Goal: Communication & Community: Share content

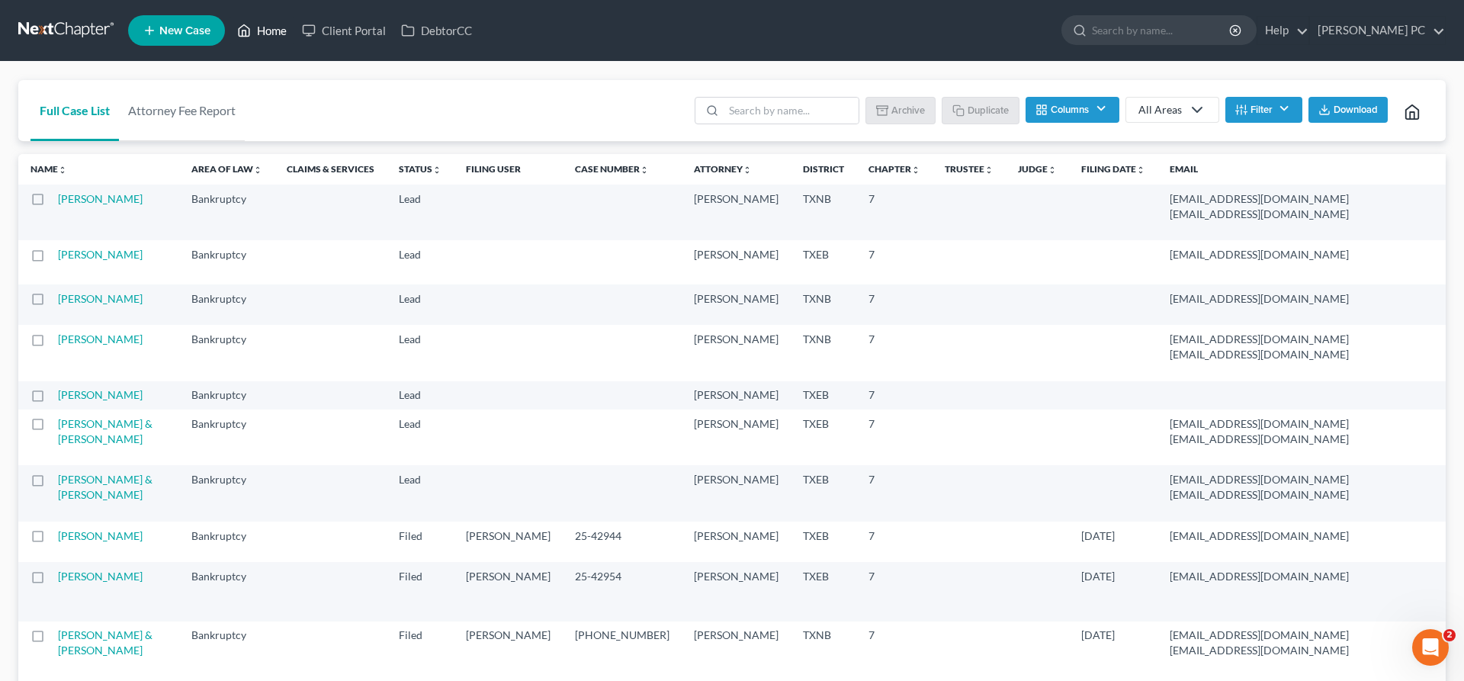
click at [258, 33] on link "Home" at bounding box center [262, 30] width 65 height 27
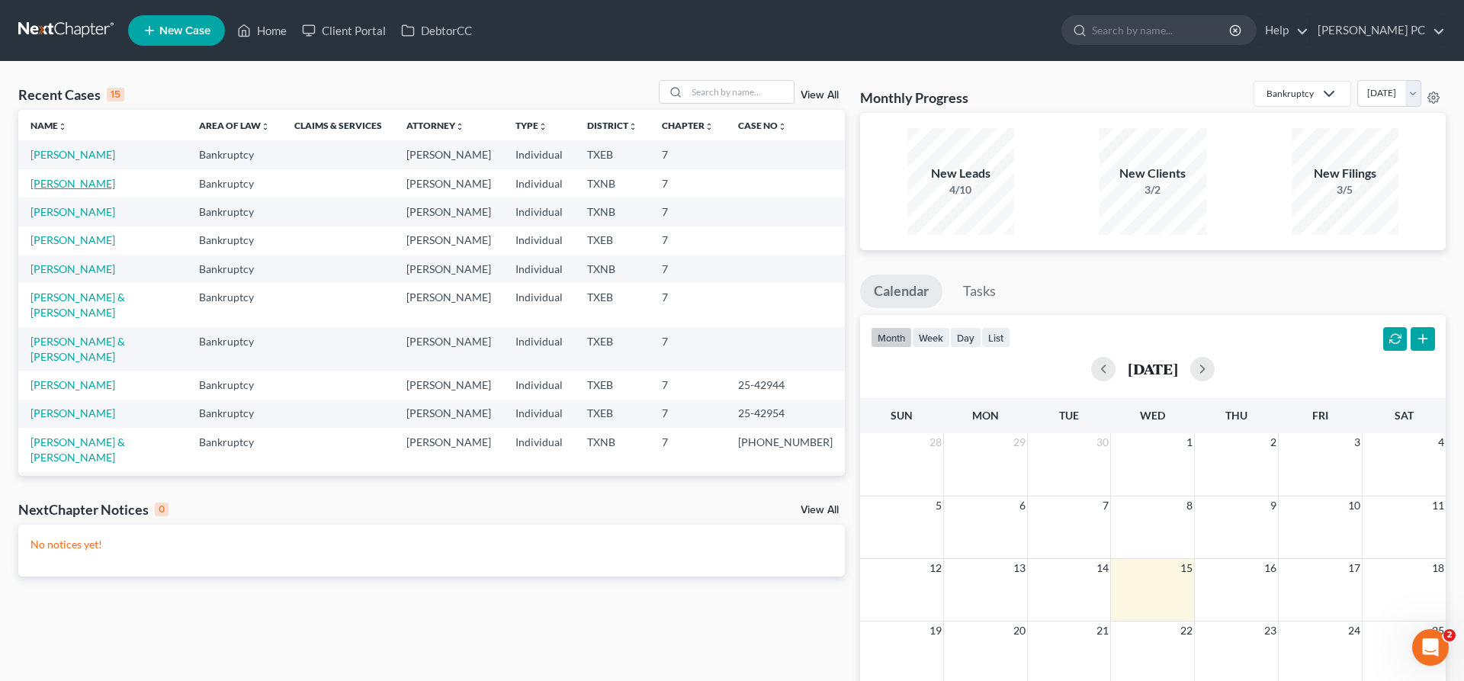
click at [90, 182] on link "Overton, Thomas" at bounding box center [73, 183] width 85 height 13
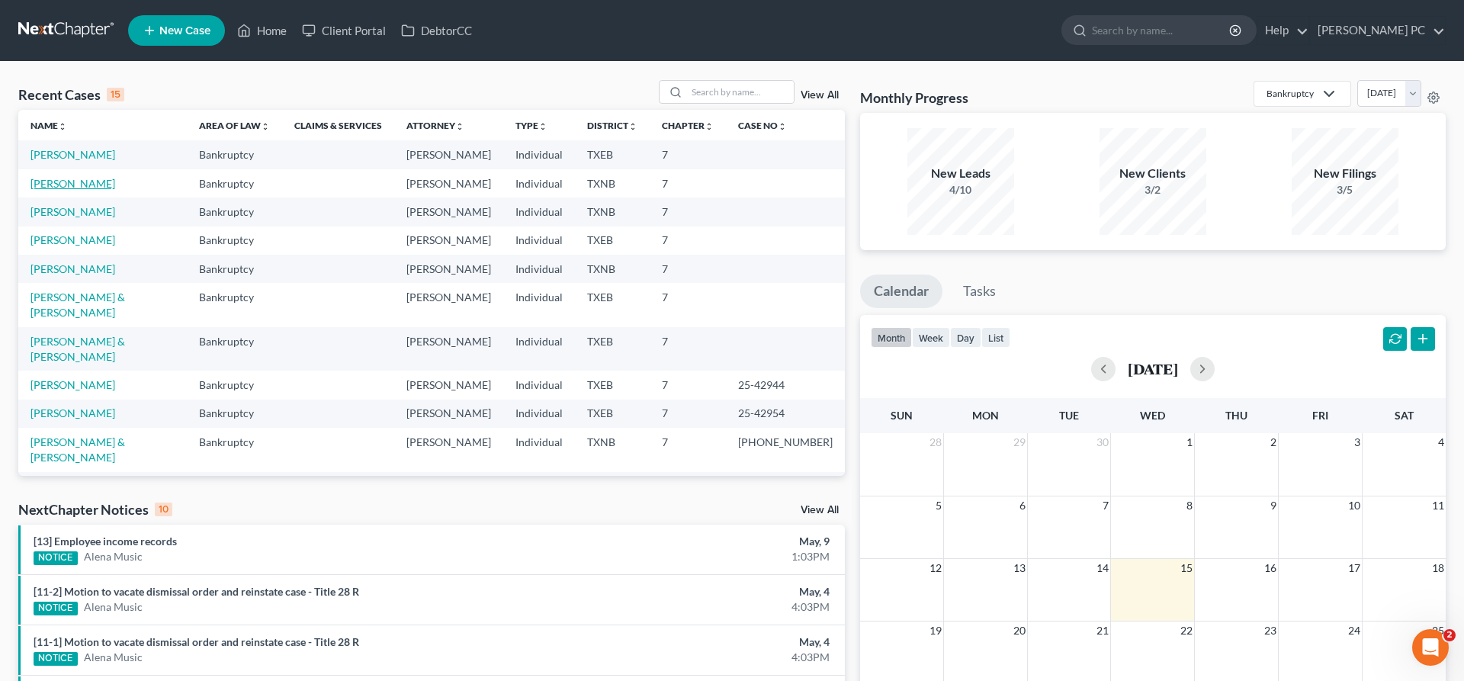
click at [91, 183] on link "Overton, Thomas" at bounding box center [73, 183] width 85 height 13
click at [85, 187] on link "Overton, Thomas" at bounding box center [73, 183] width 85 height 13
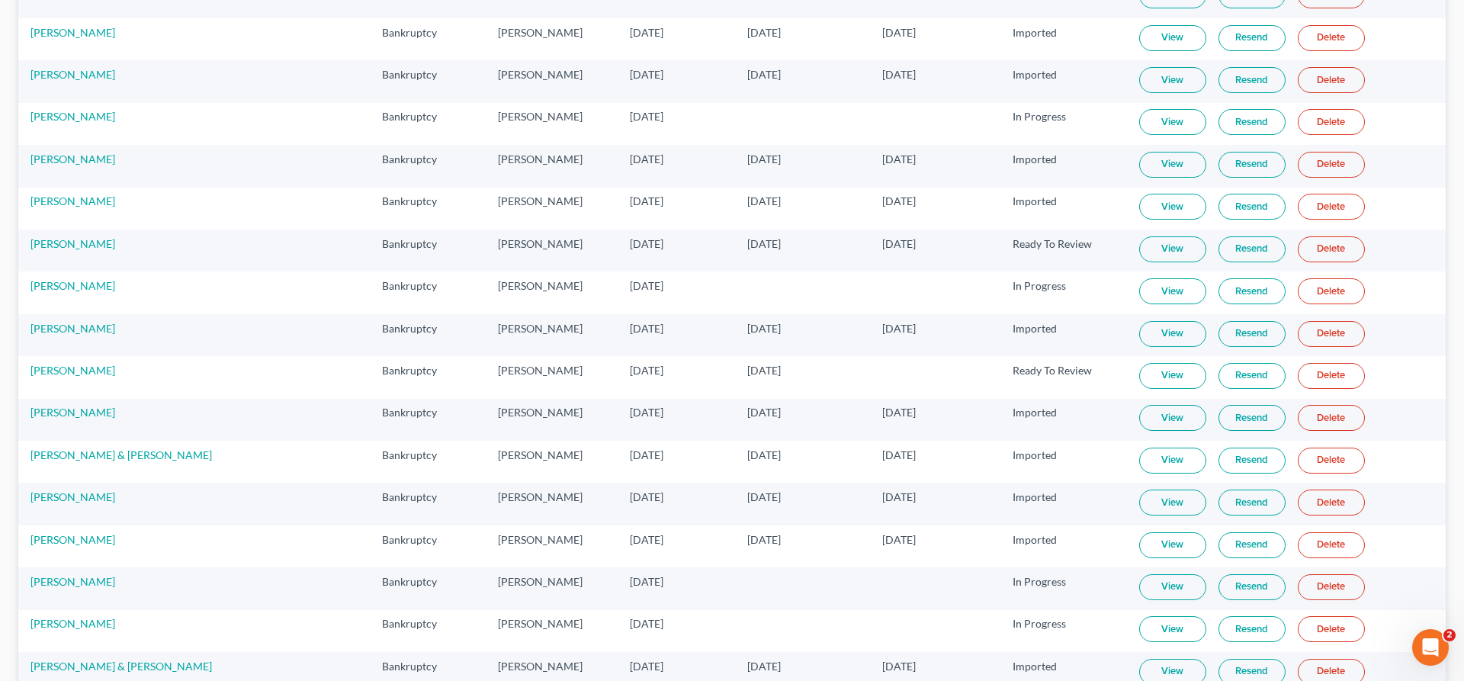
scroll to position [1829, 0]
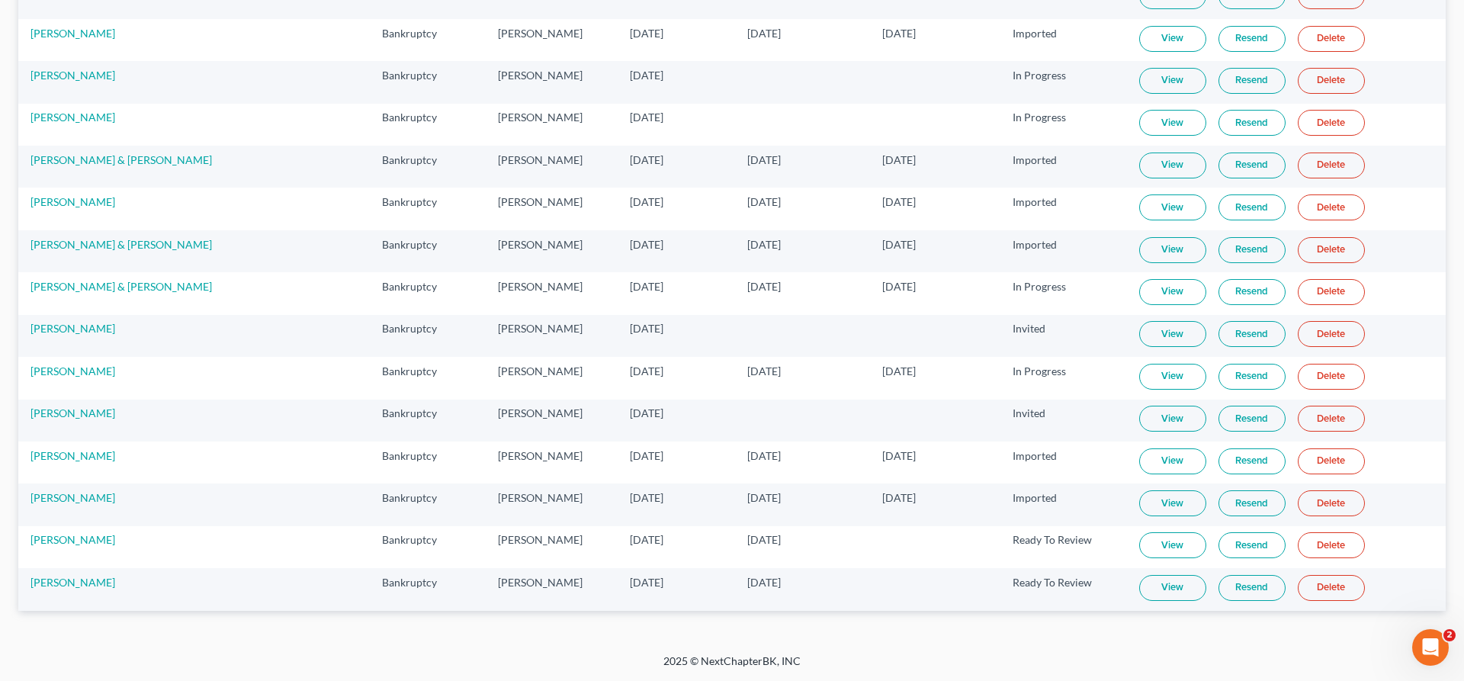
click at [1145, 596] on link "View" at bounding box center [1172, 588] width 67 height 26
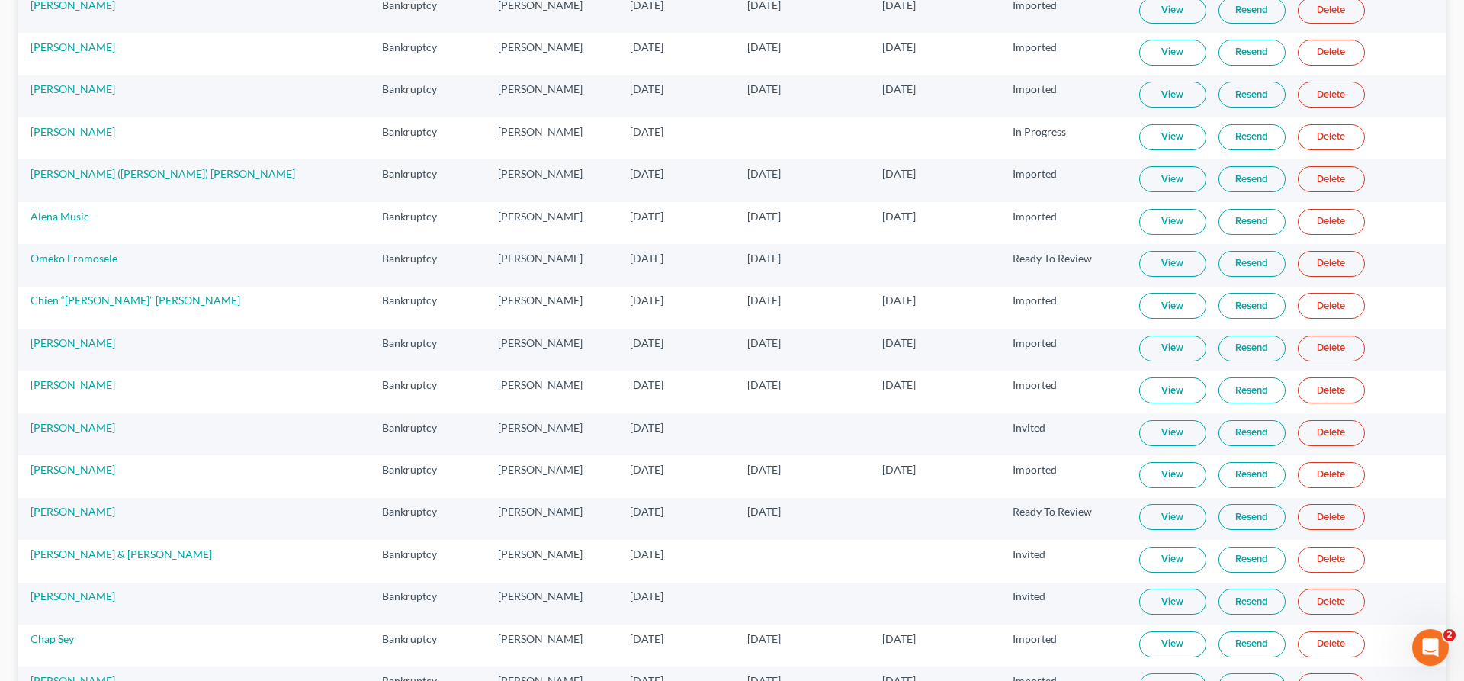
scroll to position [0, 0]
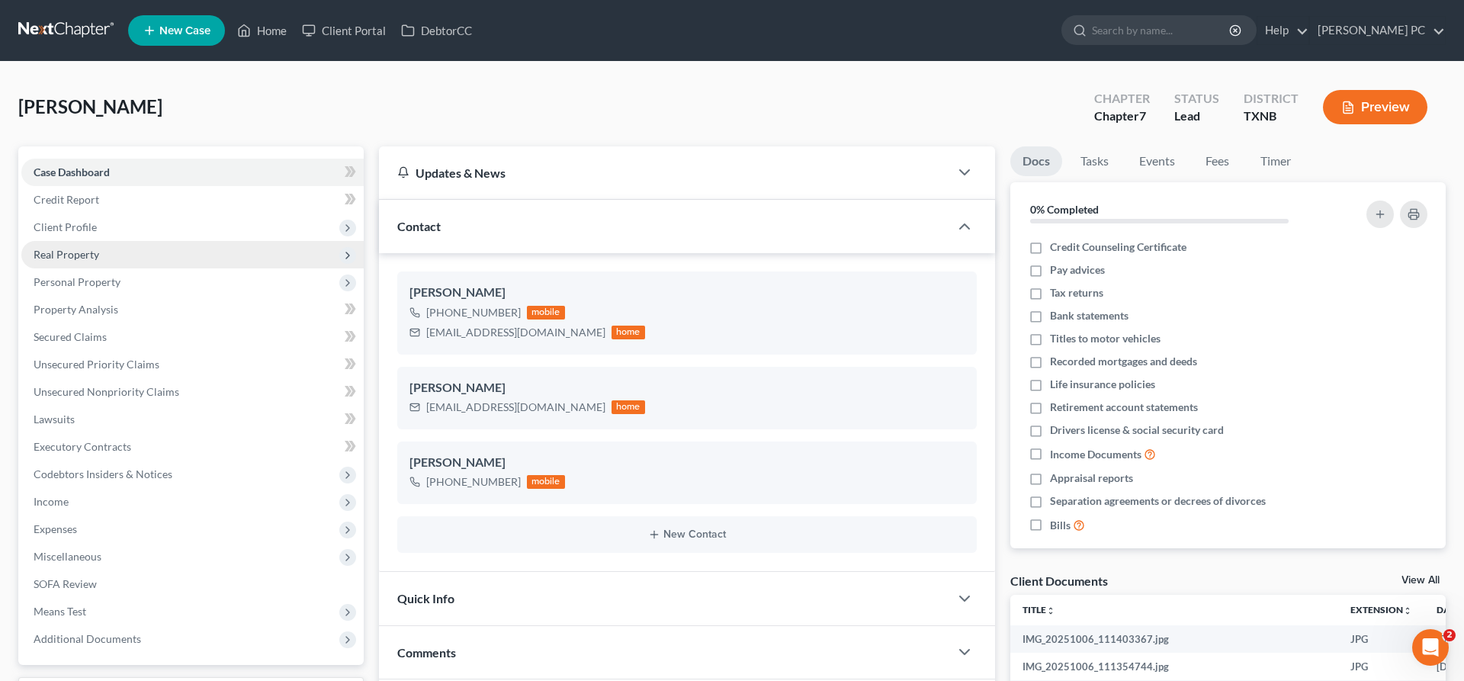
click at [120, 258] on span "Real Property" at bounding box center [192, 254] width 342 height 27
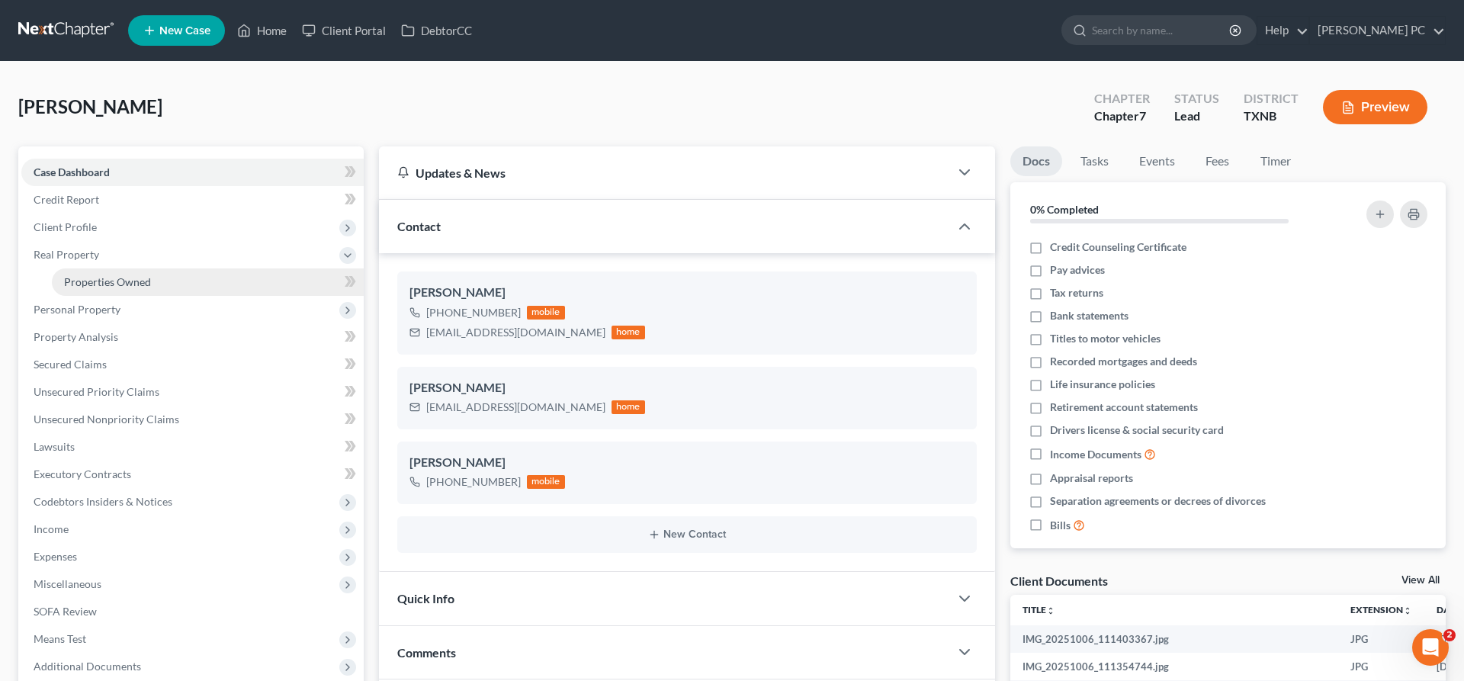
click at [140, 277] on span "Properties Owned" at bounding box center [107, 281] width 87 height 13
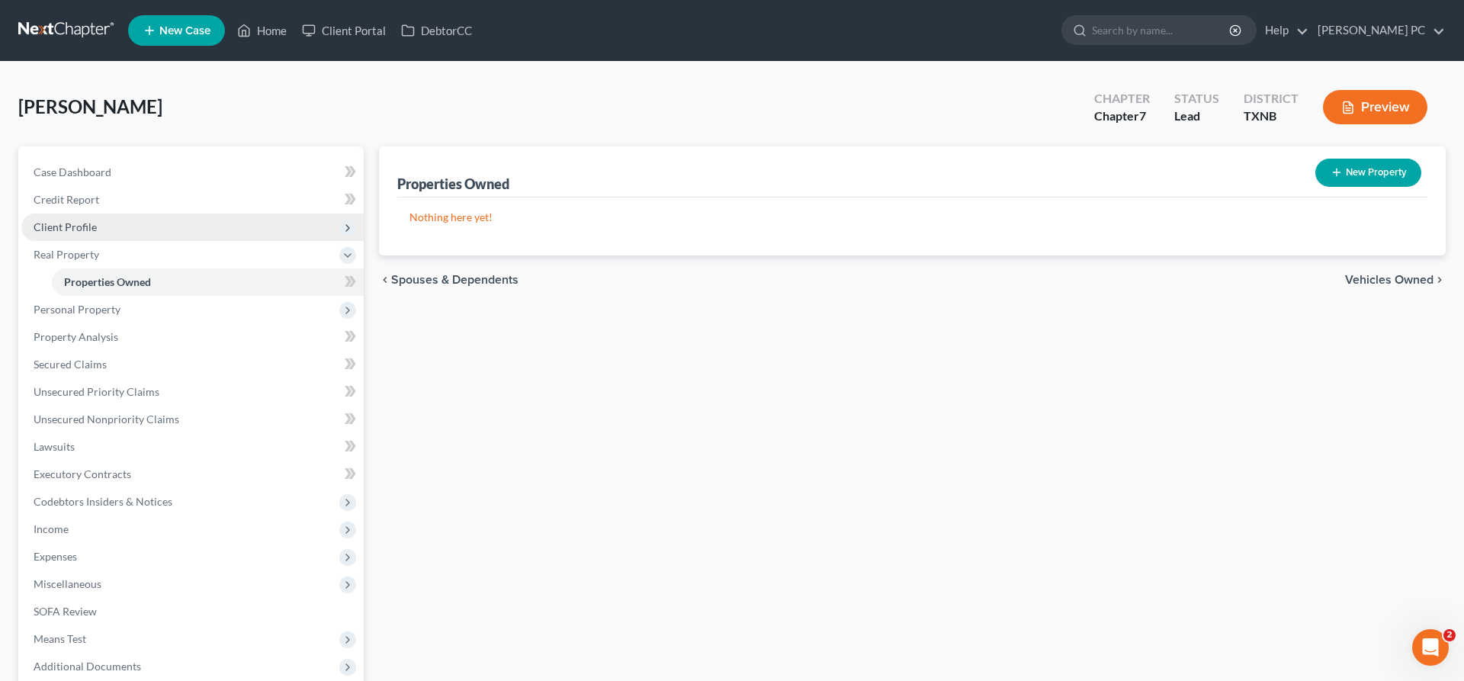
click at [82, 230] on span "Client Profile" at bounding box center [65, 226] width 63 height 13
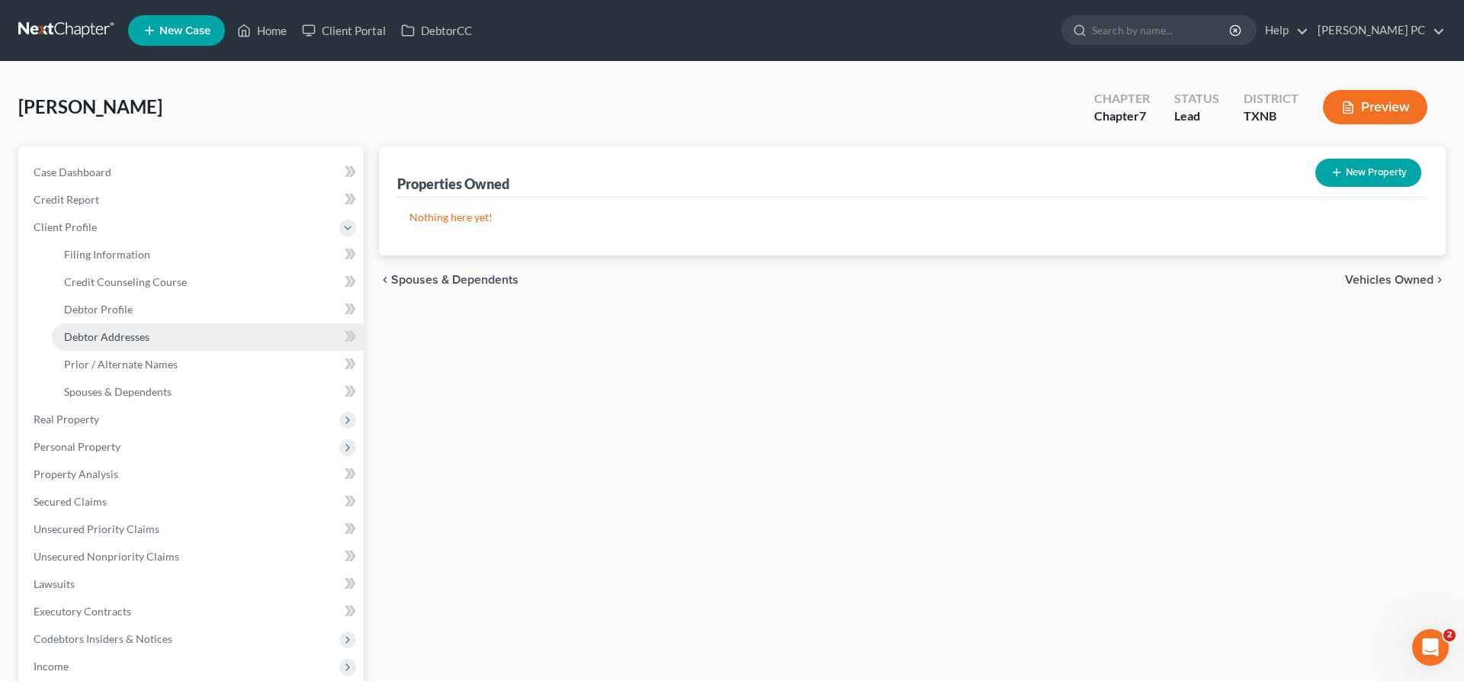
click at [127, 329] on link "Debtor Addresses" at bounding box center [208, 336] width 312 height 27
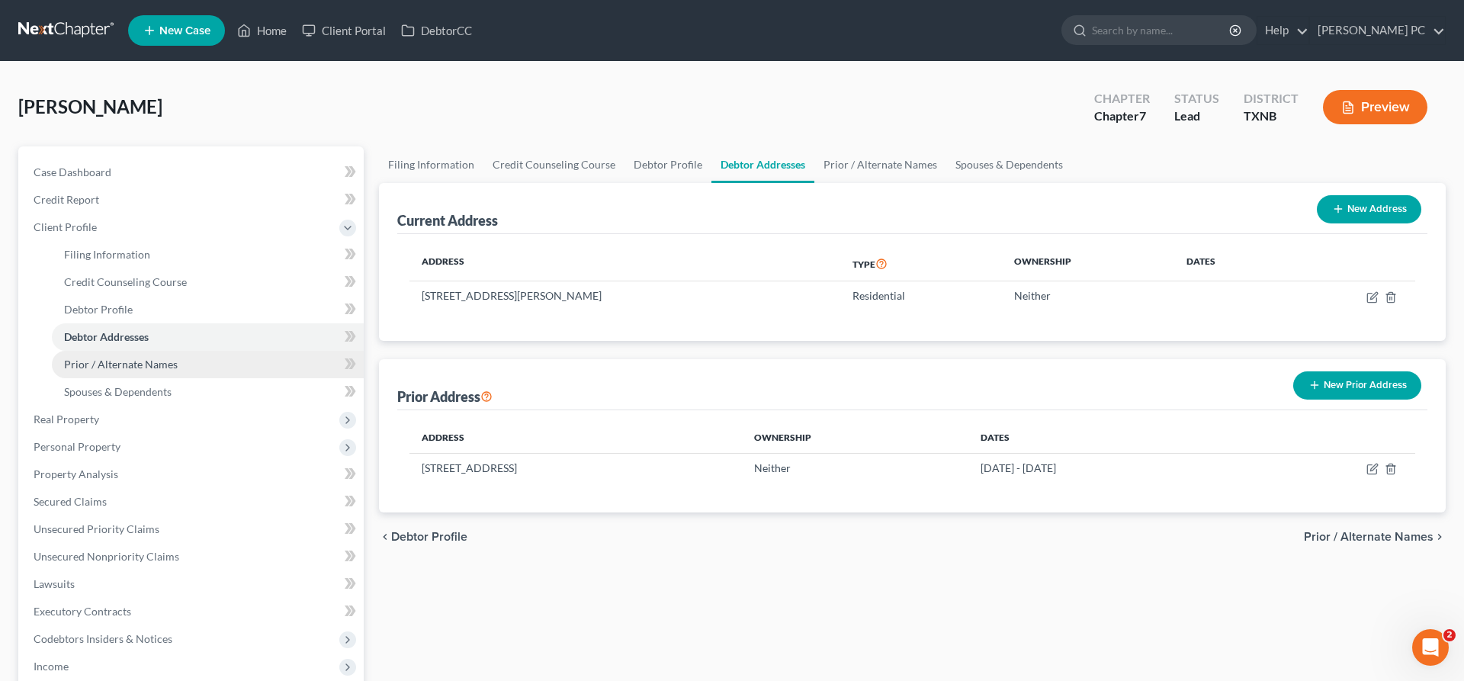
click at [117, 365] on span "Prior / Alternate Names" at bounding box center [121, 364] width 114 height 13
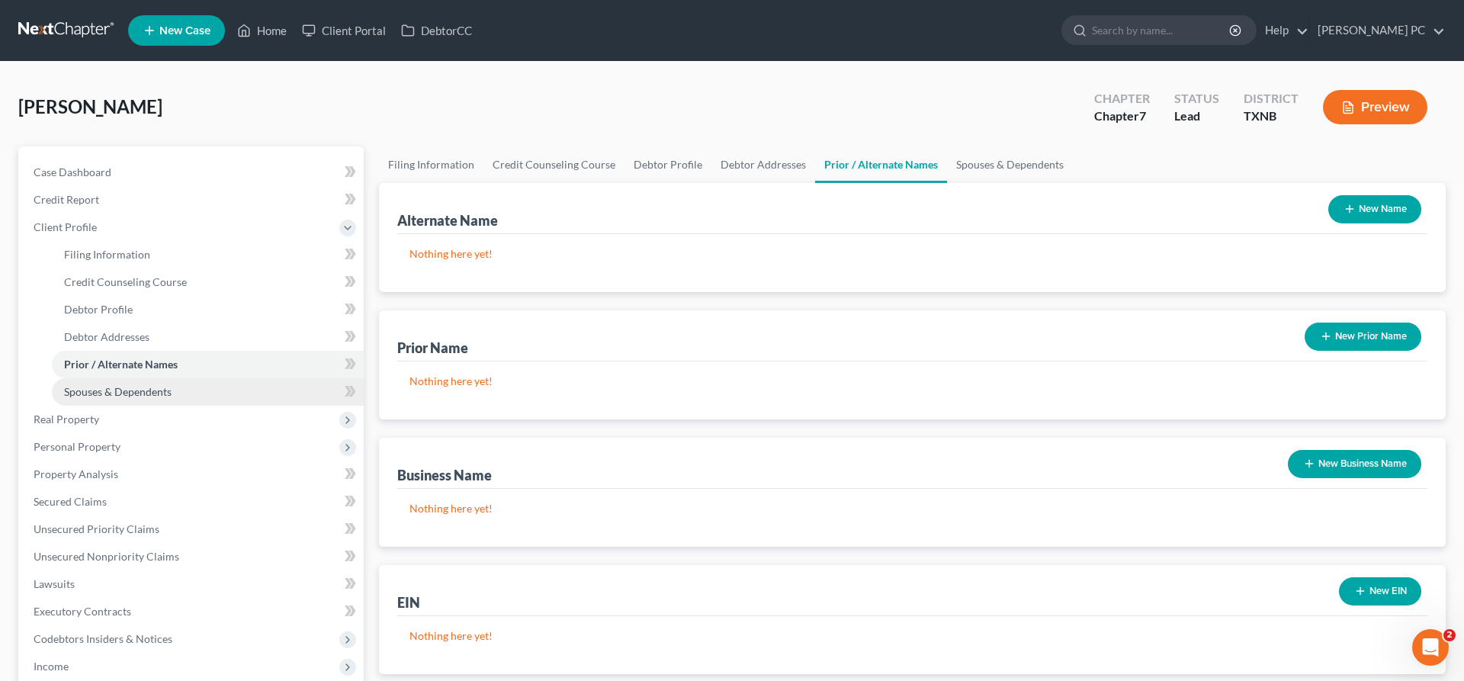
click at [127, 395] on span "Spouses & Dependents" at bounding box center [118, 391] width 108 height 13
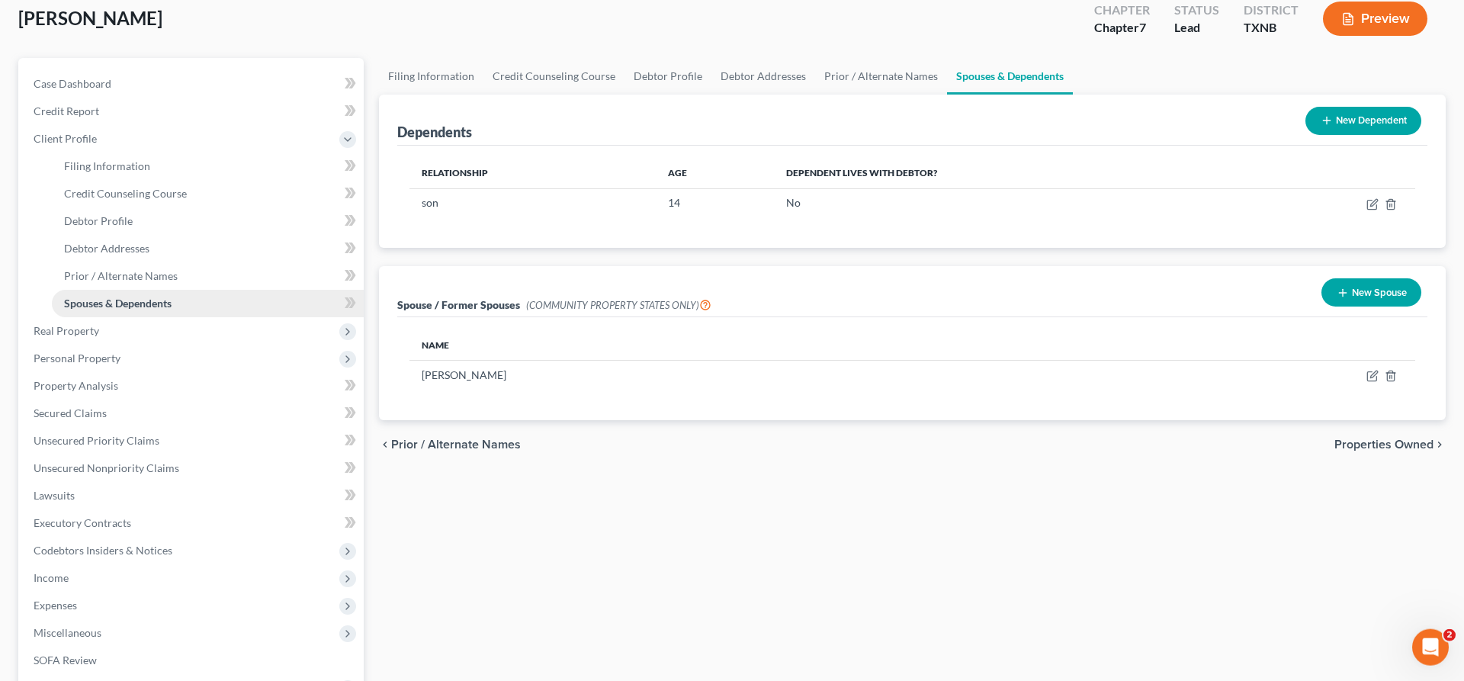
scroll to position [215, 0]
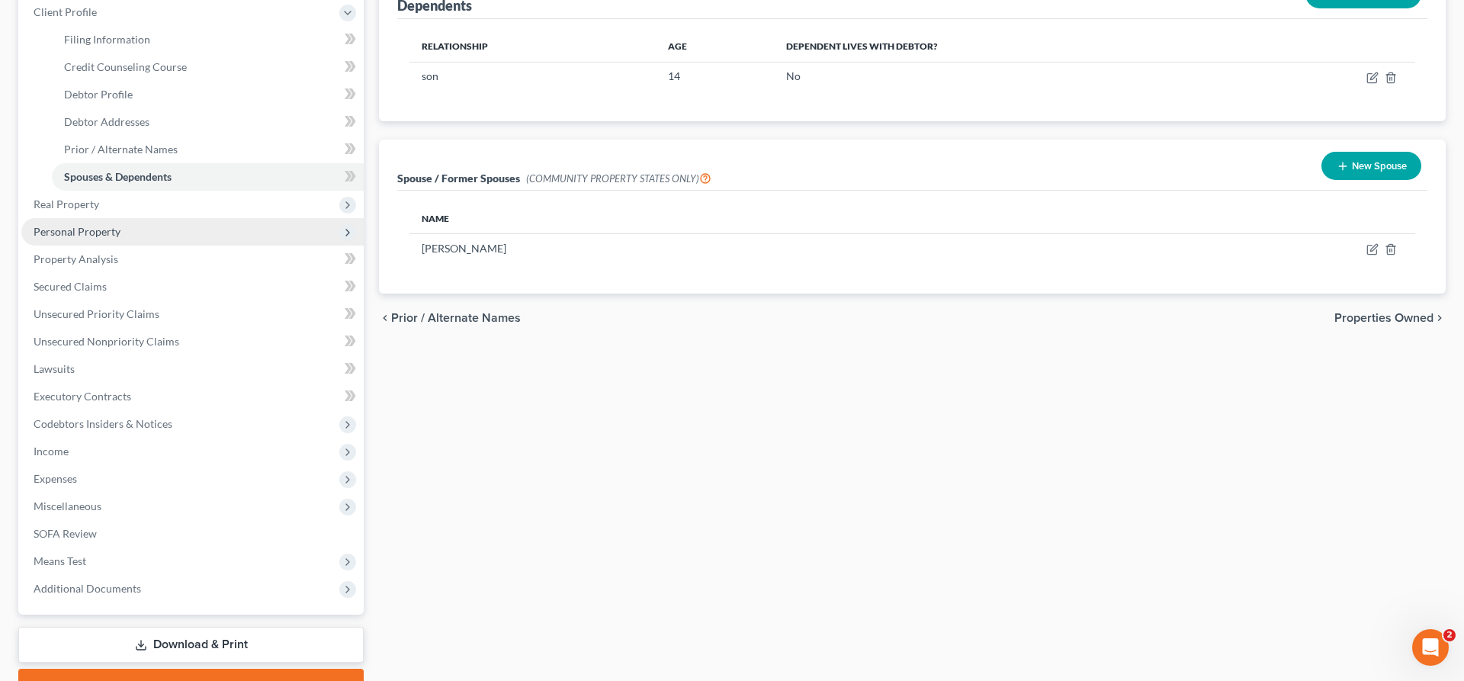
click at [124, 234] on span "Personal Property" at bounding box center [192, 231] width 342 height 27
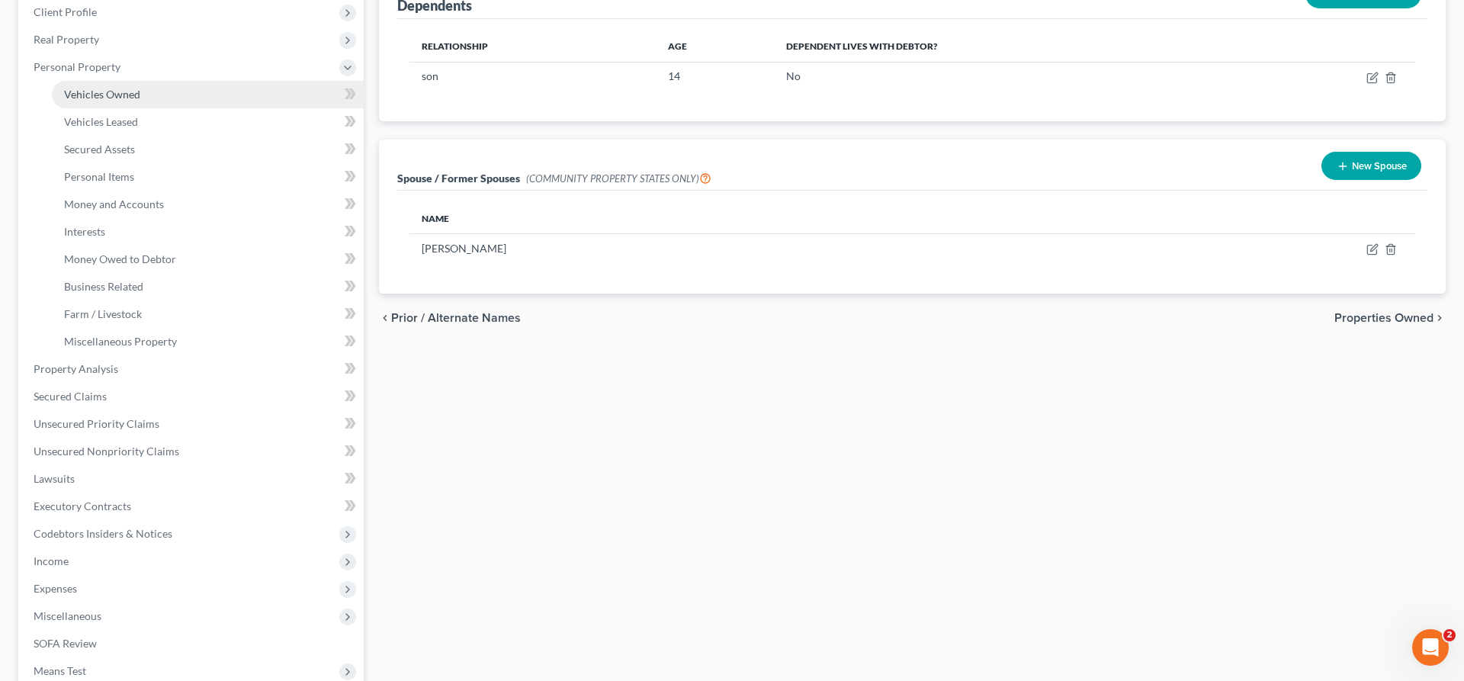
click at [126, 98] on span "Vehicles Owned" at bounding box center [102, 94] width 76 height 13
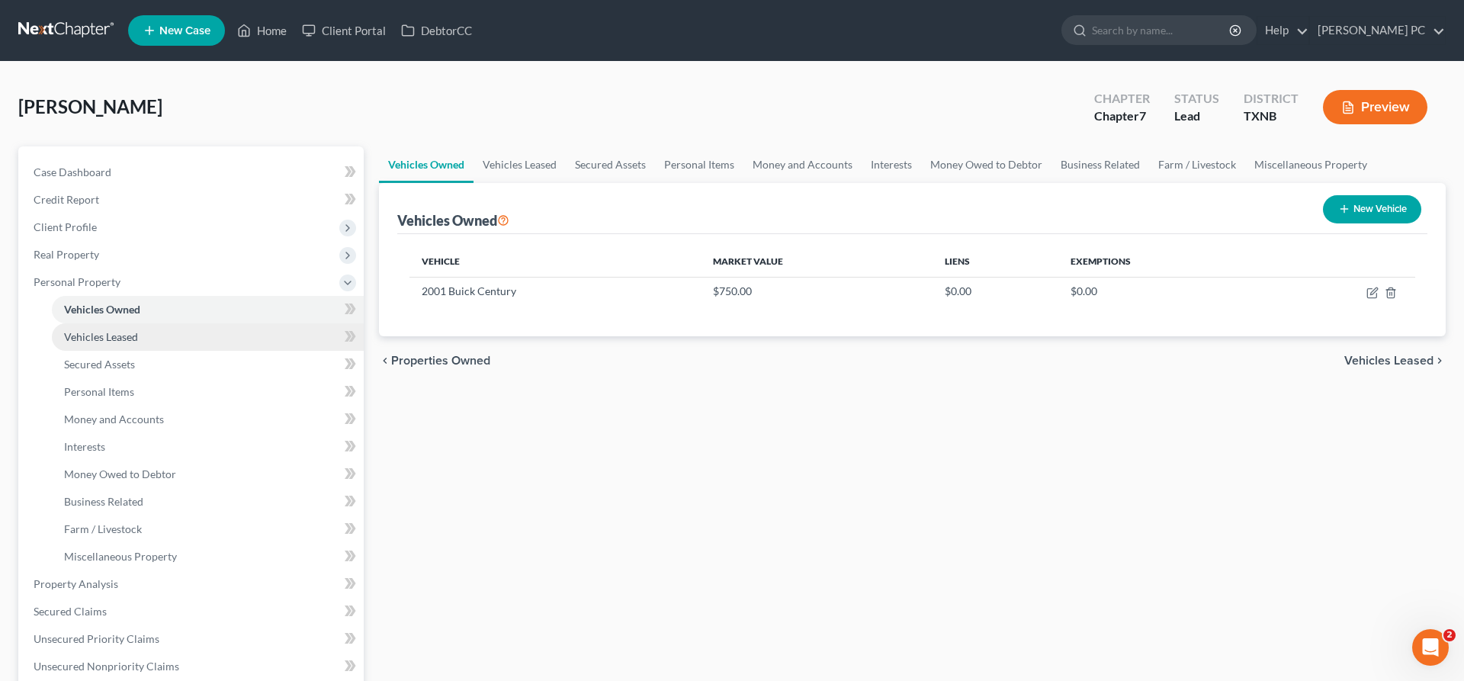
click at [118, 338] on span "Vehicles Leased" at bounding box center [101, 336] width 74 height 13
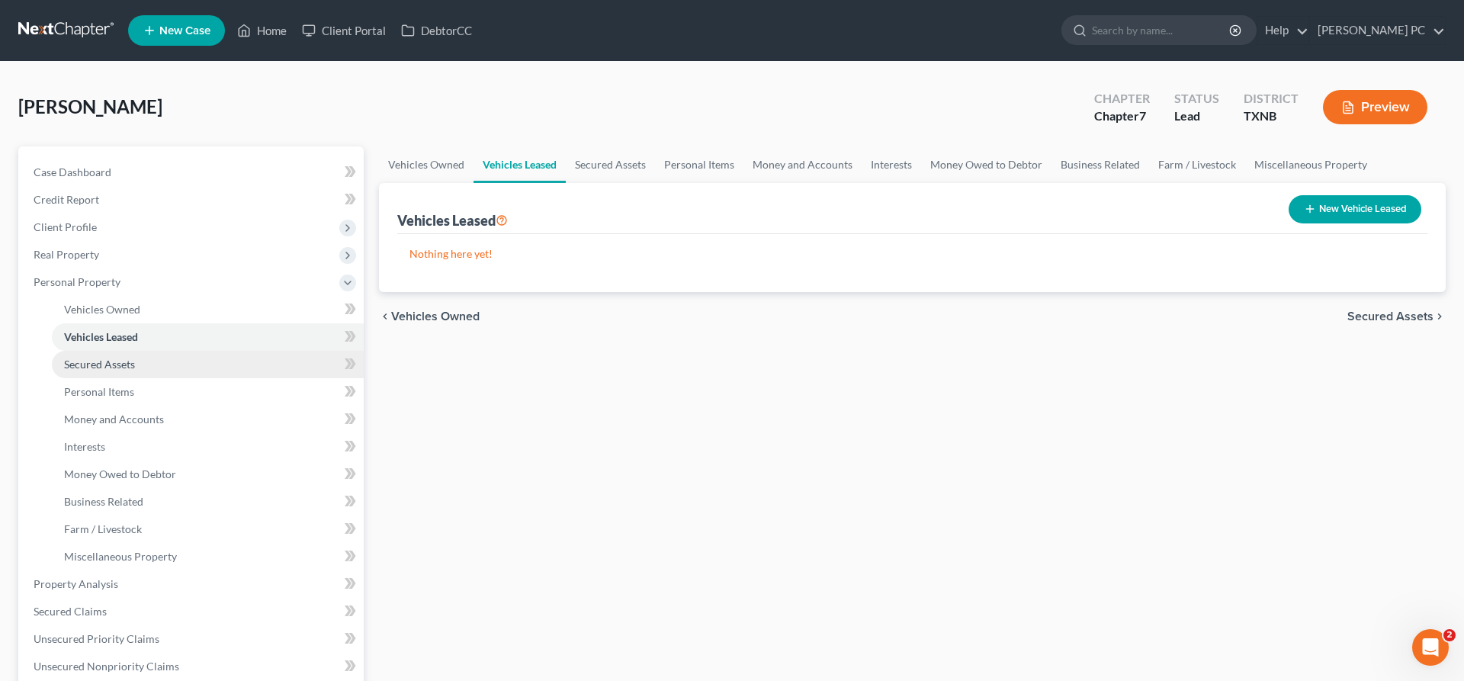
click at [119, 364] on span "Secured Assets" at bounding box center [99, 364] width 71 height 13
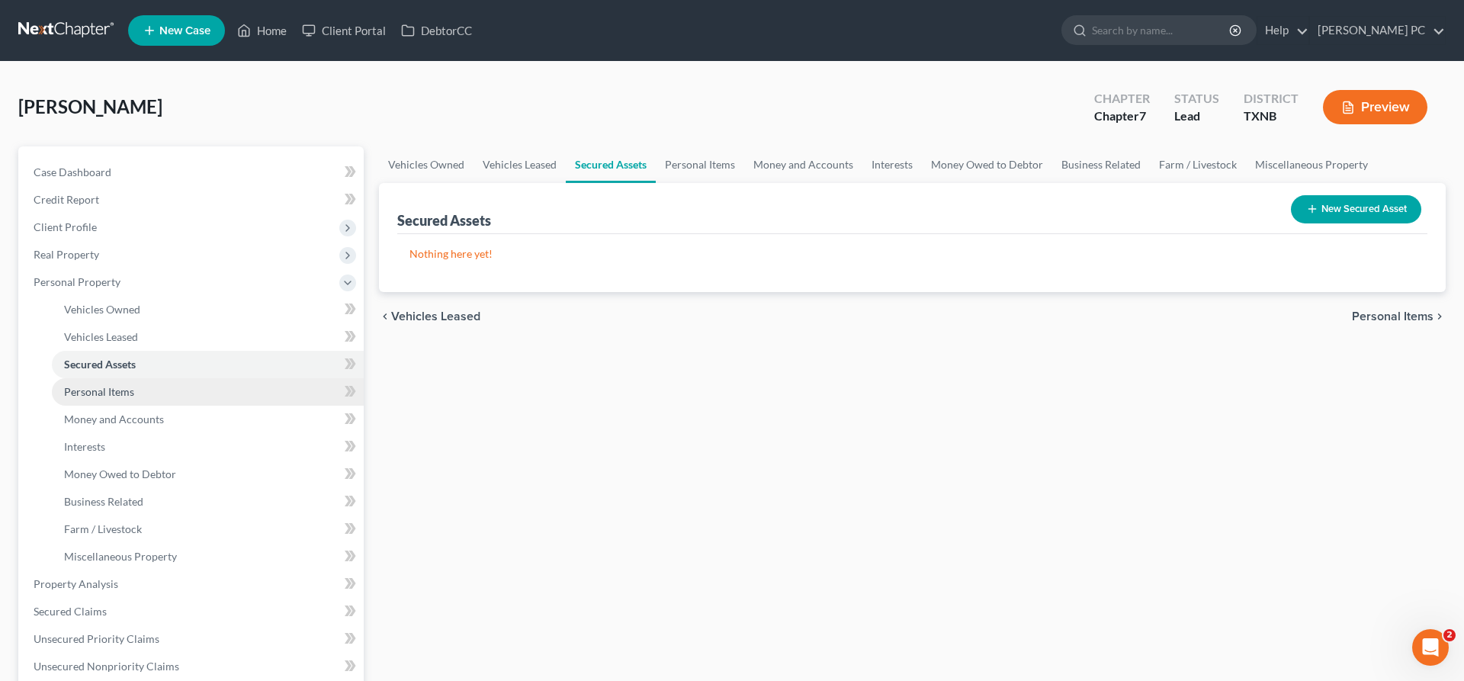
click at [118, 390] on span "Personal Items" at bounding box center [99, 391] width 70 height 13
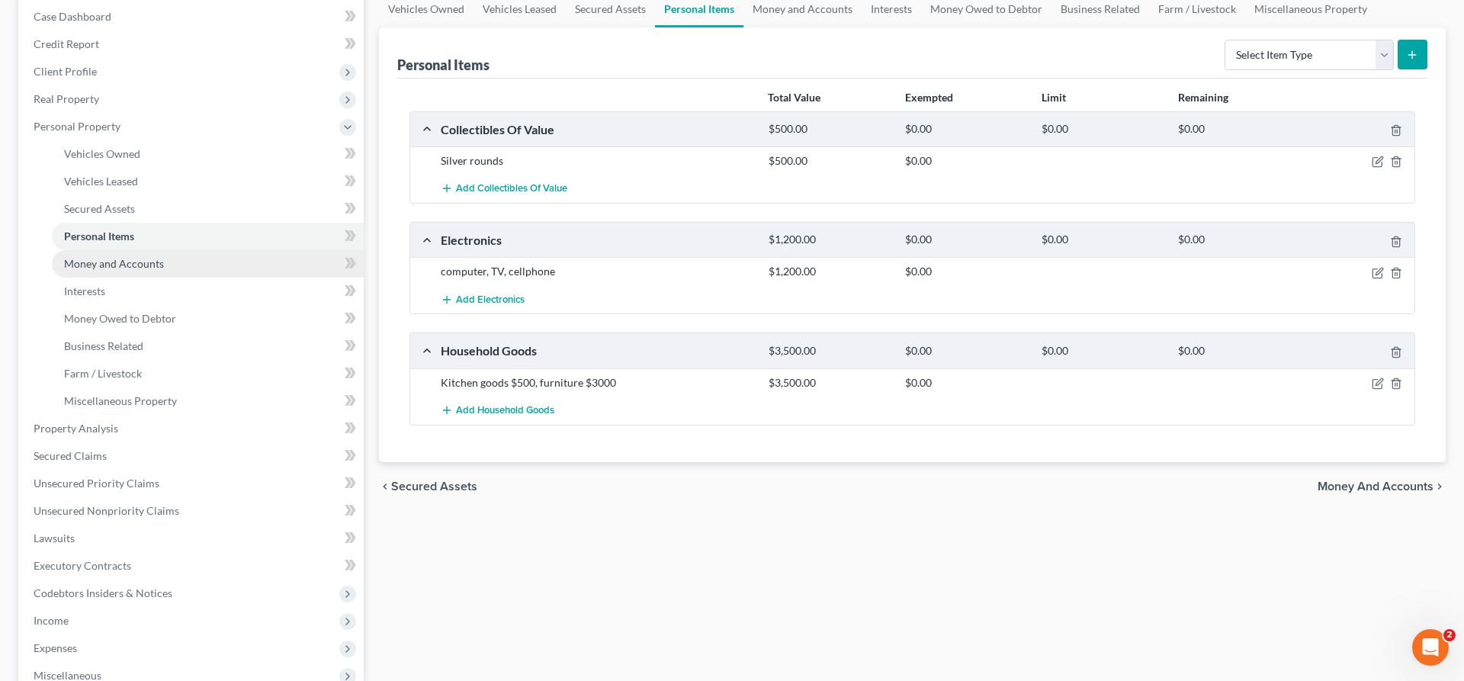
click at [124, 268] on span "Money and Accounts" at bounding box center [114, 263] width 100 height 13
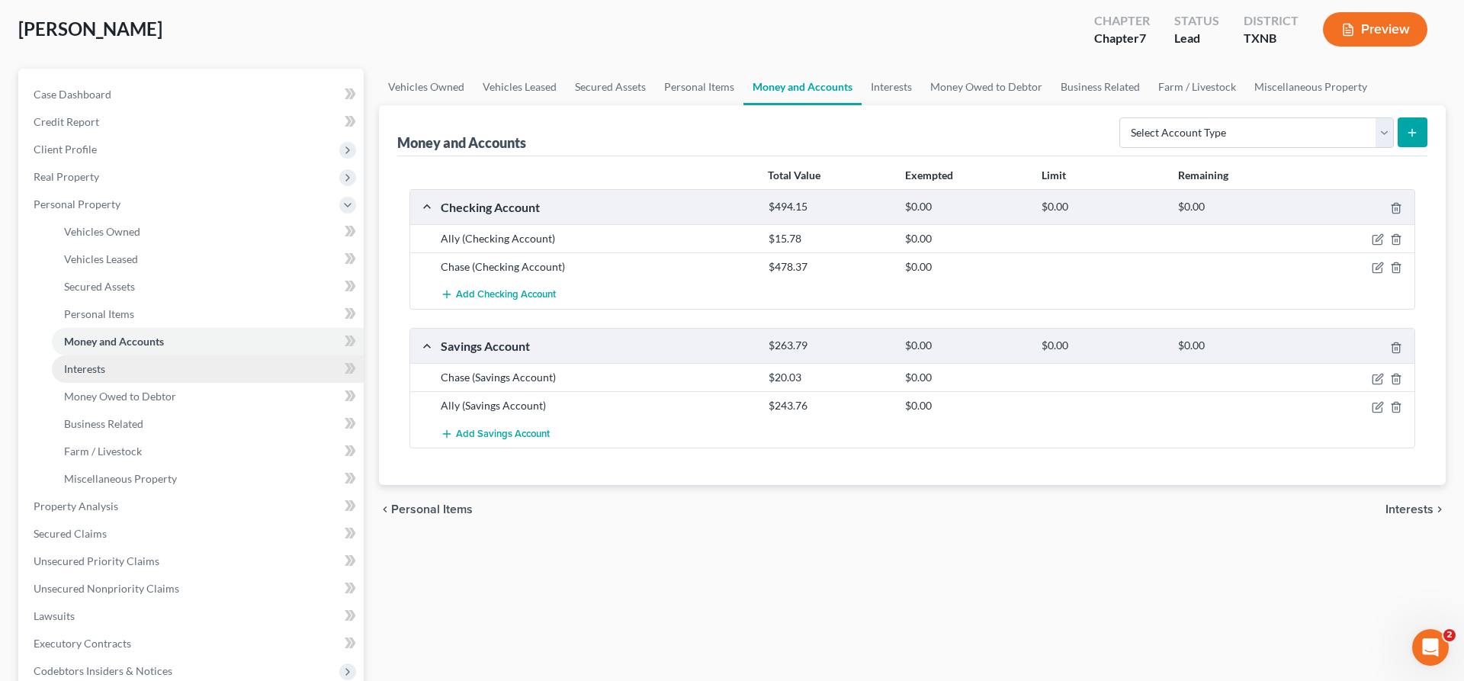
click at [105, 365] on span "Interests" at bounding box center [84, 368] width 41 height 13
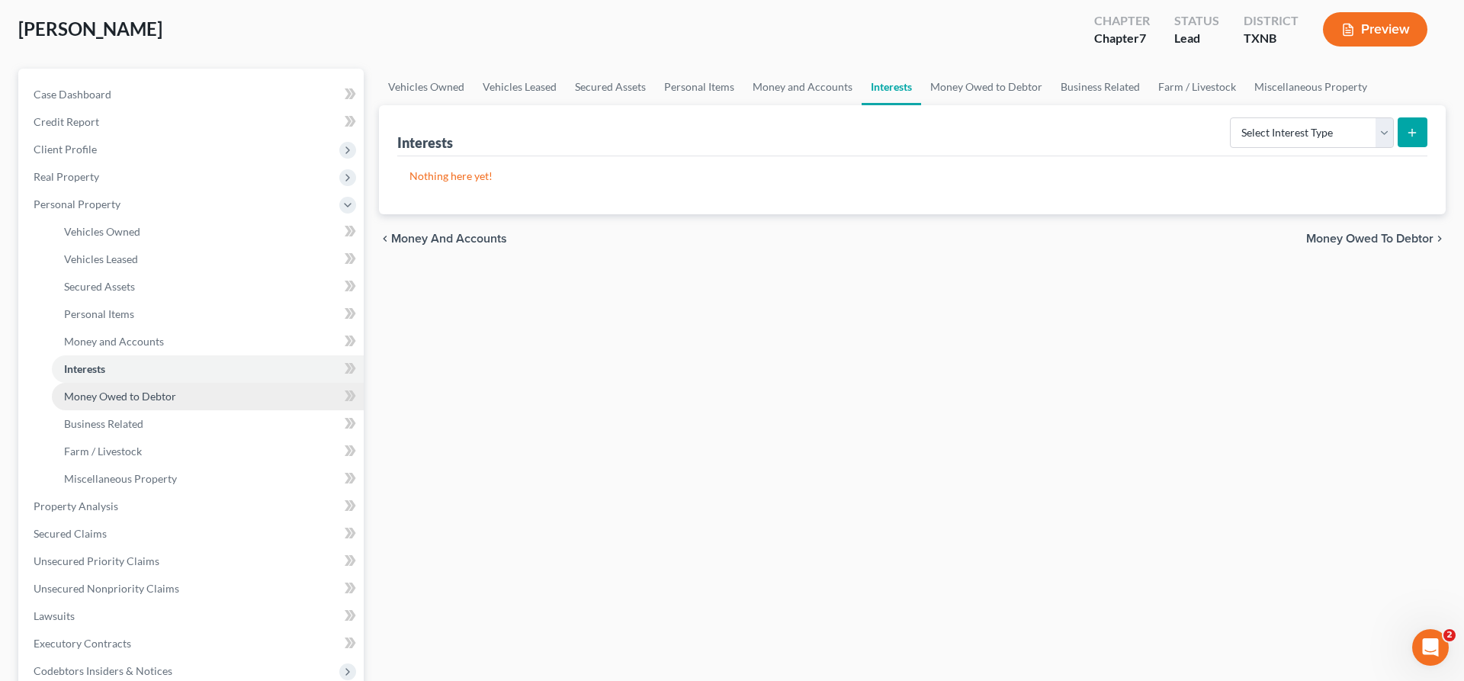
click at [141, 400] on span "Money Owed to Debtor" at bounding box center [120, 396] width 112 height 13
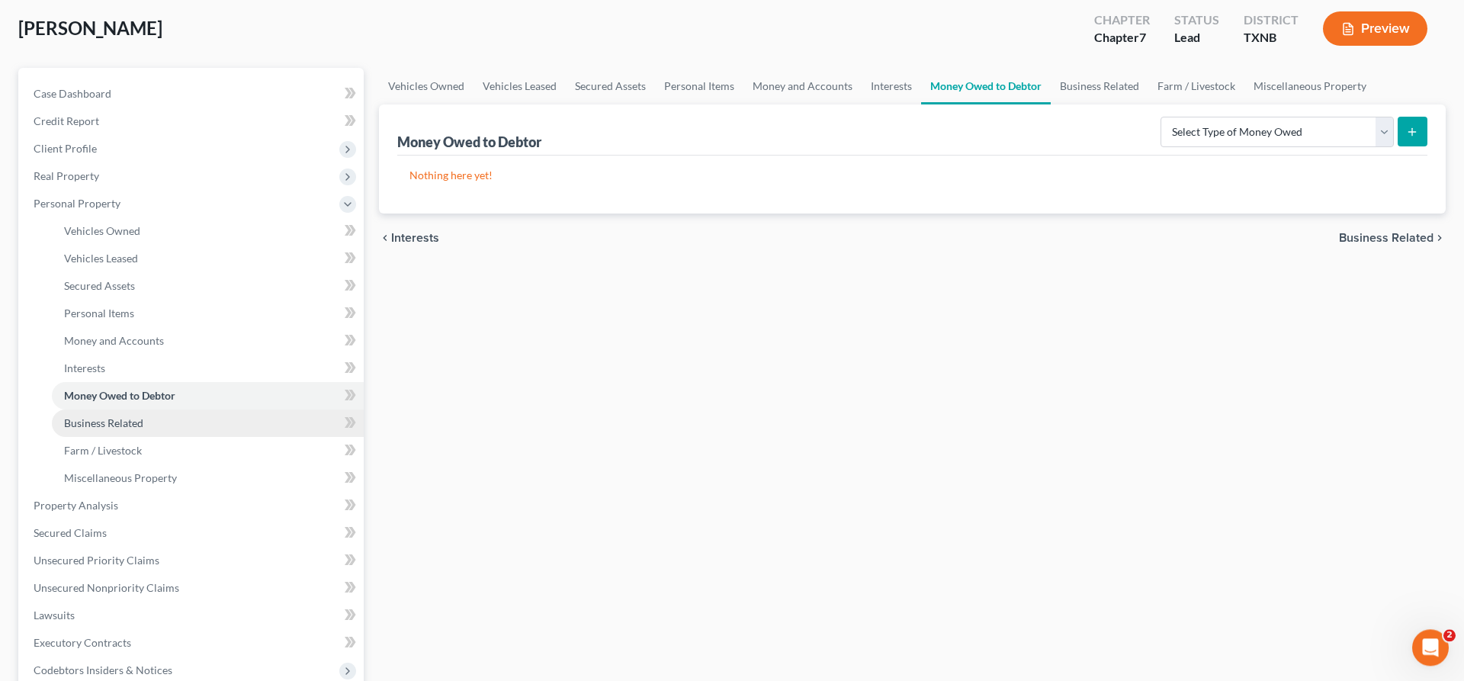
click at [138, 429] on link "Business Related" at bounding box center [208, 422] width 312 height 27
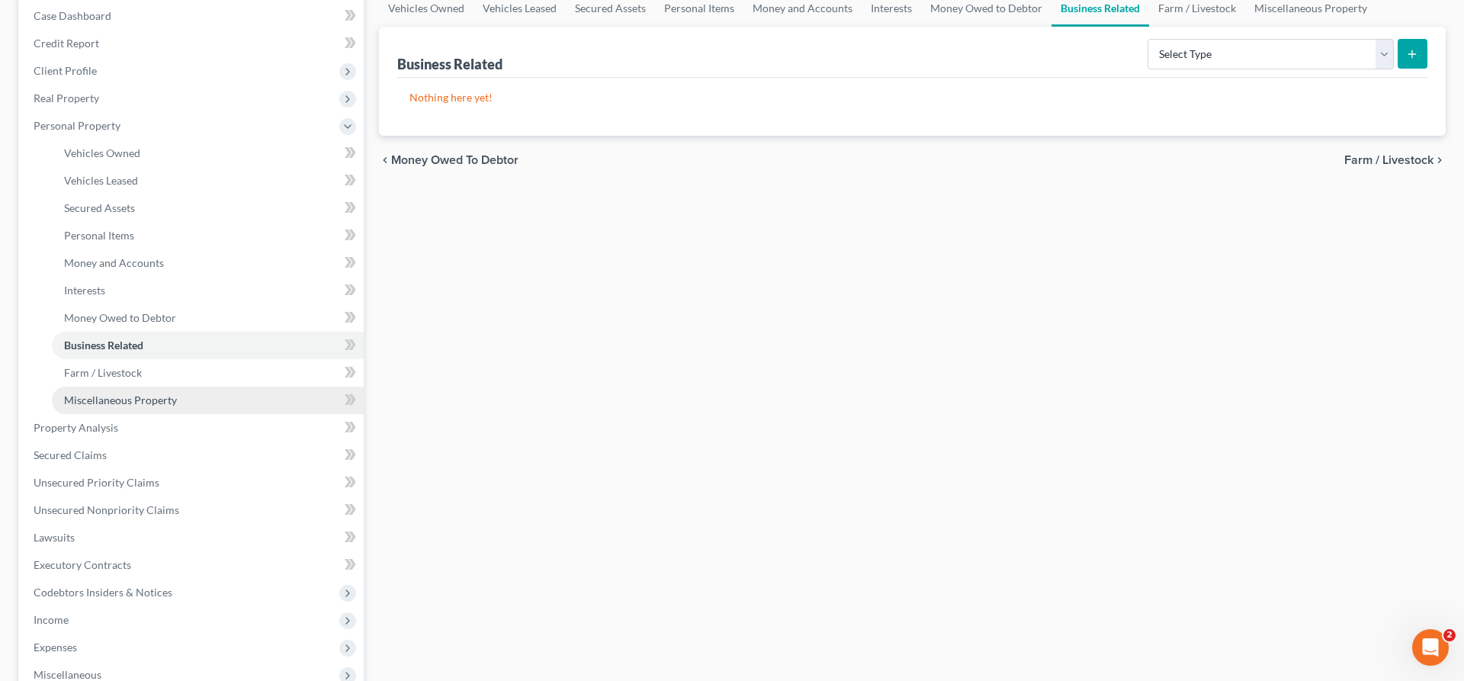
click at [143, 401] on span "Miscellaneous Property" at bounding box center [120, 399] width 113 height 13
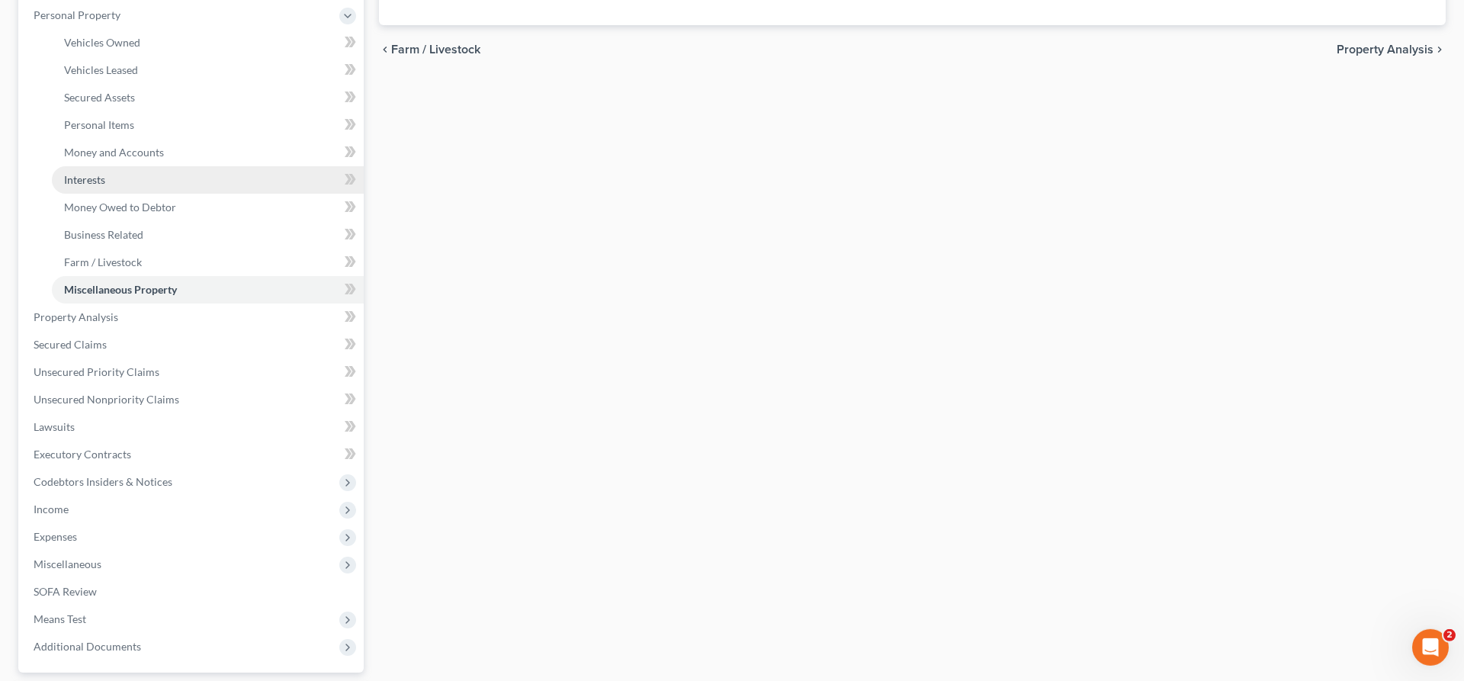
scroll to position [312, 0]
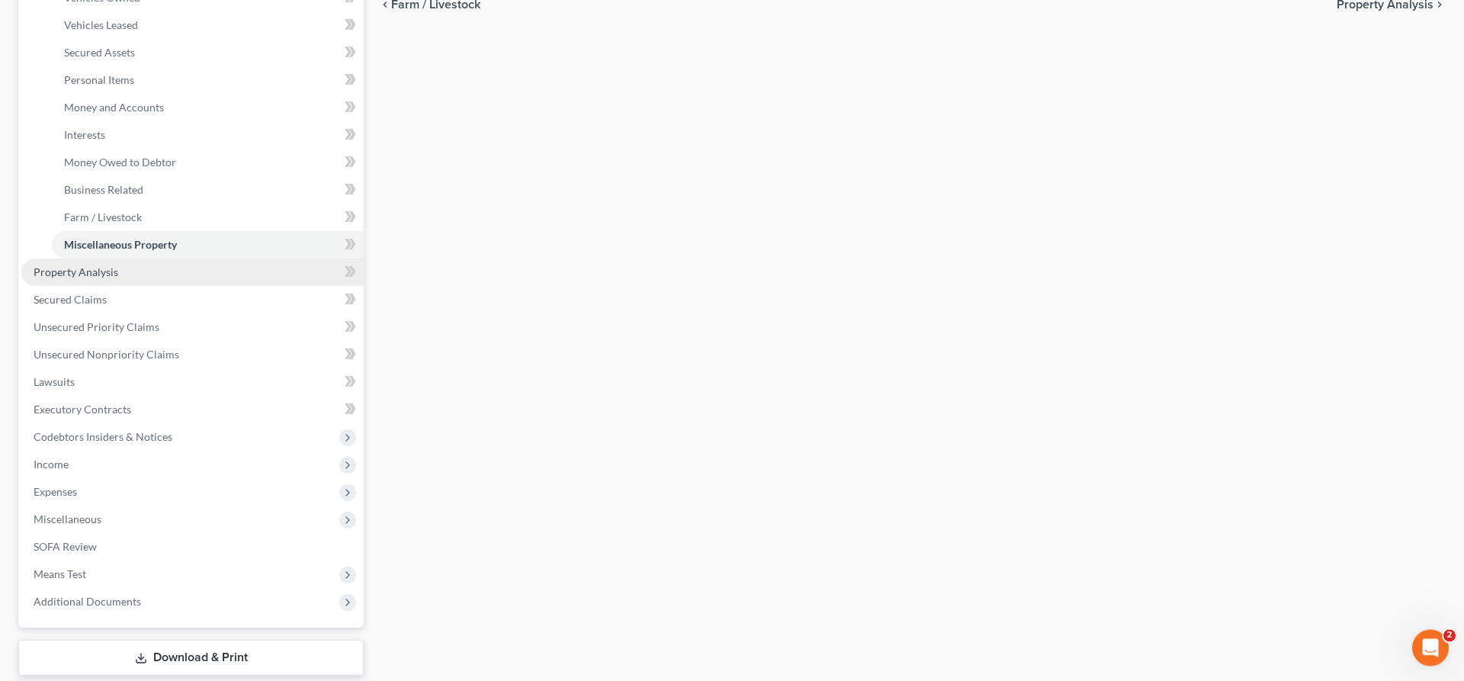
click at [124, 277] on link "Property Analysis" at bounding box center [192, 271] width 342 height 27
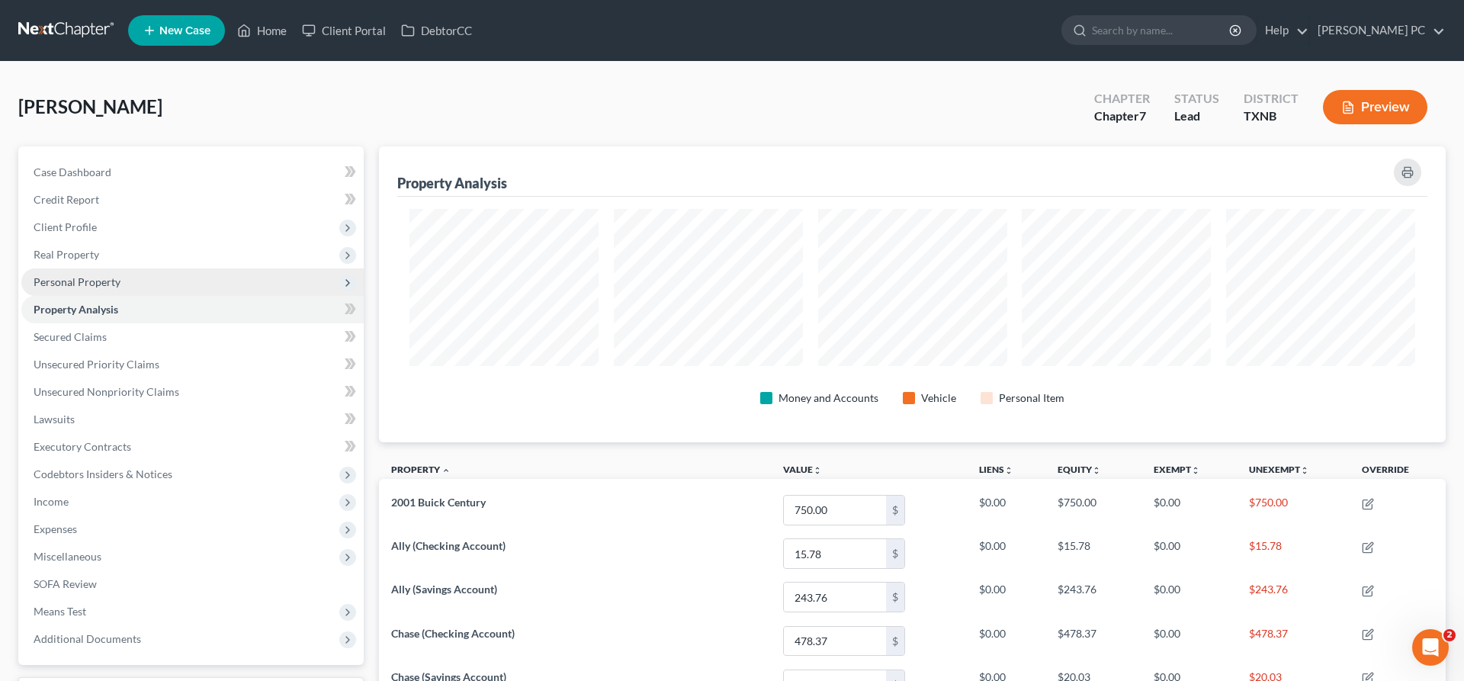
click at [92, 283] on span "Personal Property" at bounding box center [77, 281] width 87 height 13
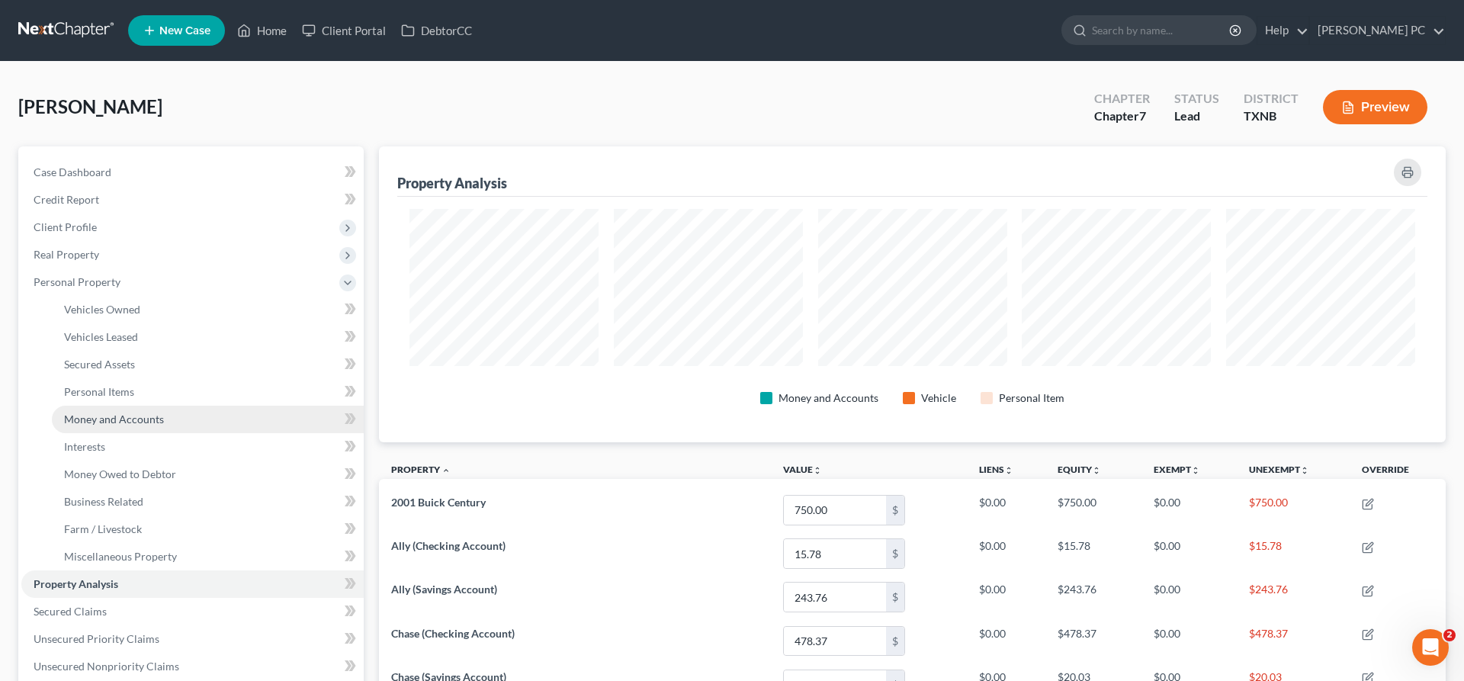
click at [125, 419] on span "Money and Accounts" at bounding box center [114, 419] width 100 height 13
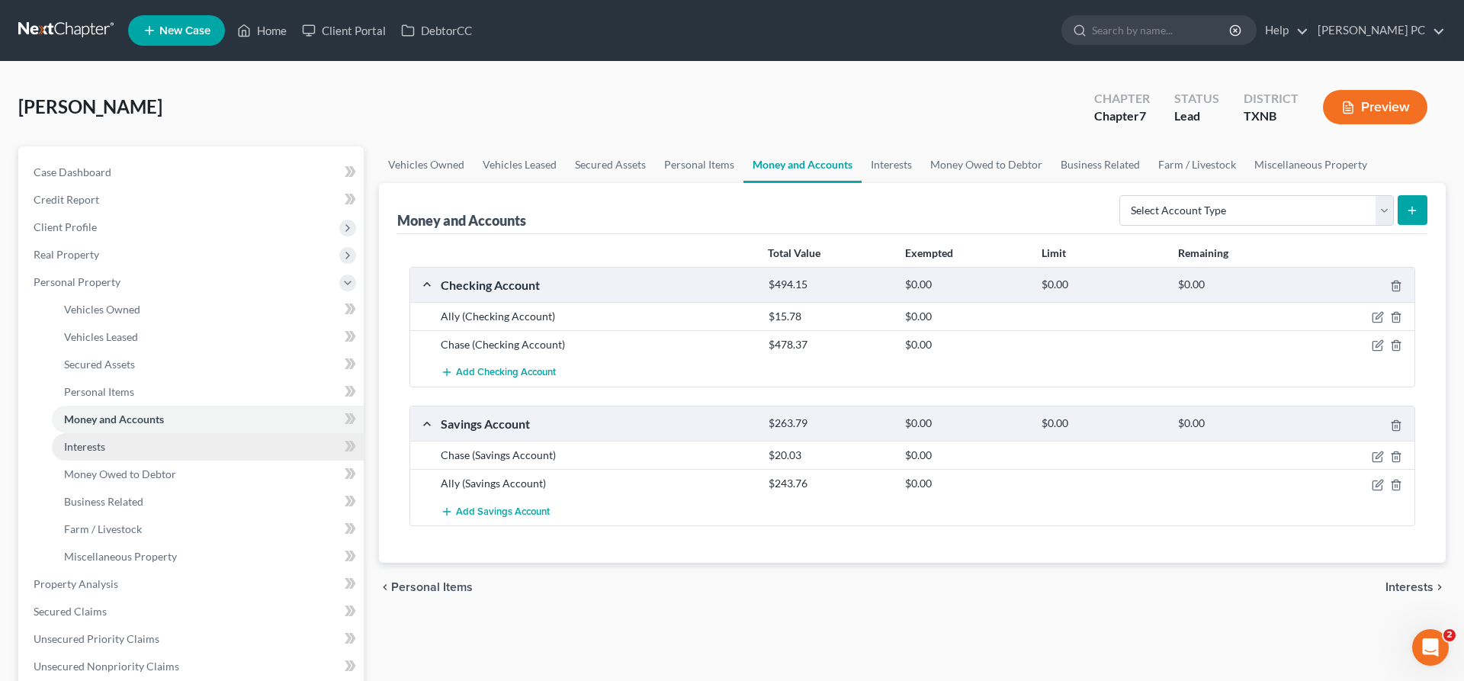
click at [99, 446] on span "Interests" at bounding box center [84, 446] width 41 height 13
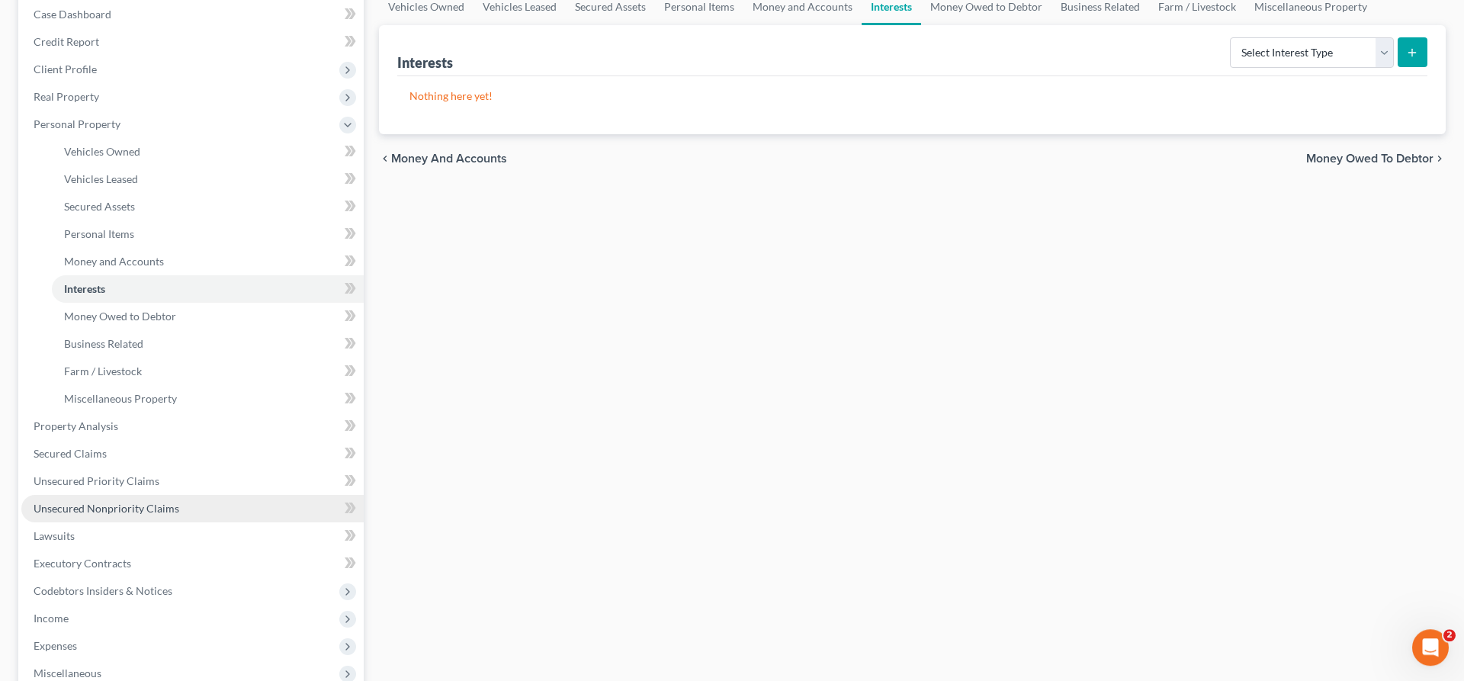
scroll to position [156, 0]
click at [134, 269] on span "Money and Accounts" at bounding box center [114, 263] width 100 height 13
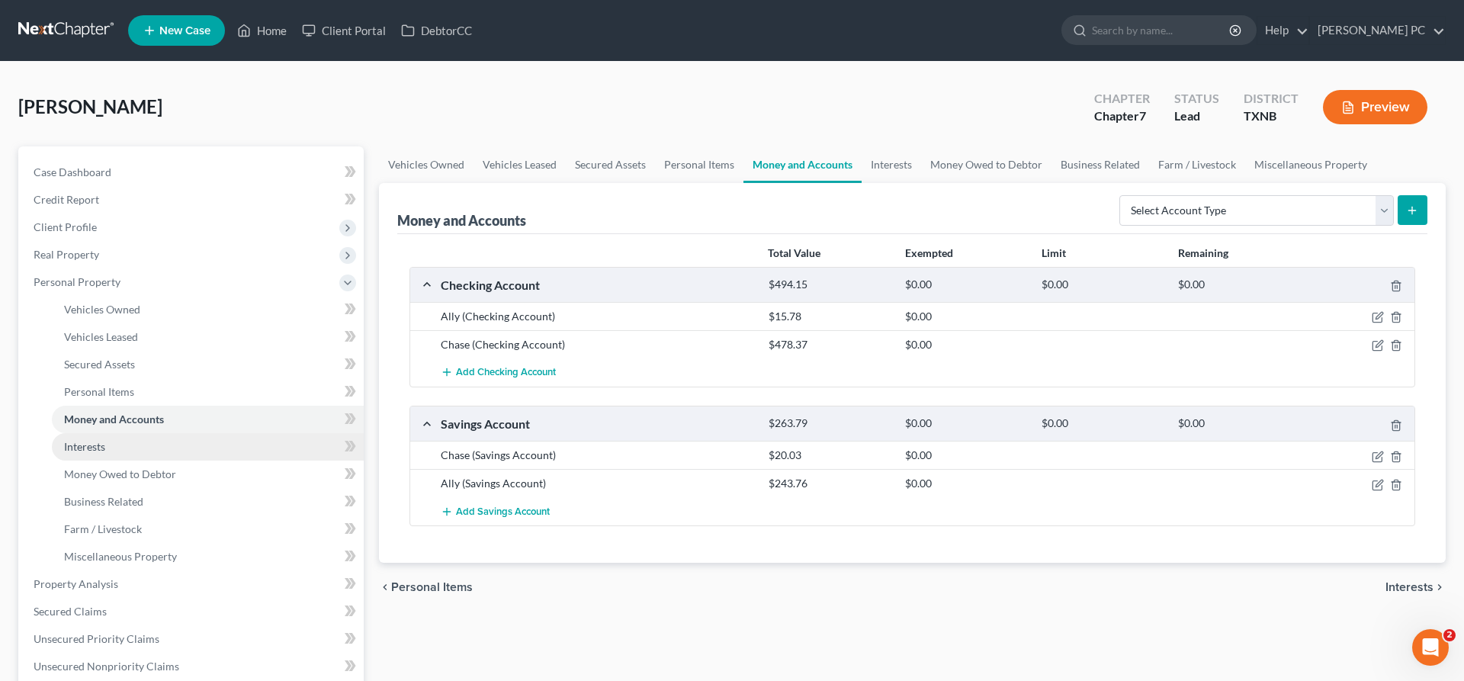
click at [112, 447] on link "Interests" at bounding box center [208, 446] width 312 height 27
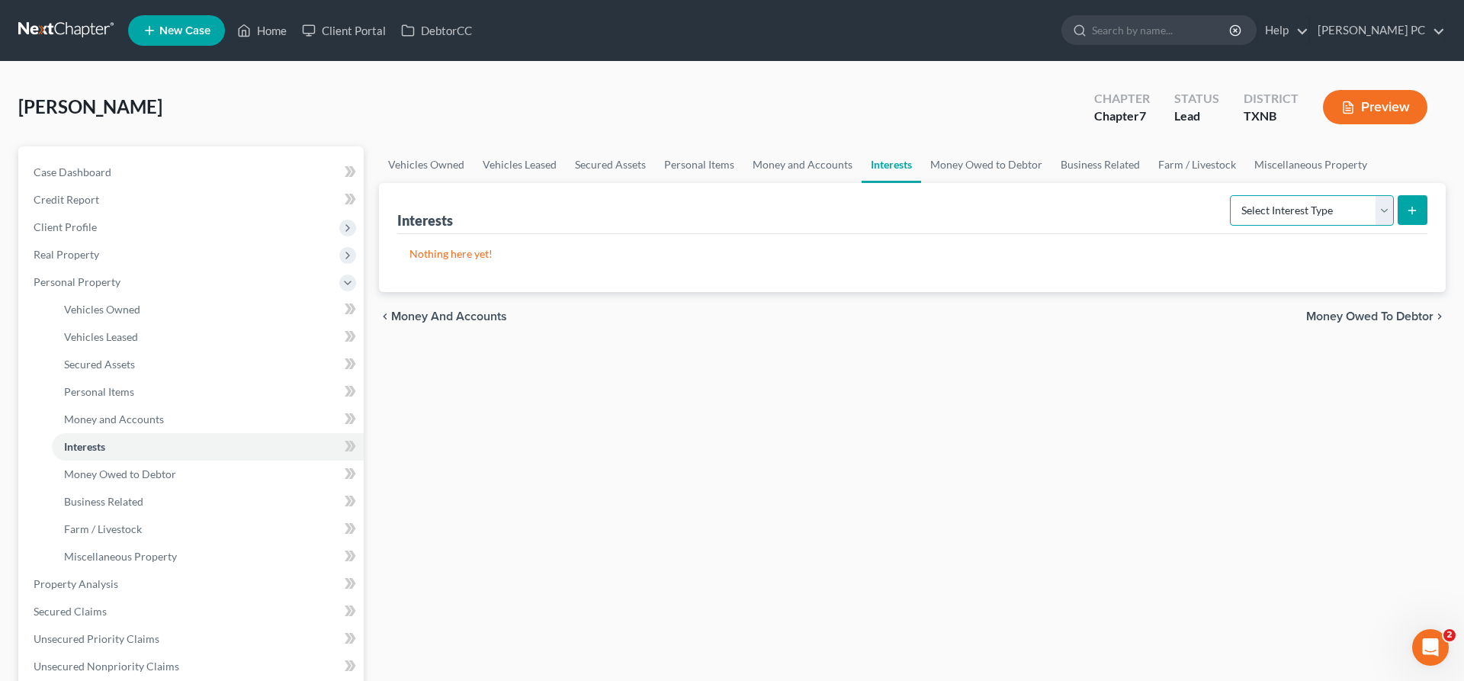
click at [1230, 195] on select "Select Interest Type 401K Annuity Bond Education IRA Government Bond Government…" at bounding box center [1312, 210] width 164 height 31
click at [560, 432] on div "Vehicles Owned Vehicles Leased Secured Assets Personal Items Money and Accounts…" at bounding box center [912, 586] width 1082 height 881
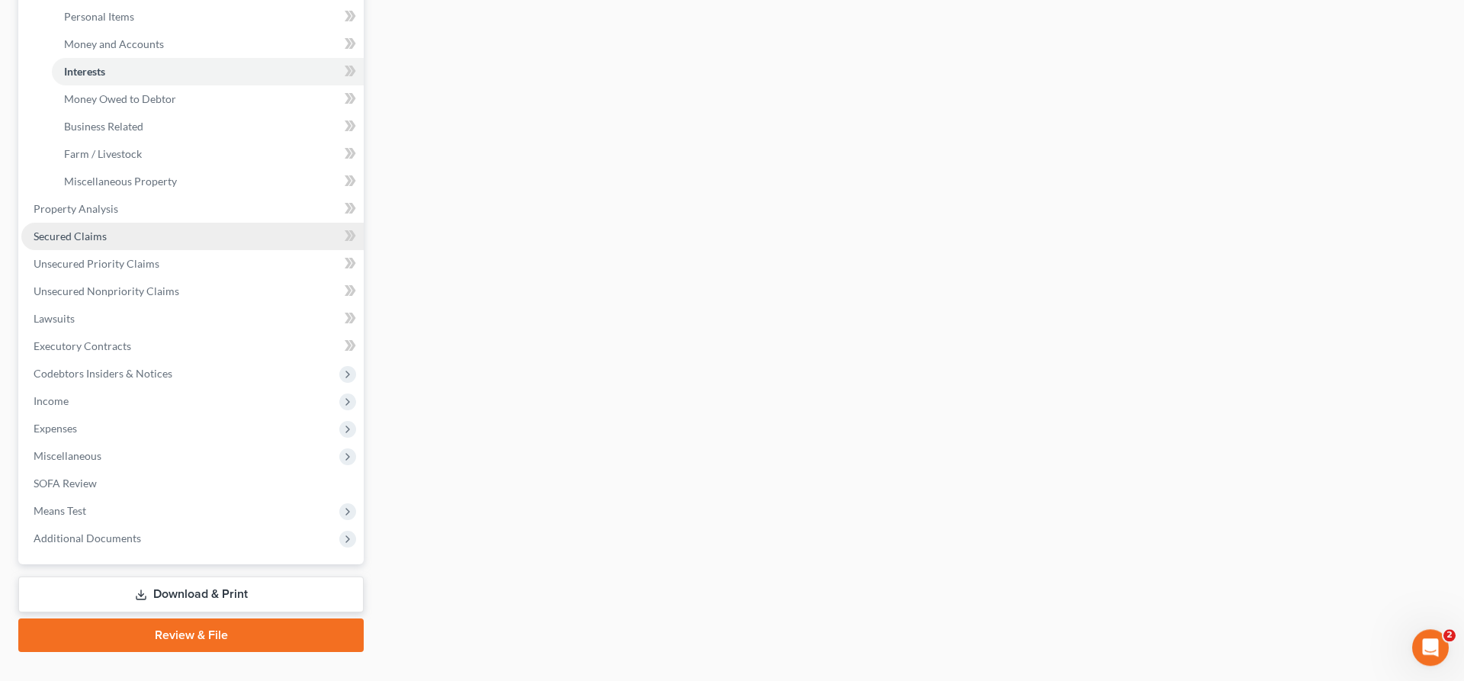
scroll to position [389, 0]
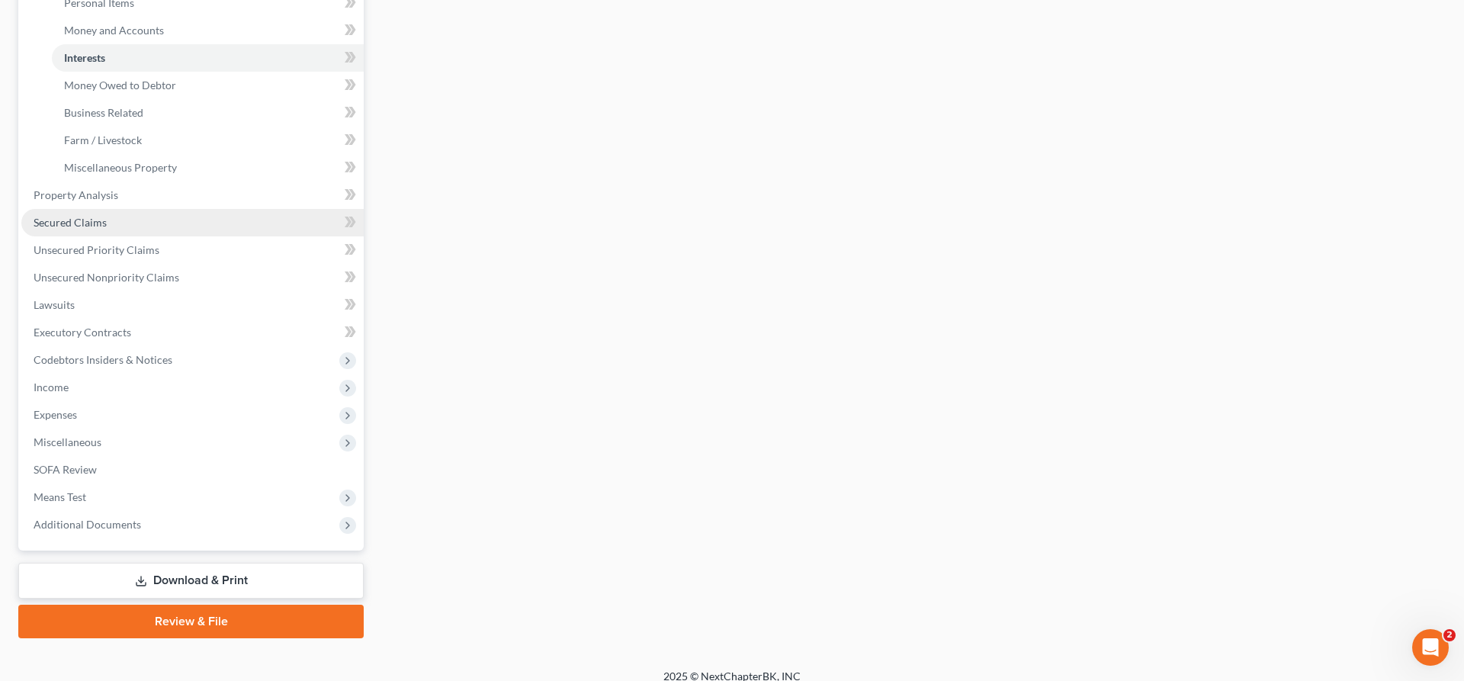
click at [132, 225] on link "Secured Claims" at bounding box center [192, 222] width 342 height 27
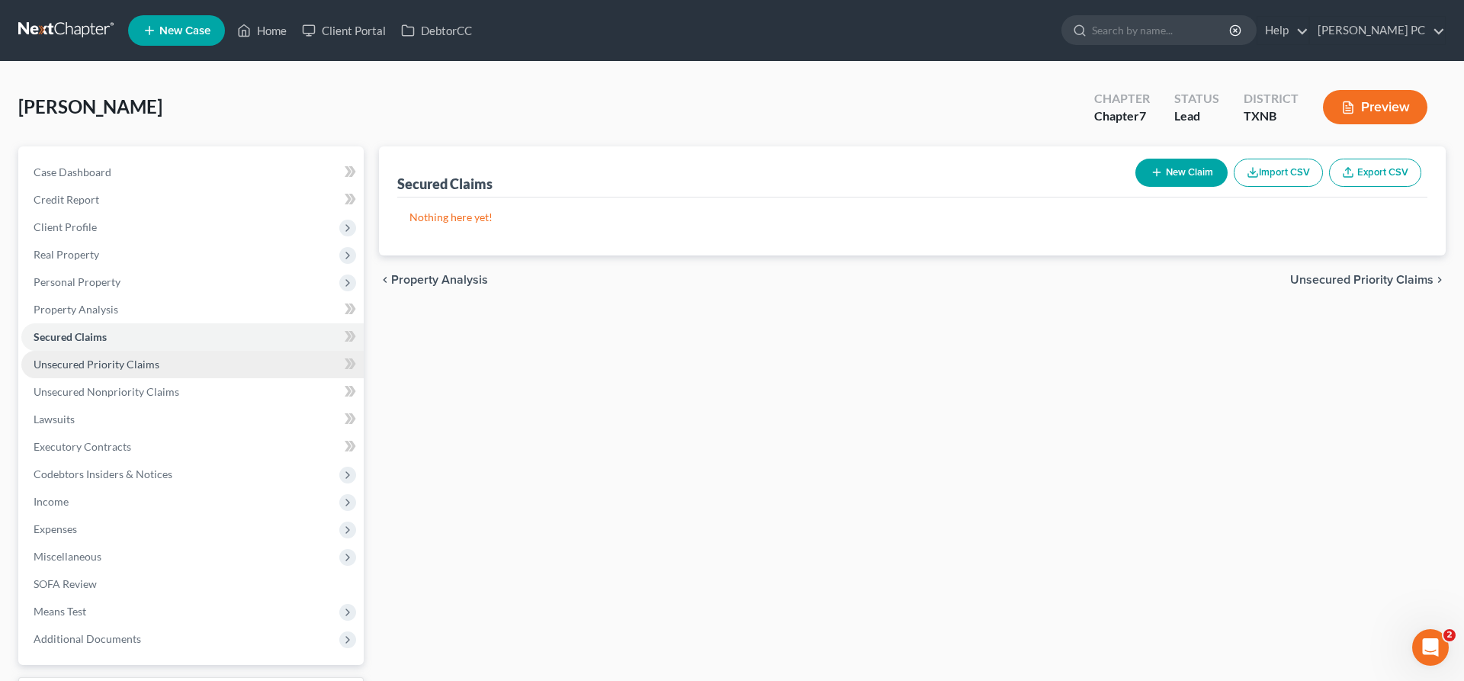
click at [144, 370] on span "Unsecured Priority Claims" at bounding box center [97, 364] width 126 height 13
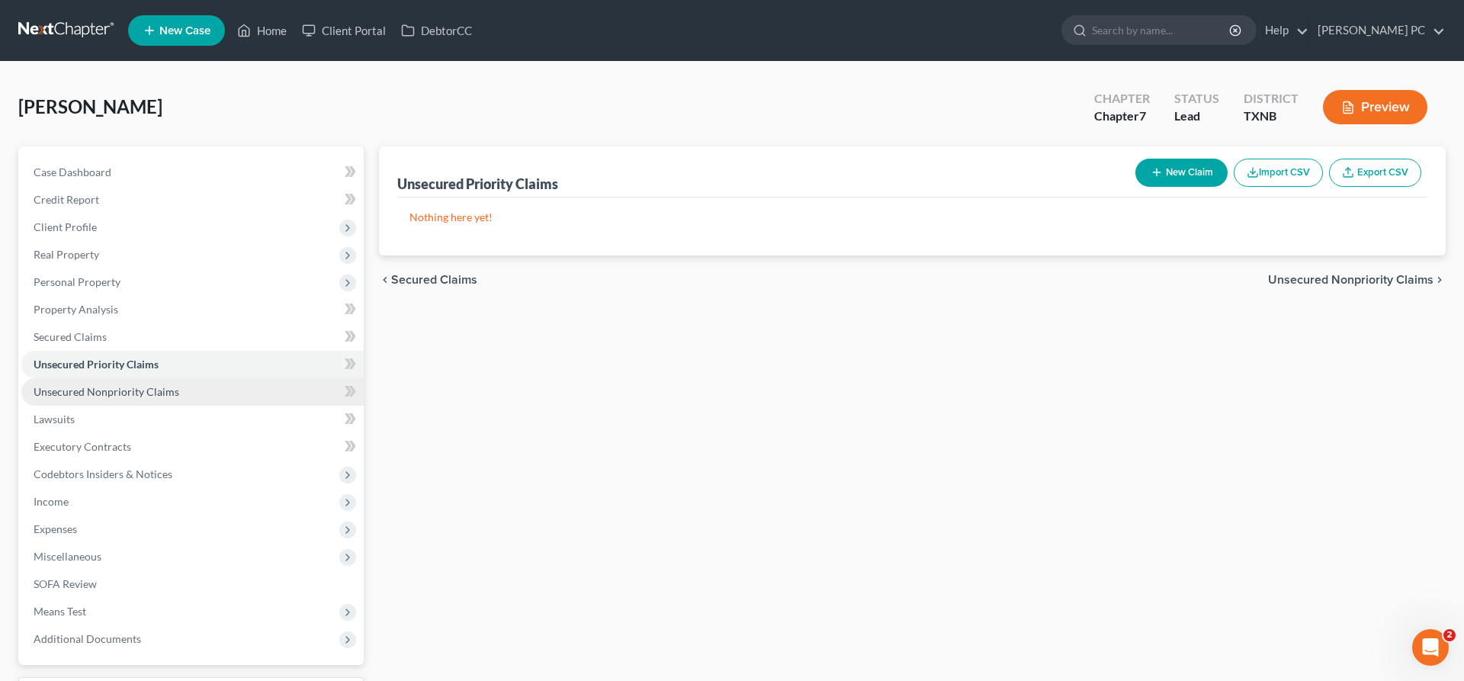
click at [162, 388] on span "Unsecured Nonpriority Claims" at bounding box center [107, 391] width 146 height 13
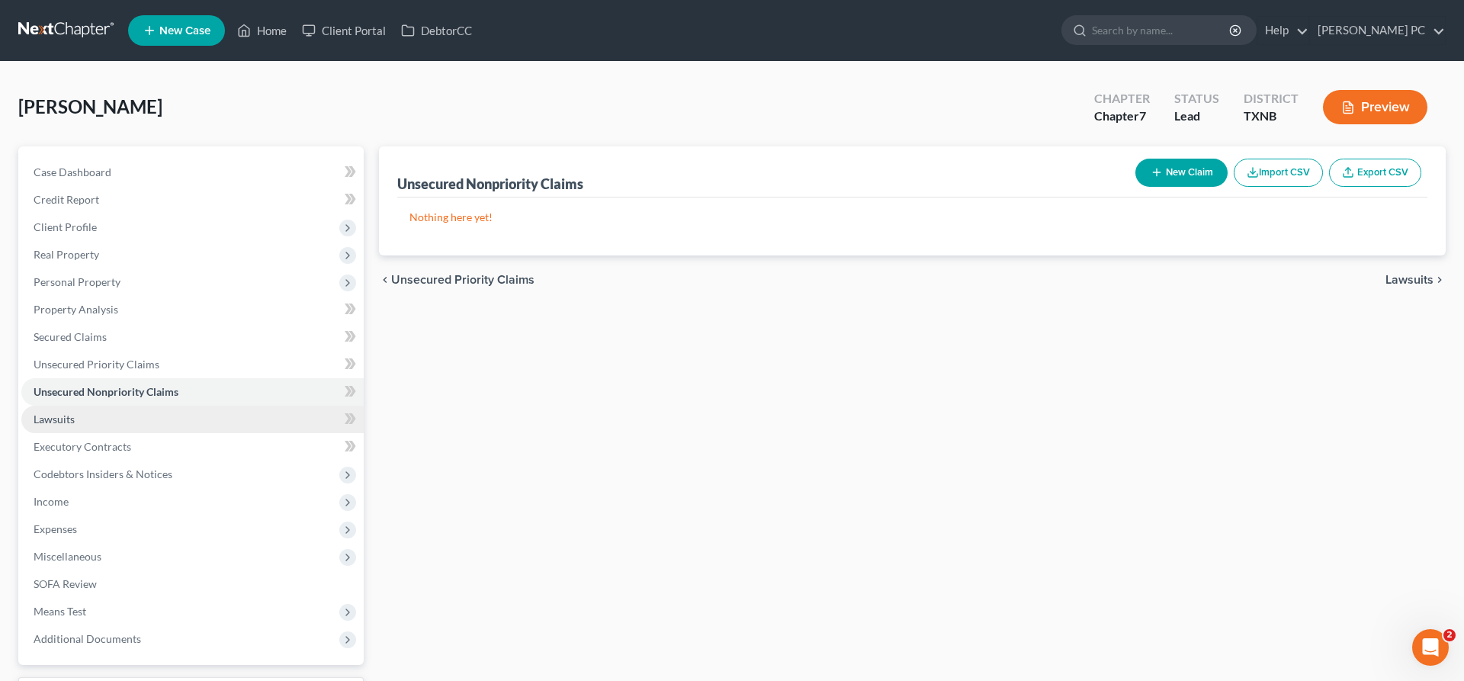
click at [136, 423] on link "Lawsuits" at bounding box center [192, 419] width 342 height 27
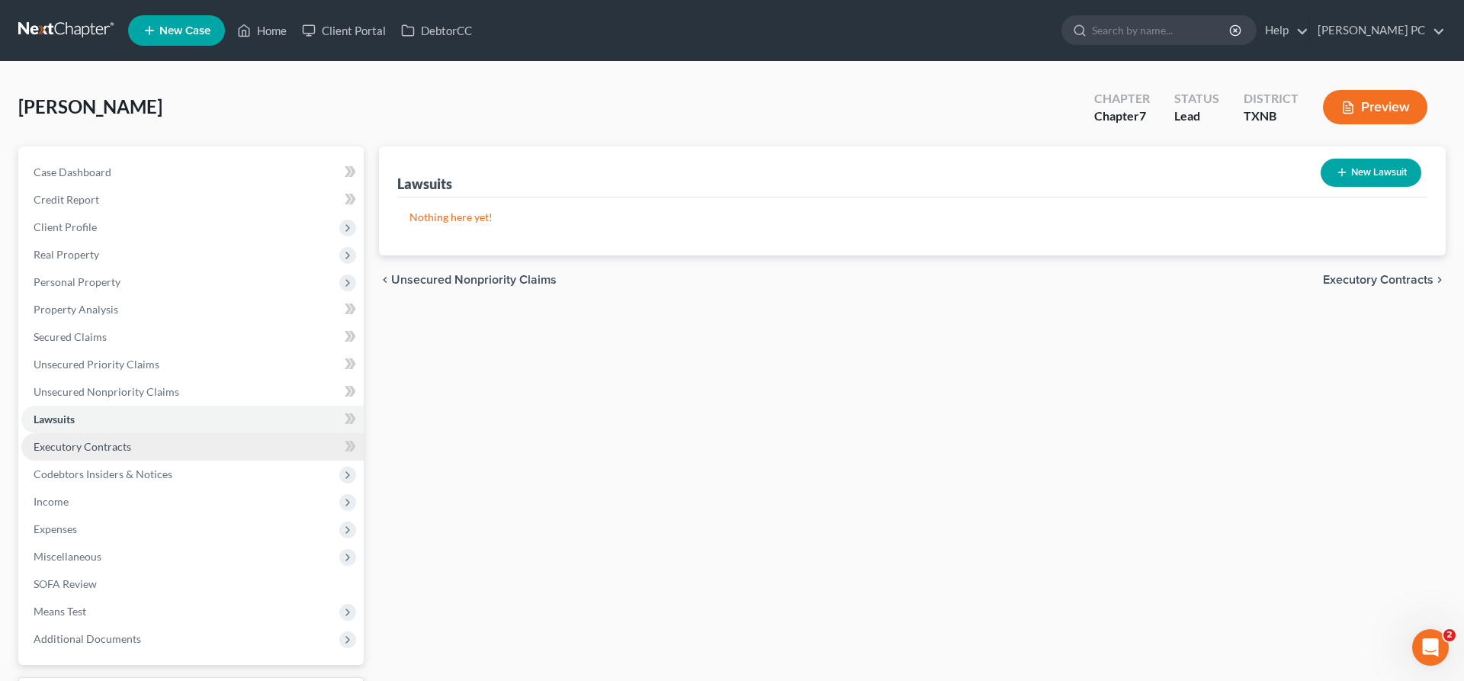
click at [150, 454] on link "Executory Contracts" at bounding box center [192, 446] width 342 height 27
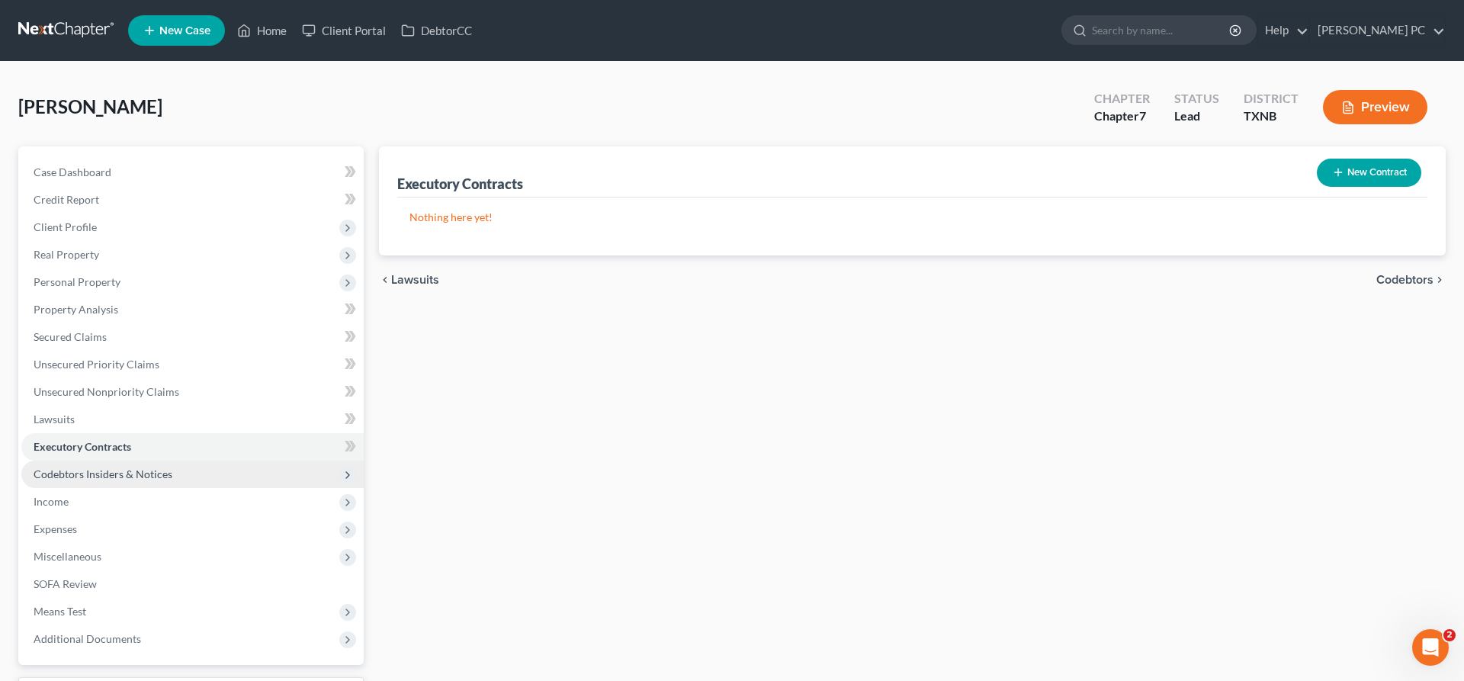
click at [149, 474] on span "Codebtors Insiders & Notices" at bounding box center [103, 473] width 139 height 13
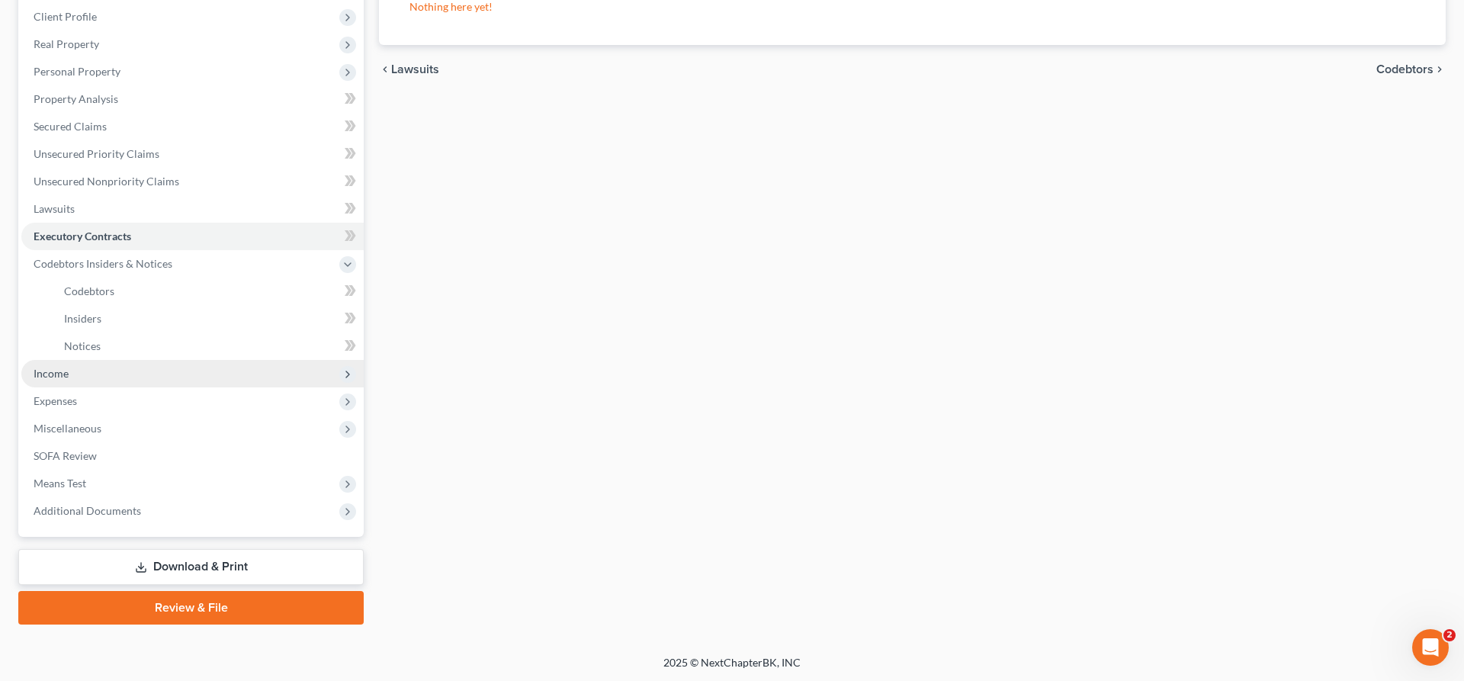
click at [128, 377] on span "Income" at bounding box center [192, 373] width 342 height 27
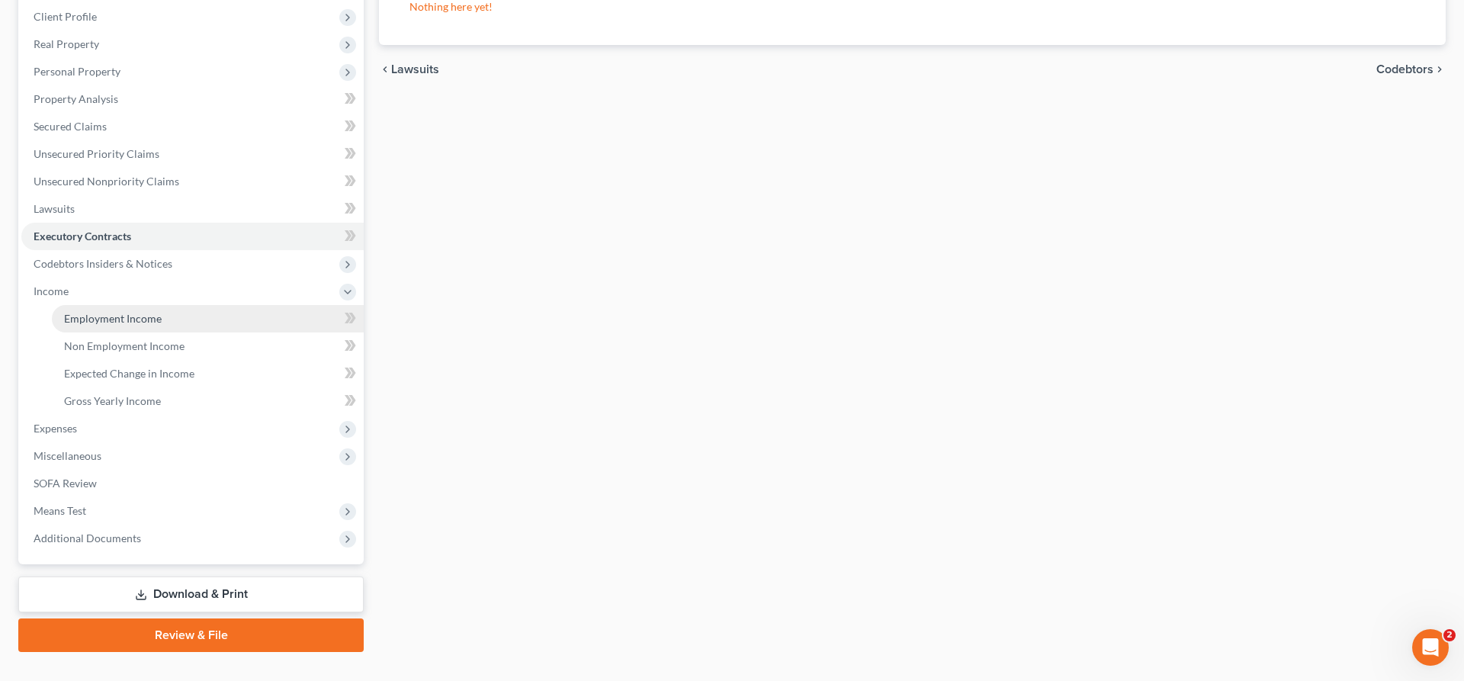
click at [131, 315] on span "Employment Income" at bounding box center [113, 318] width 98 height 13
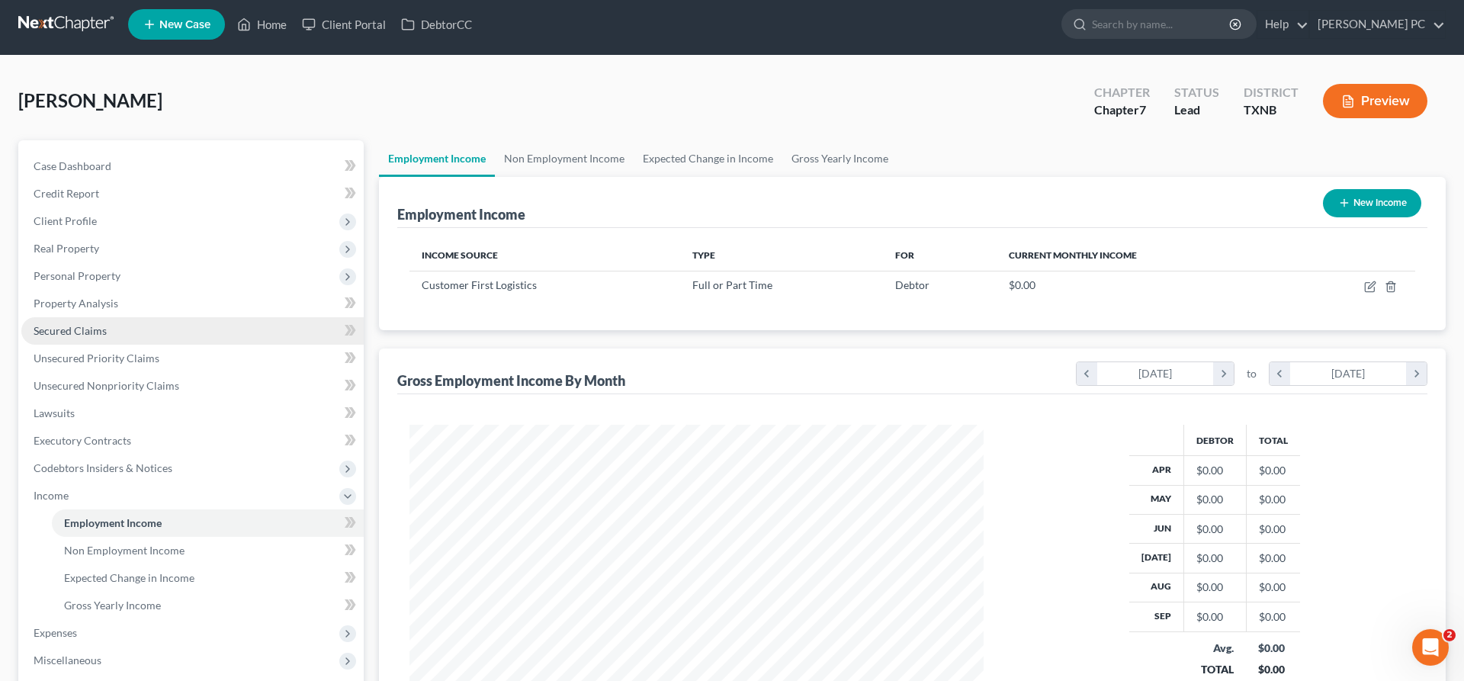
scroll to position [287, 605]
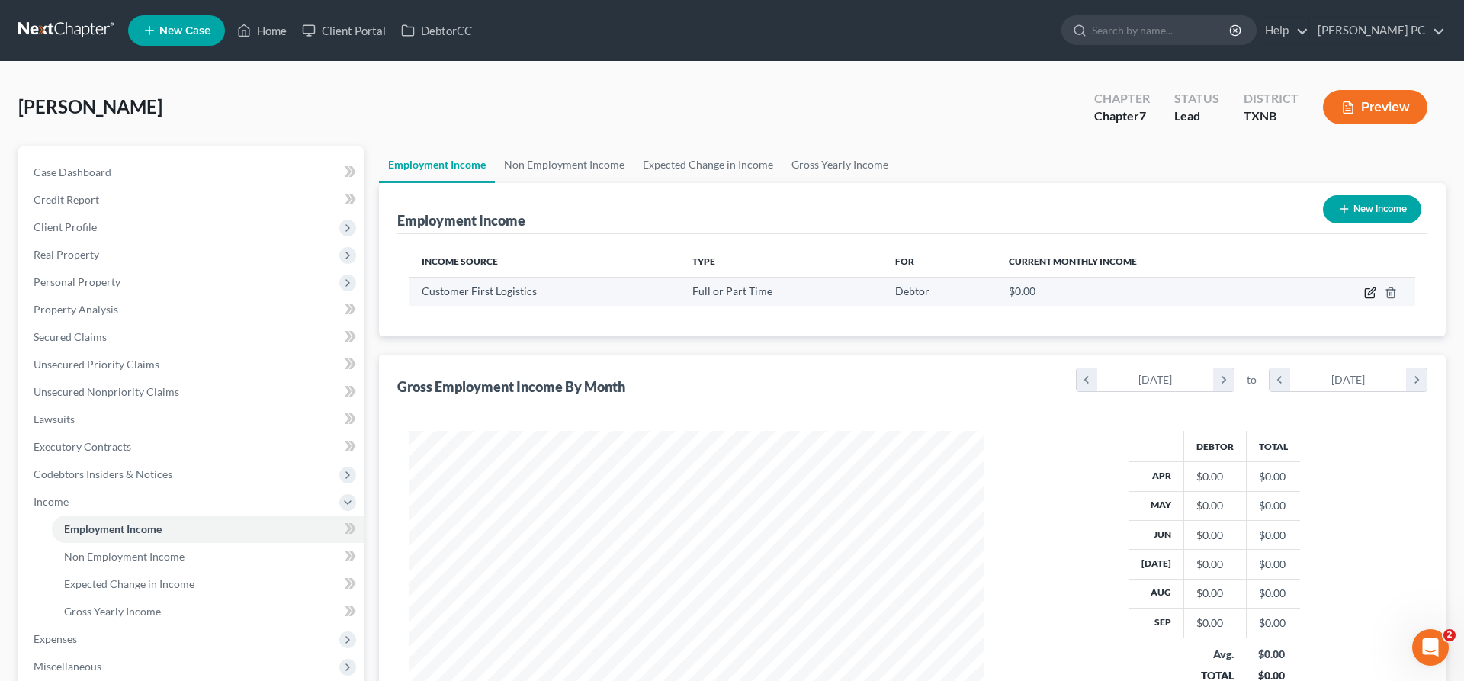
click at [1366, 291] on icon "button" at bounding box center [1370, 293] width 12 height 12
select select "0"
select select "45"
select select "3"
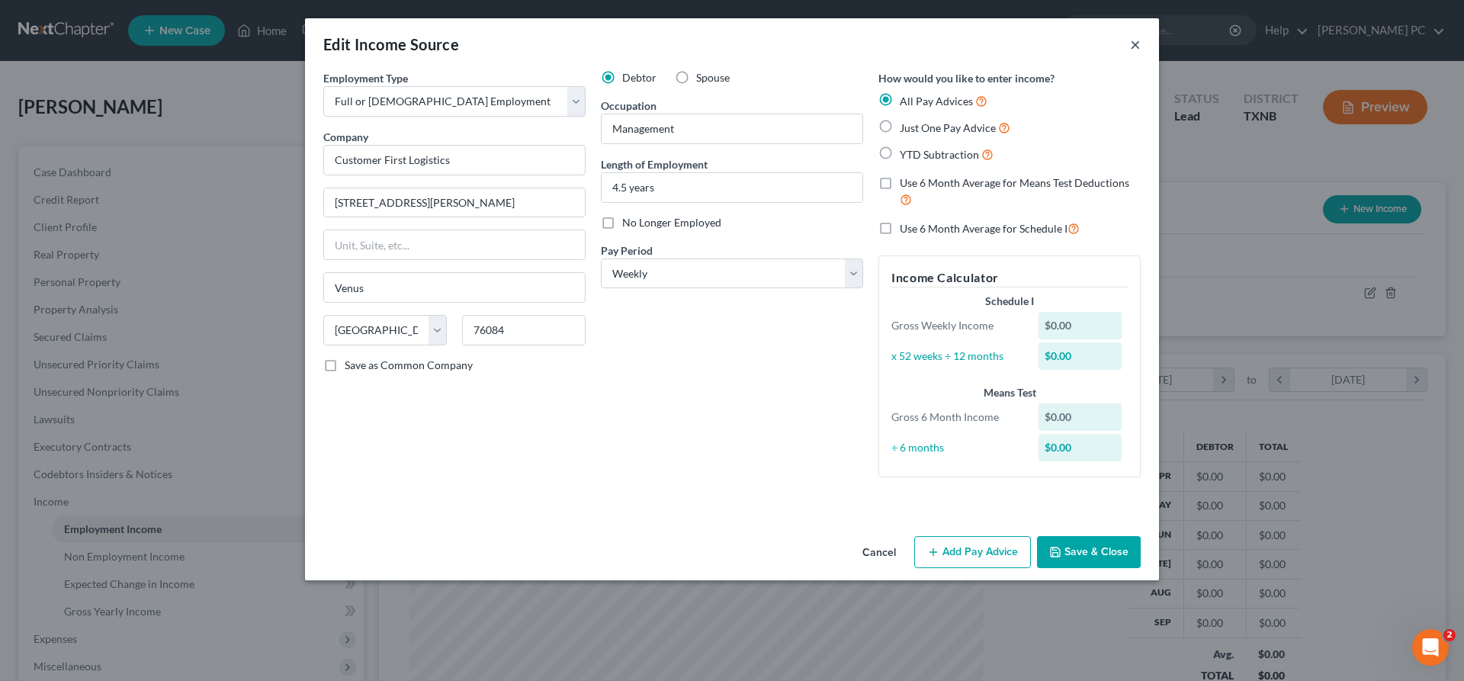
click at [1135, 50] on button "×" at bounding box center [1135, 44] width 11 height 18
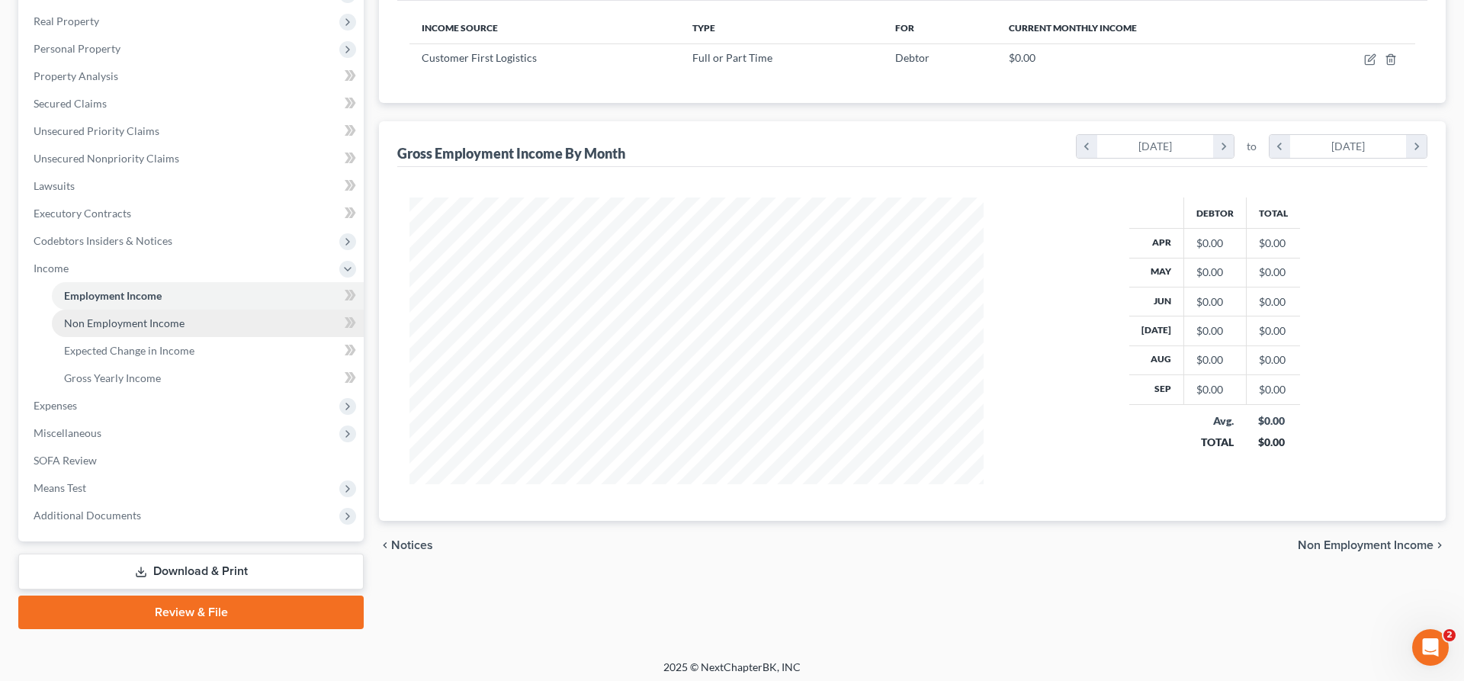
click at [115, 321] on span "Non Employment Income" at bounding box center [124, 322] width 120 height 13
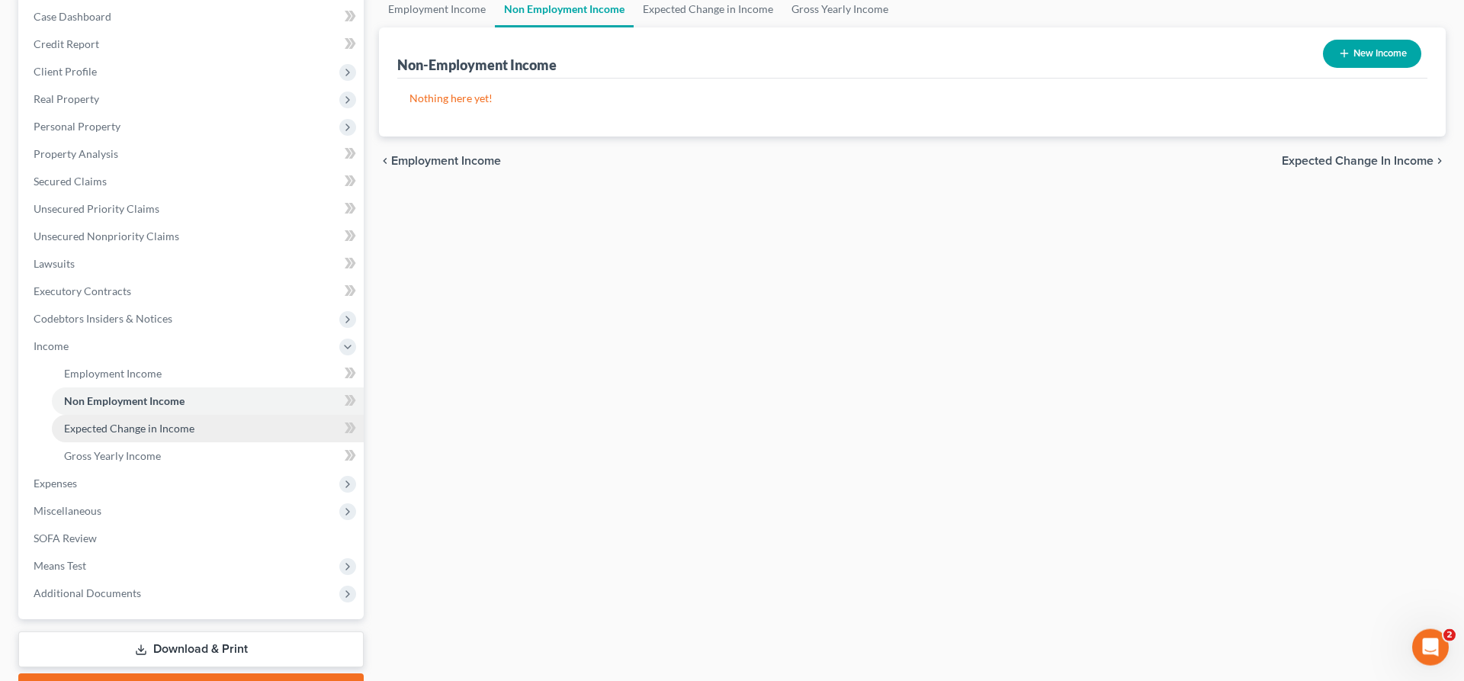
click at [133, 428] on span "Expected Change in Income" at bounding box center [129, 428] width 130 height 13
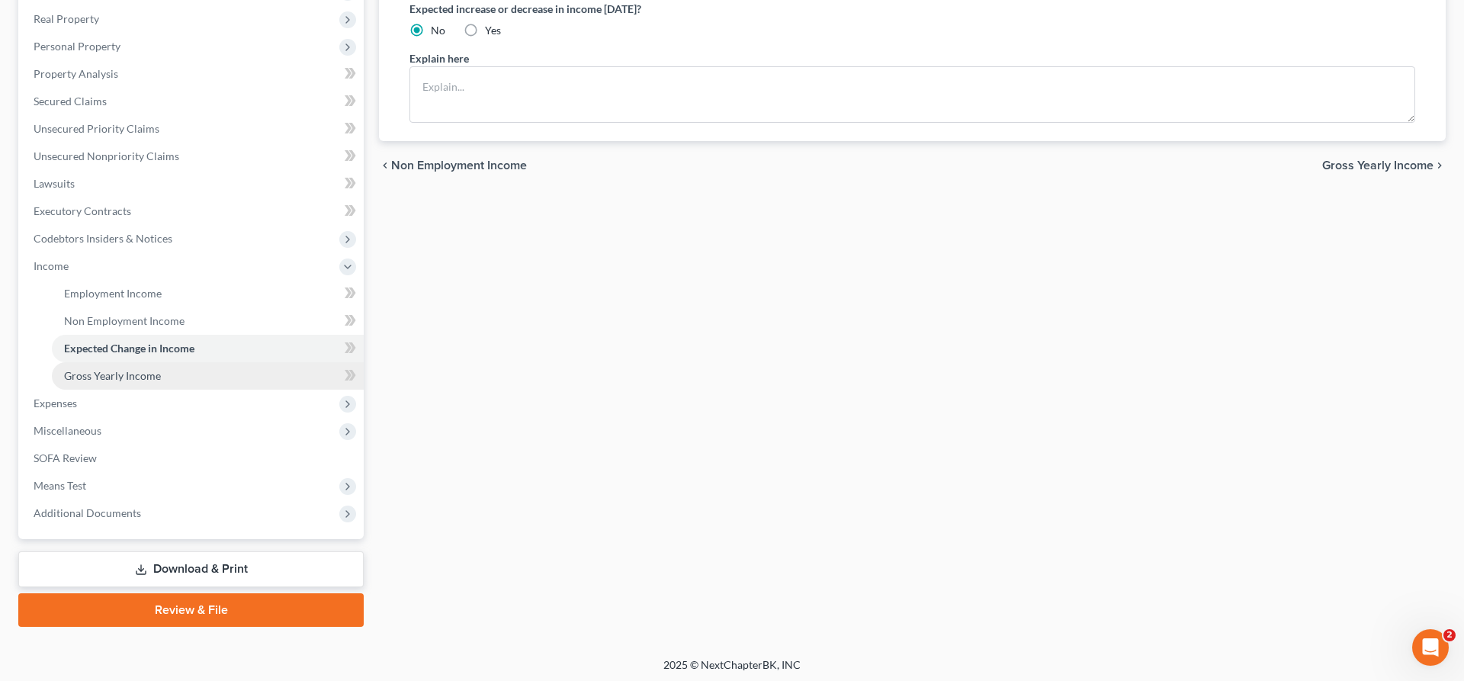
click at [119, 373] on span "Gross Yearly Income" at bounding box center [112, 375] width 97 height 13
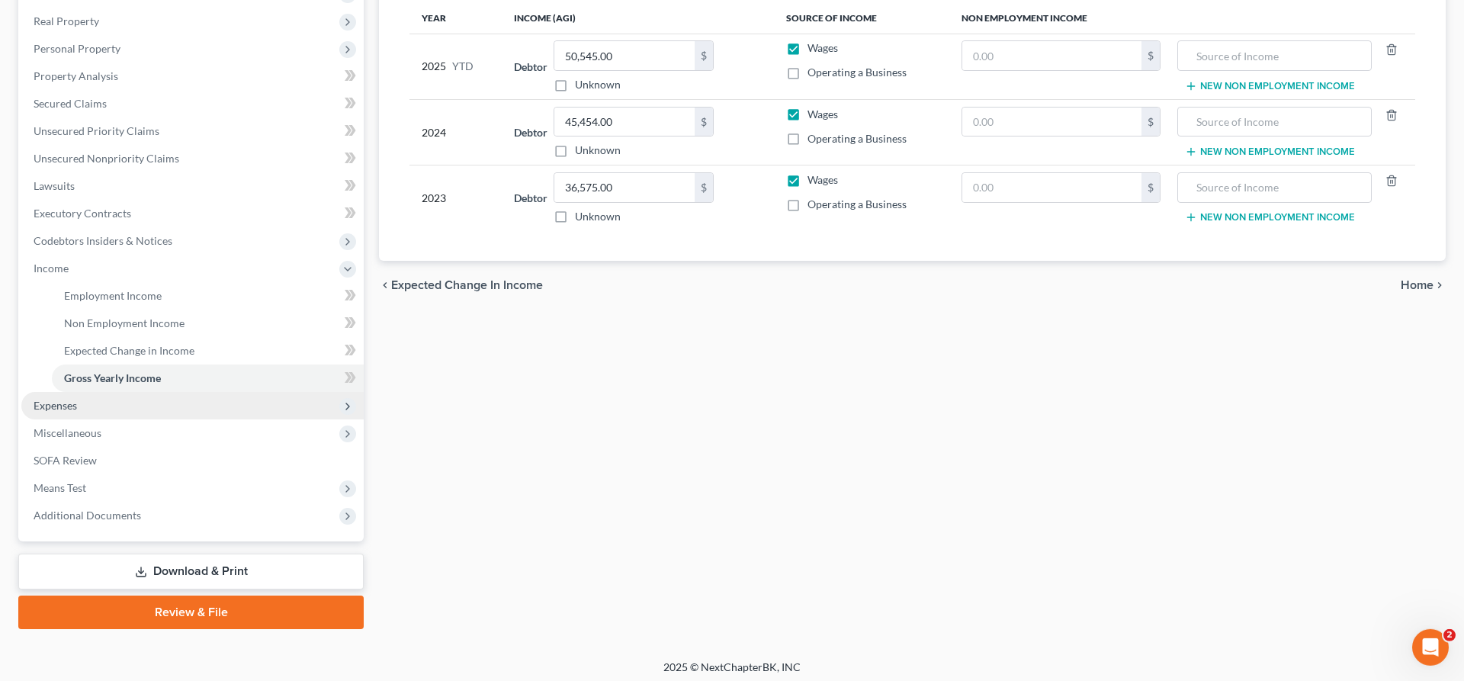
click at [119, 410] on span "Expenses" at bounding box center [192, 405] width 342 height 27
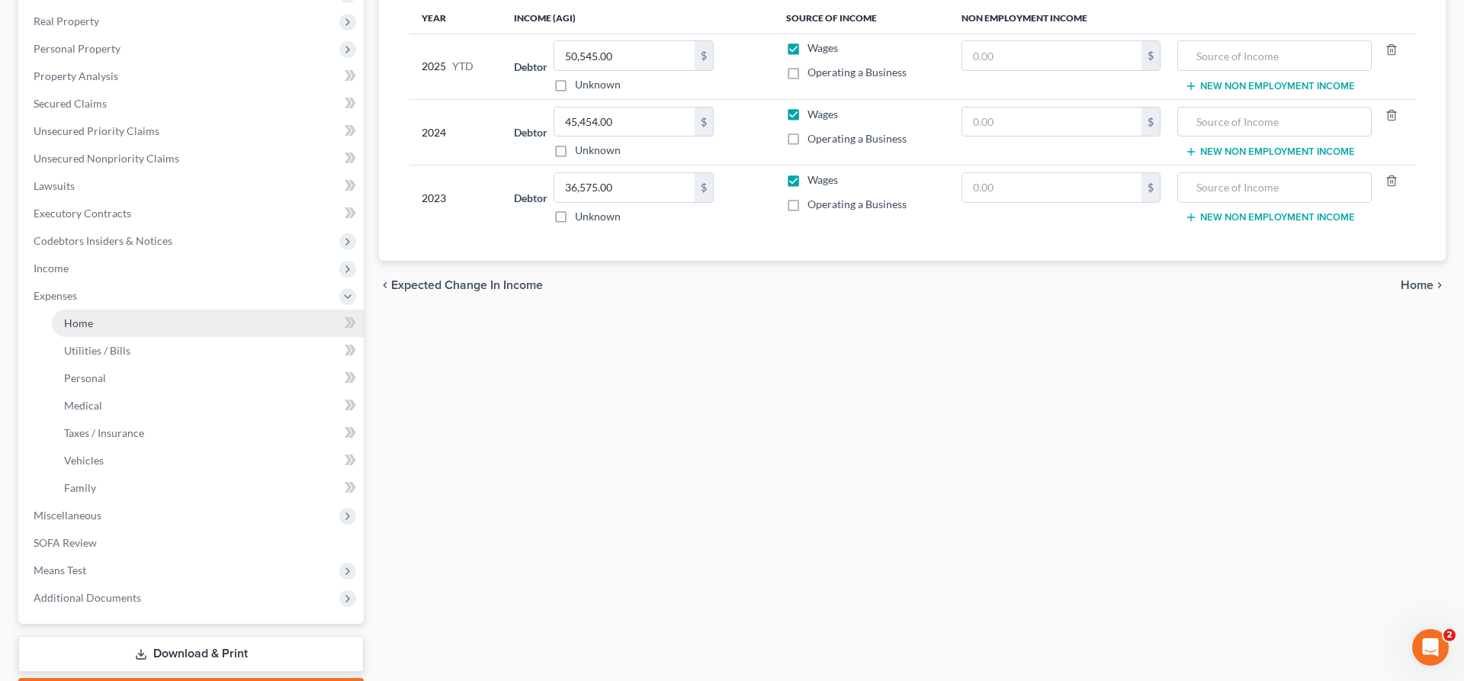
click at [137, 335] on link "Home" at bounding box center [208, 323] width 312 height 27
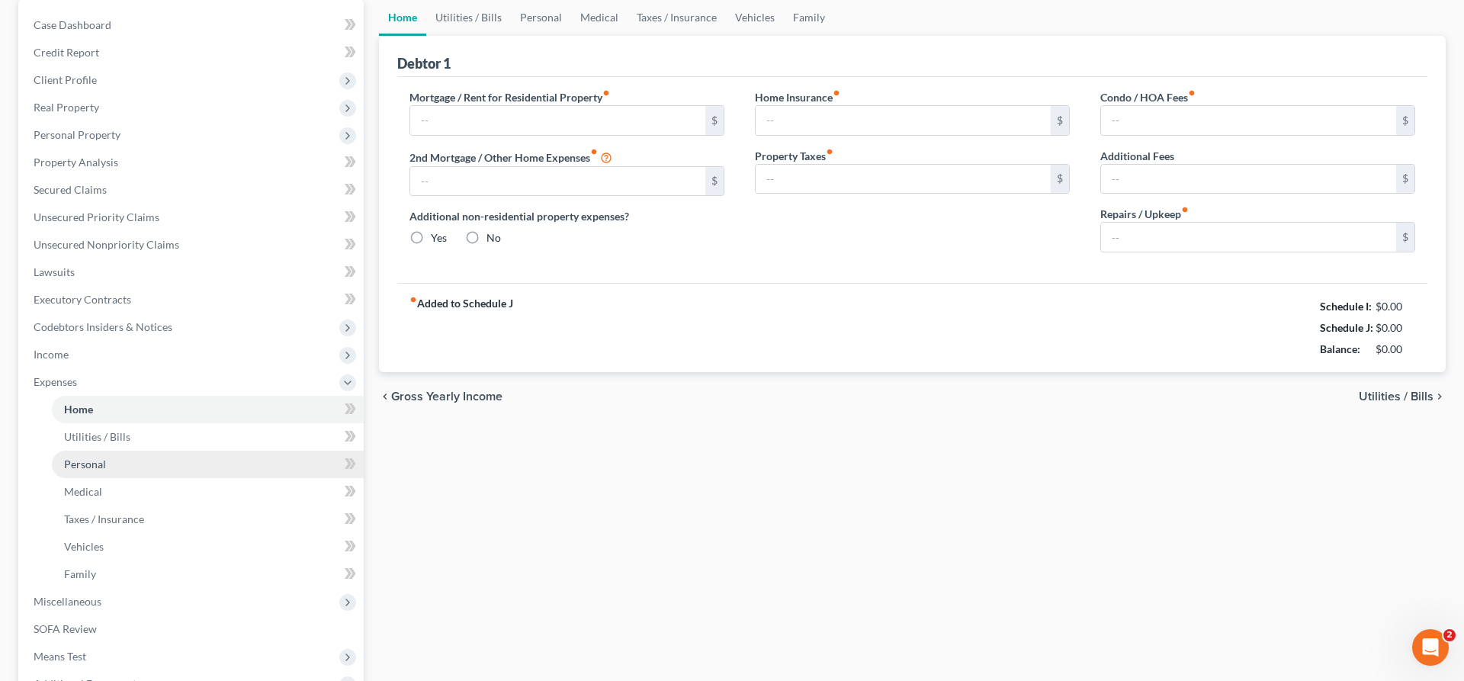
type input "1,189.00"
type input "0.00"
radio input "true"
type input "0.00"
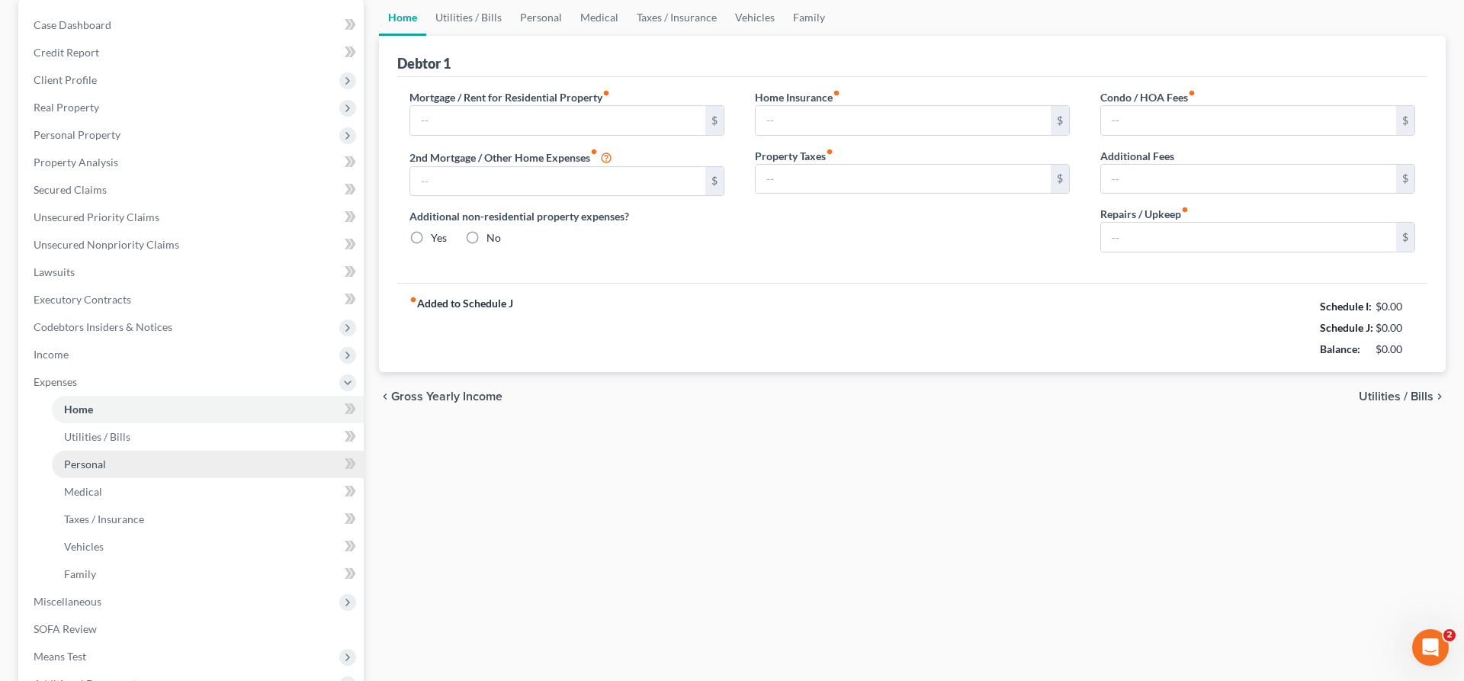
type input "0.00"
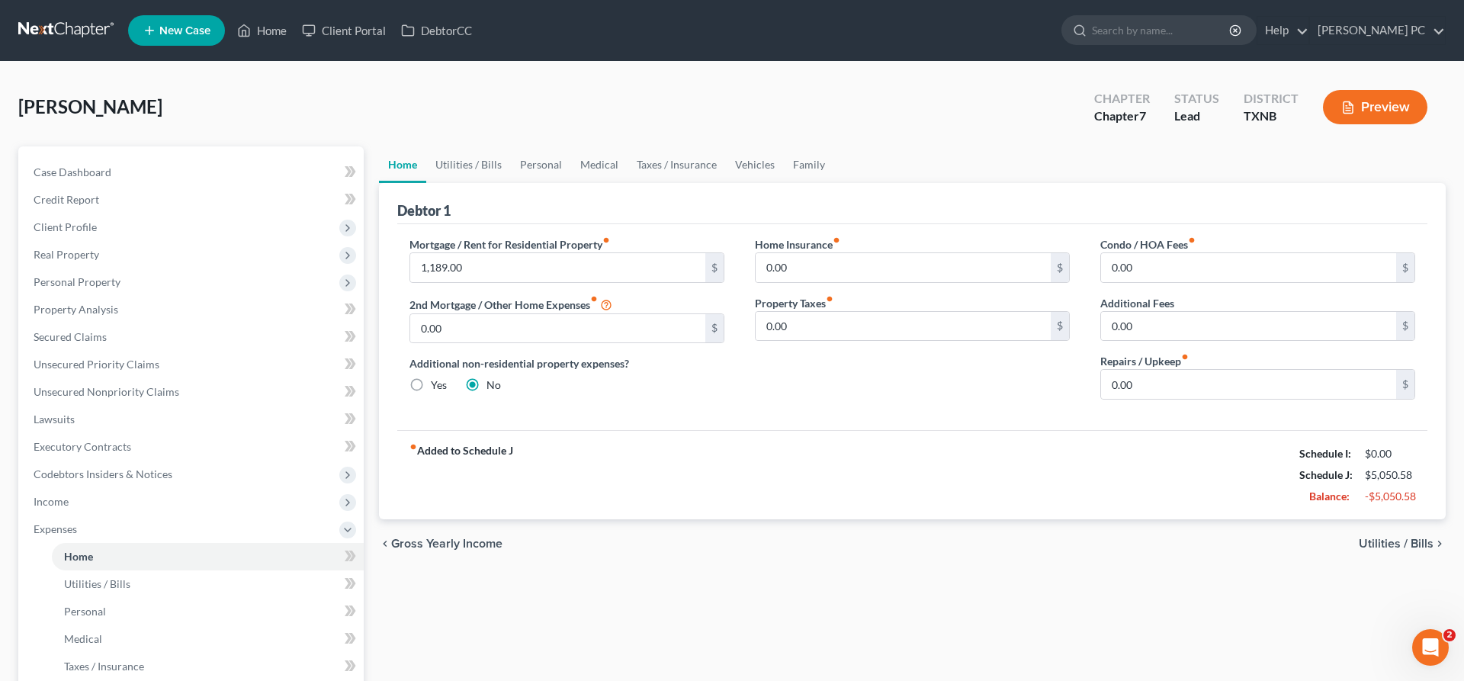
click at [1396, 538] on span "Utilities / Bills" at bounding box center [1396, 544] width 75 height 12
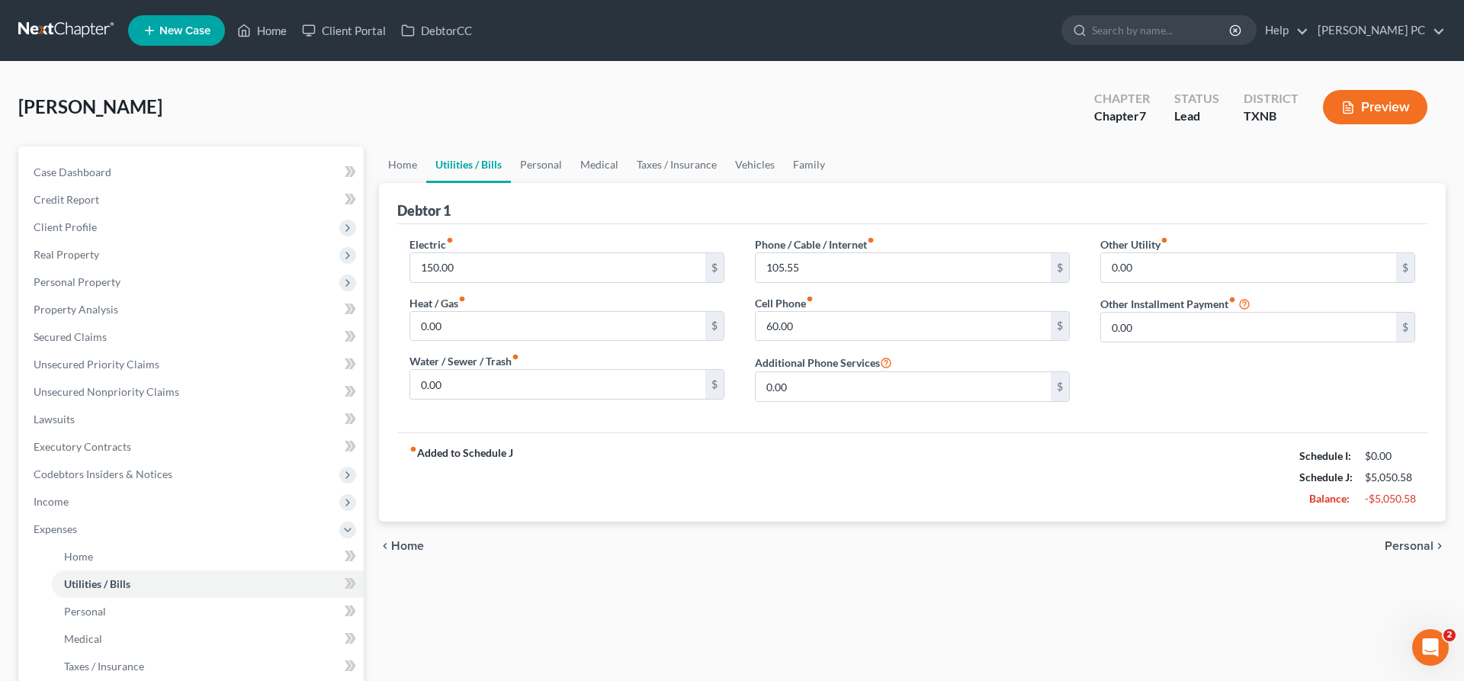
click at [1405, 540] on span "Personal" at bounding box center [1409, 546] width 49 height 12
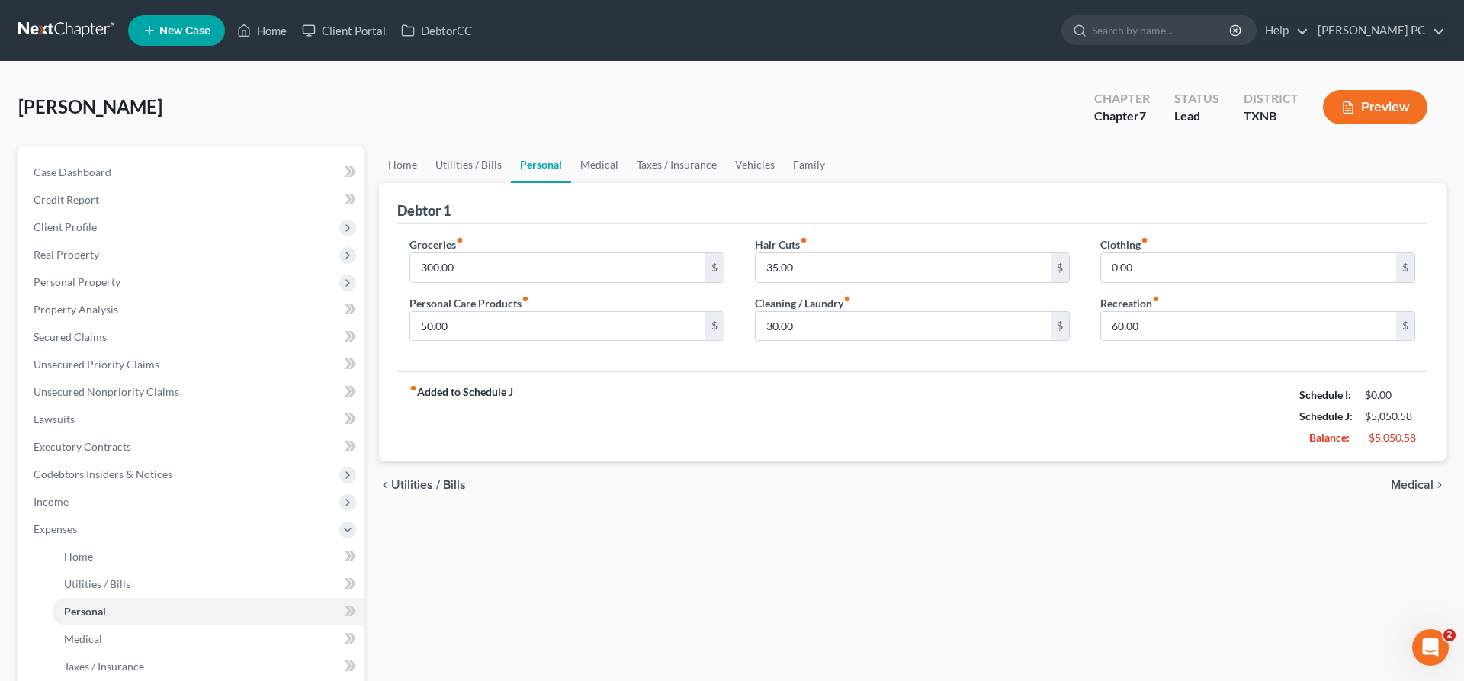
click at [1403, 485] on span "Medical" at bounding box center [1412, 485] width 43 height 12
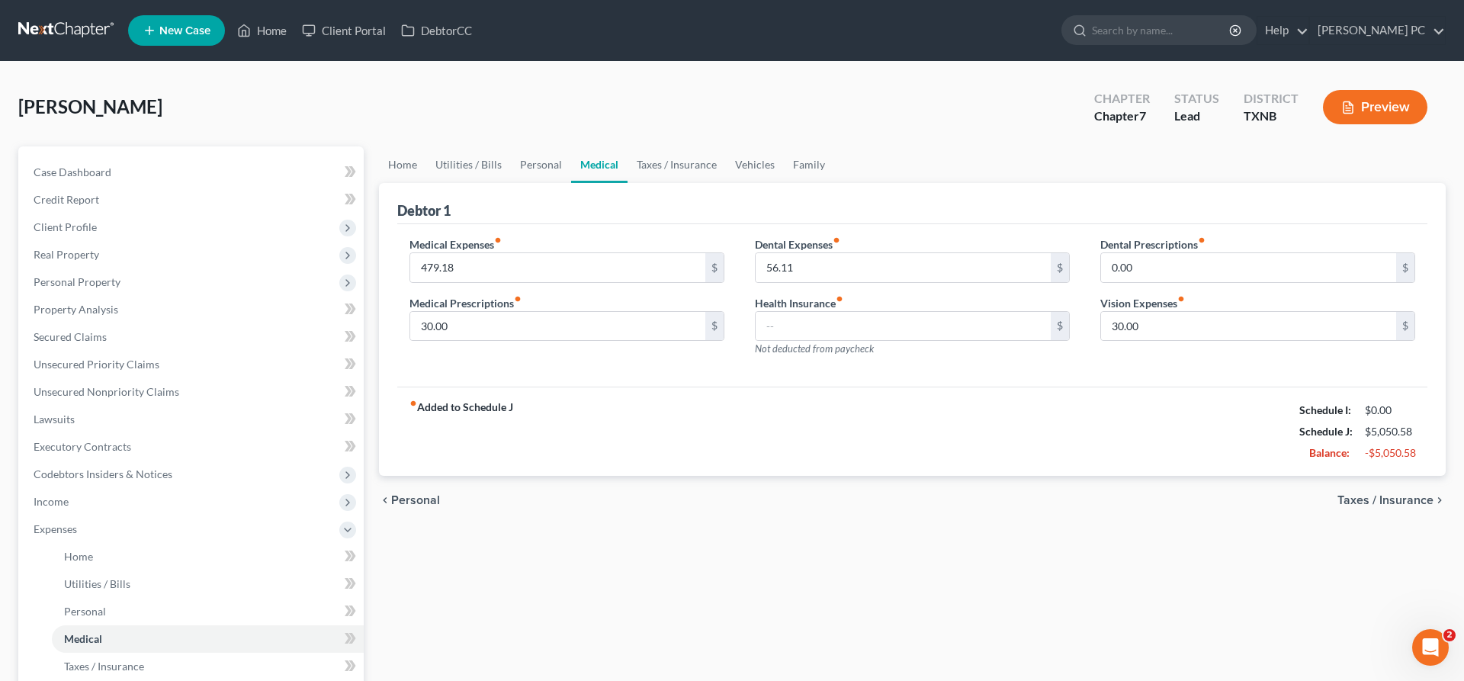
click at [1396, 500] on span "Taxes / Insurance" at bounding box center [1385, 500] width 96 height 12
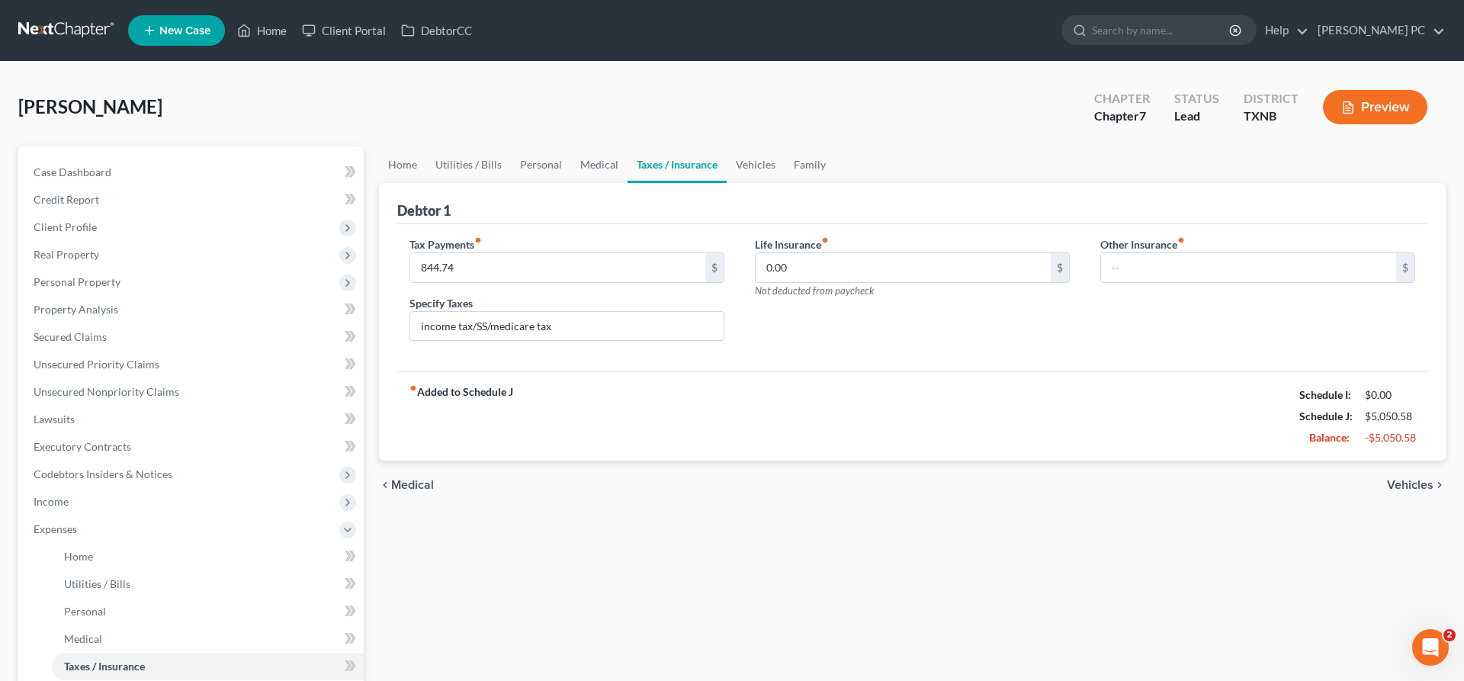
click at [1398, 488] on span "Vehicles" at bounding box center [1410, 485] width 47 height 12
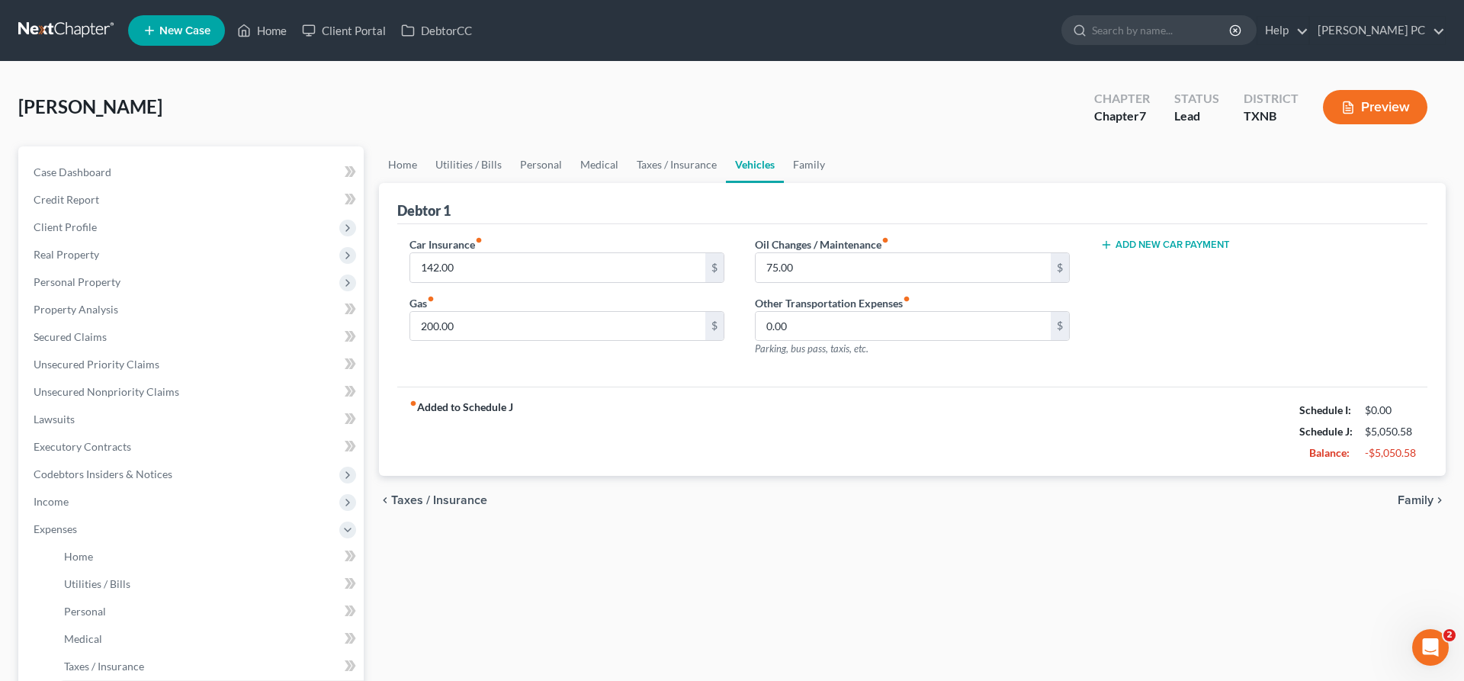
click at [471, 499] on span "Taxes / Insurance" at bounding box center [439, 500] width 96 height 12
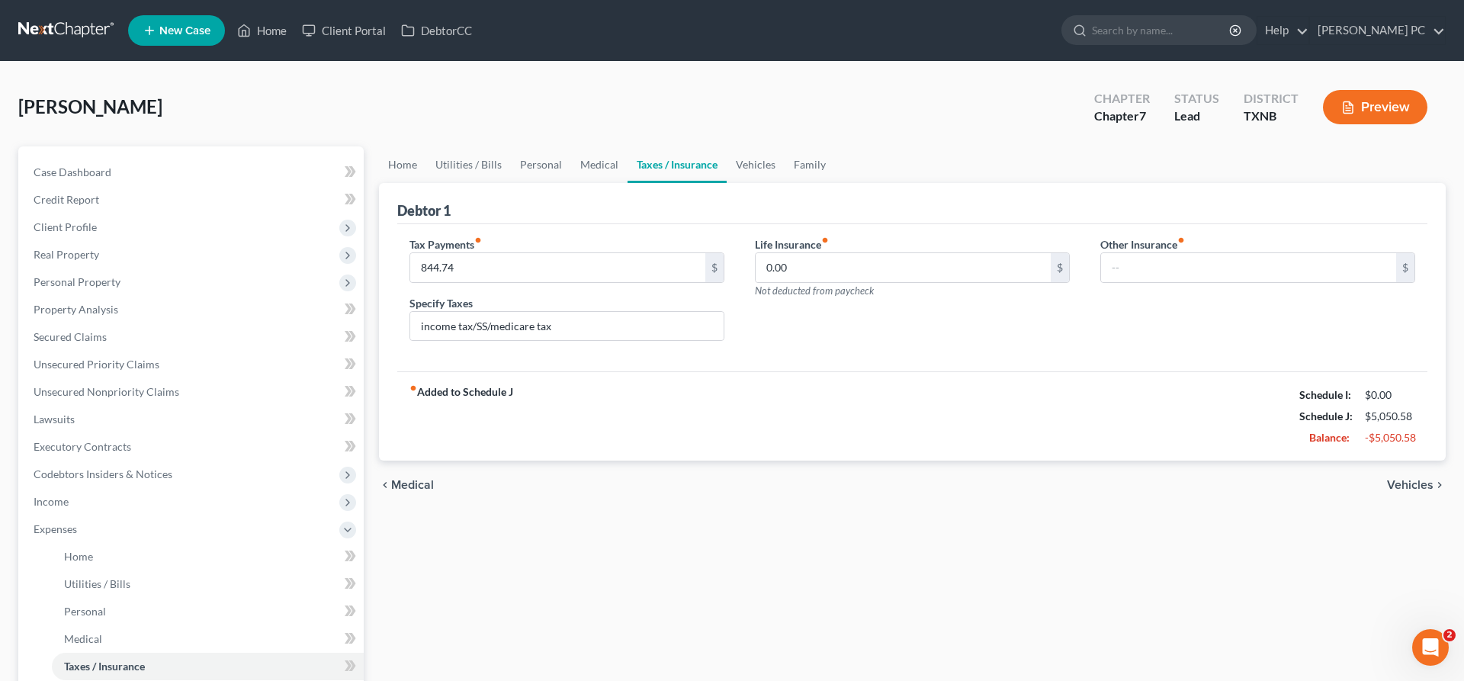
scroll to position [311, 0]
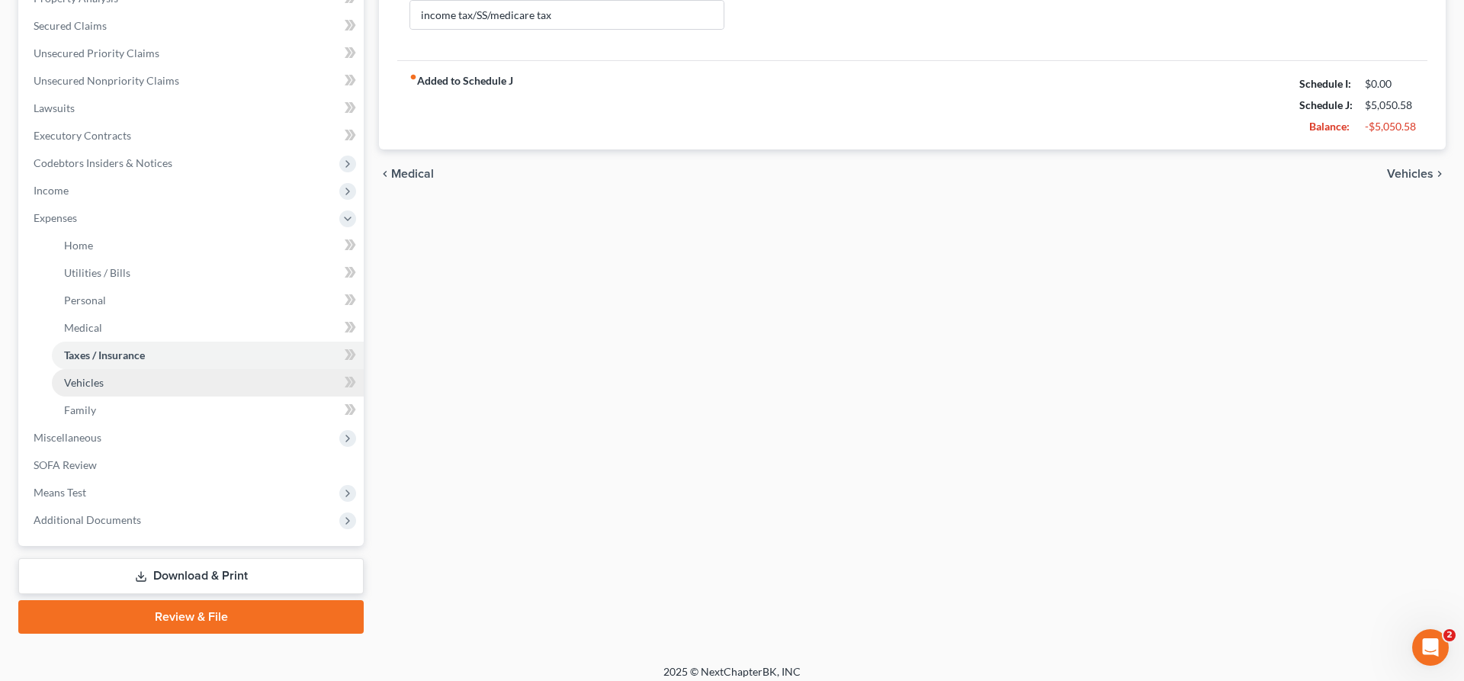
click at [144, 393] on link "Vehicles" at bounding box center [208, 382] width 312 height 27
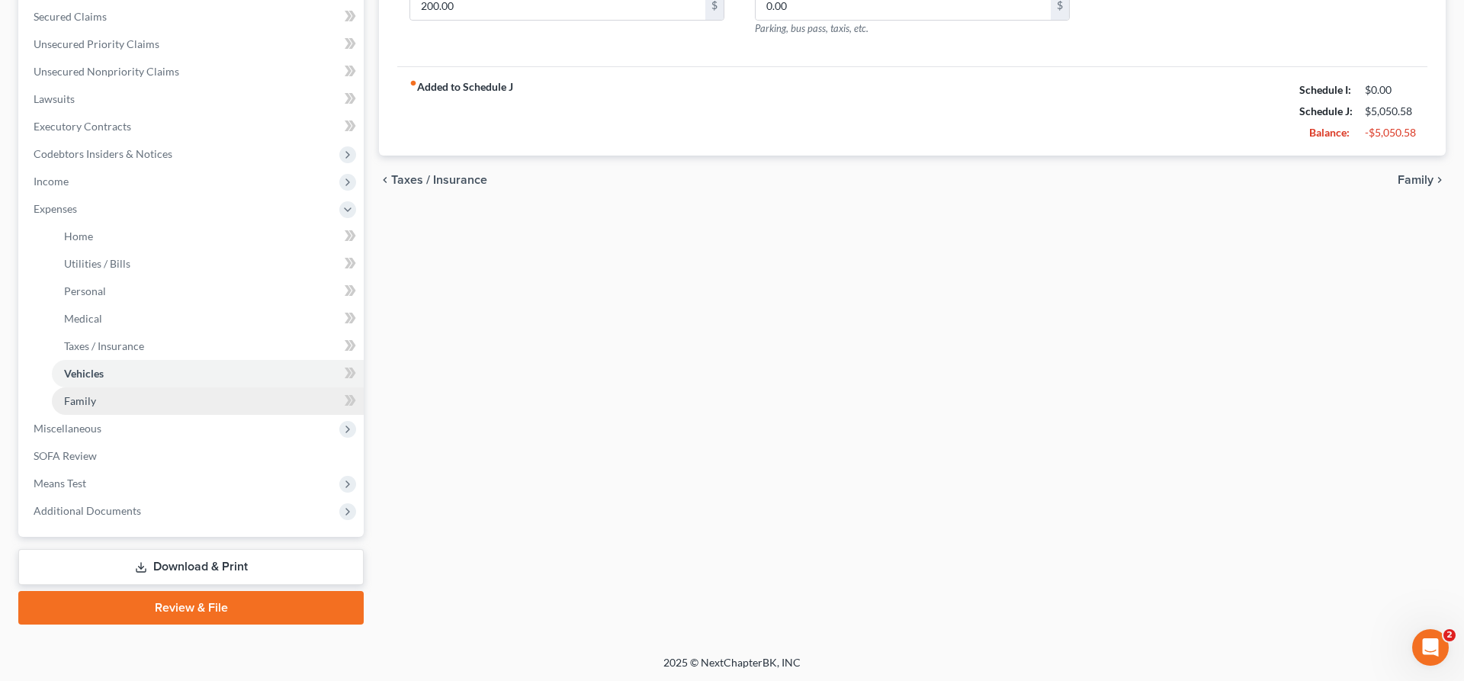
click at [143, 405] on link "Family" at bounding box center [208, 400] width 312 height 27
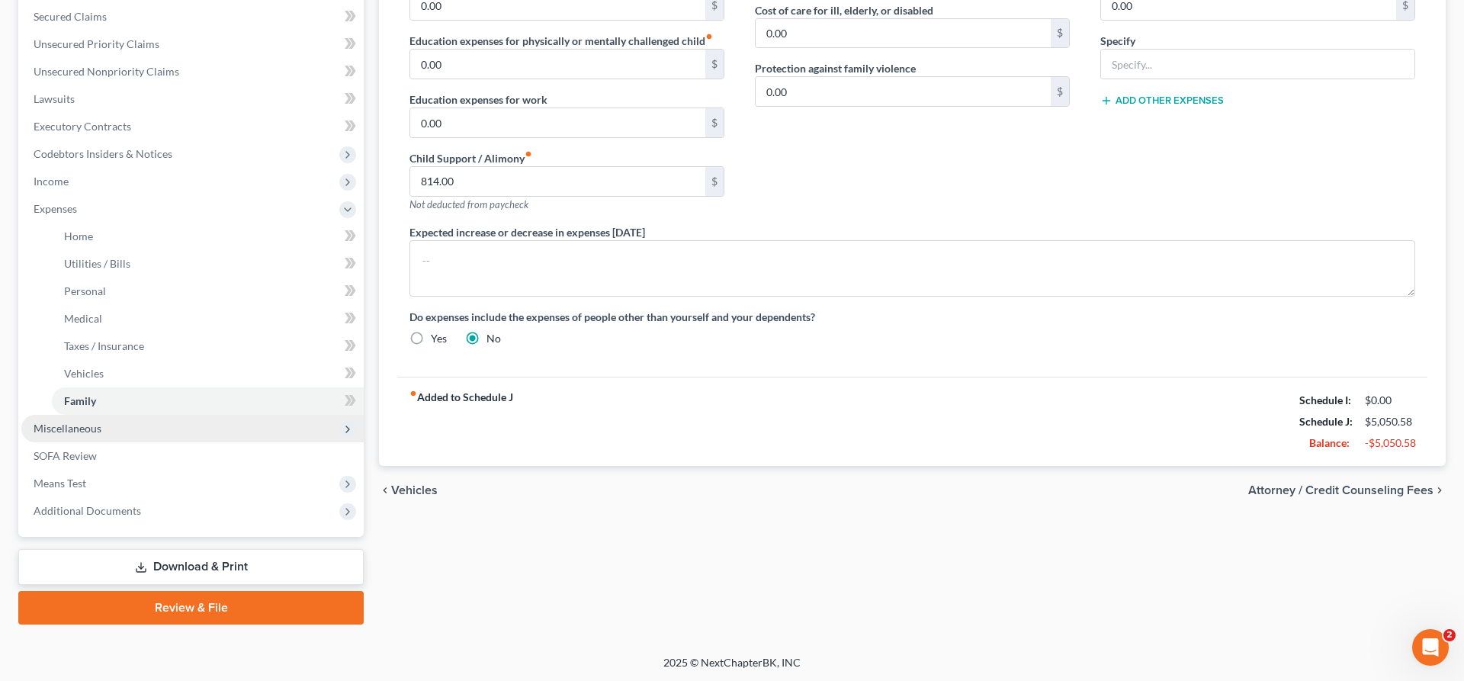
click at [117, 431] on span "Miscellaneous" at bounding box center [192, 428] width 342 height 27
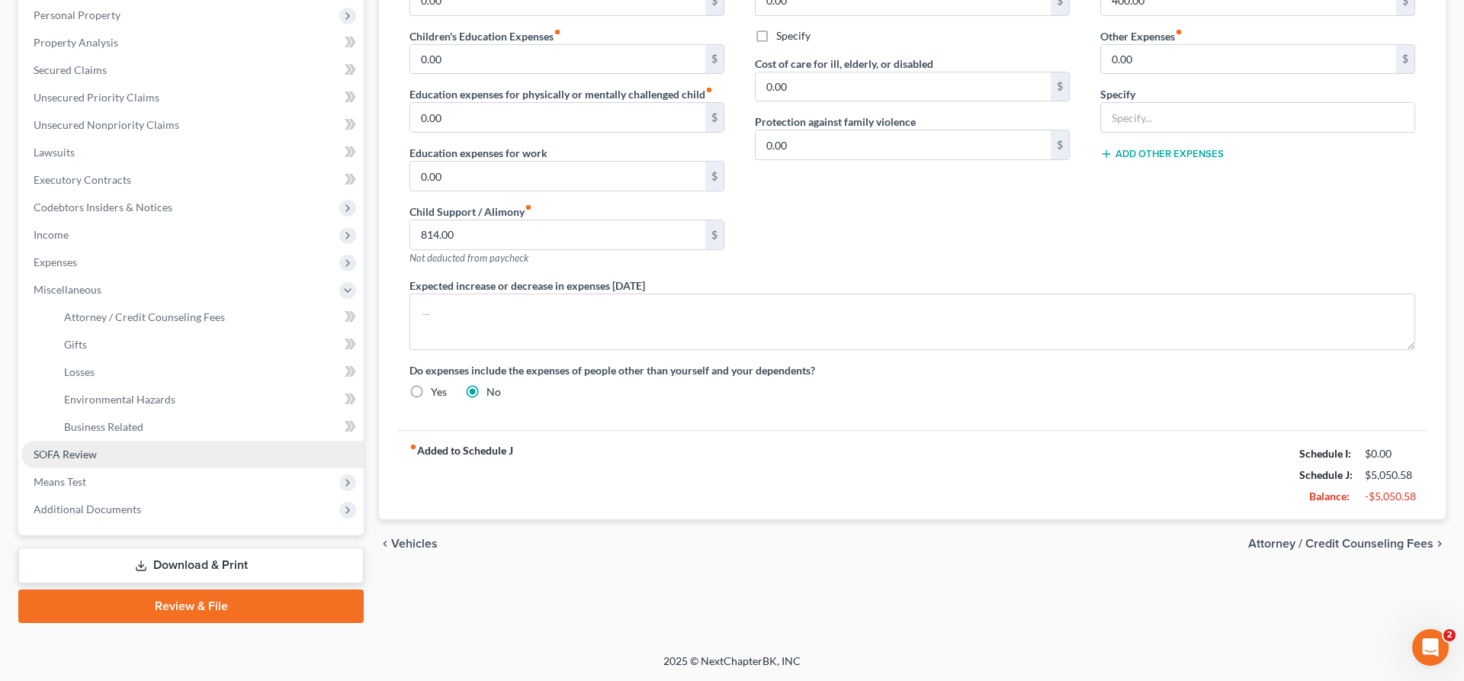
scroll to position [265, 0]
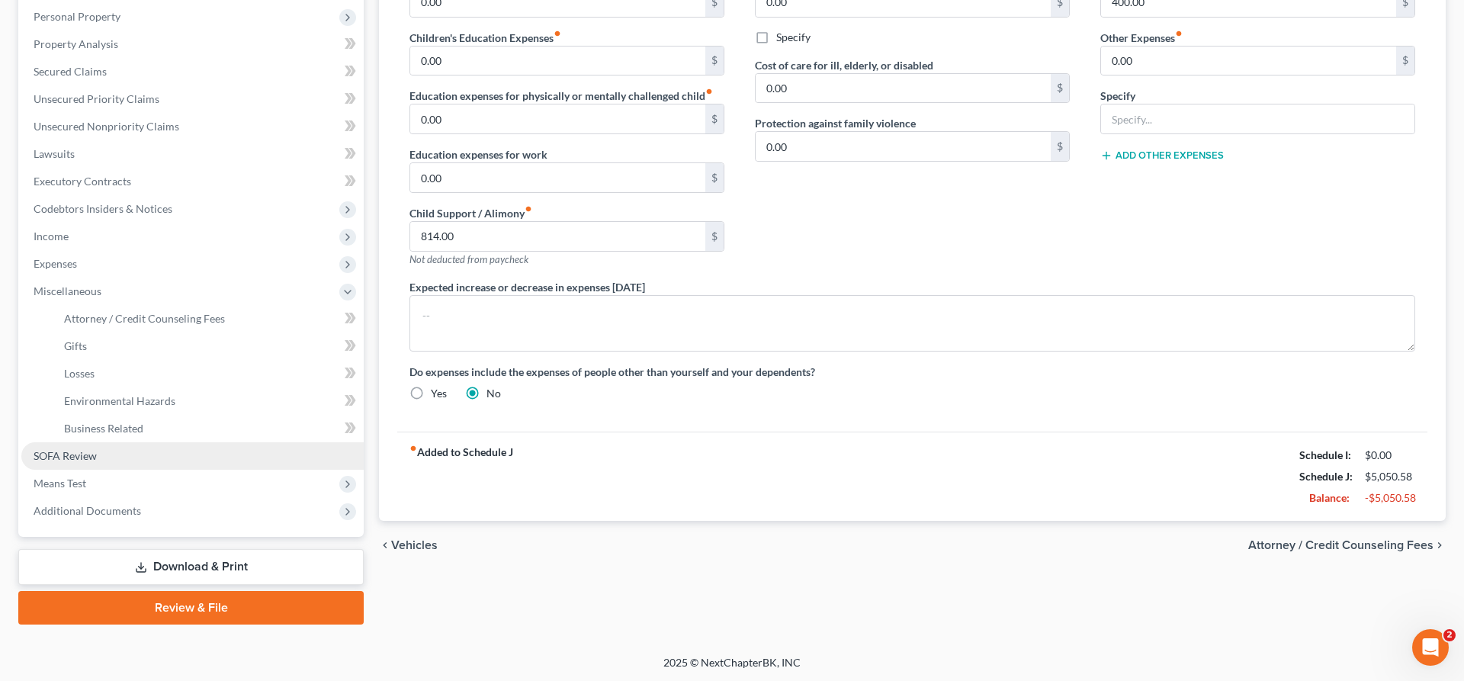
click at [111, 454] on link "SOFA Review" at bounding box center [192, 455] width 342 height 27
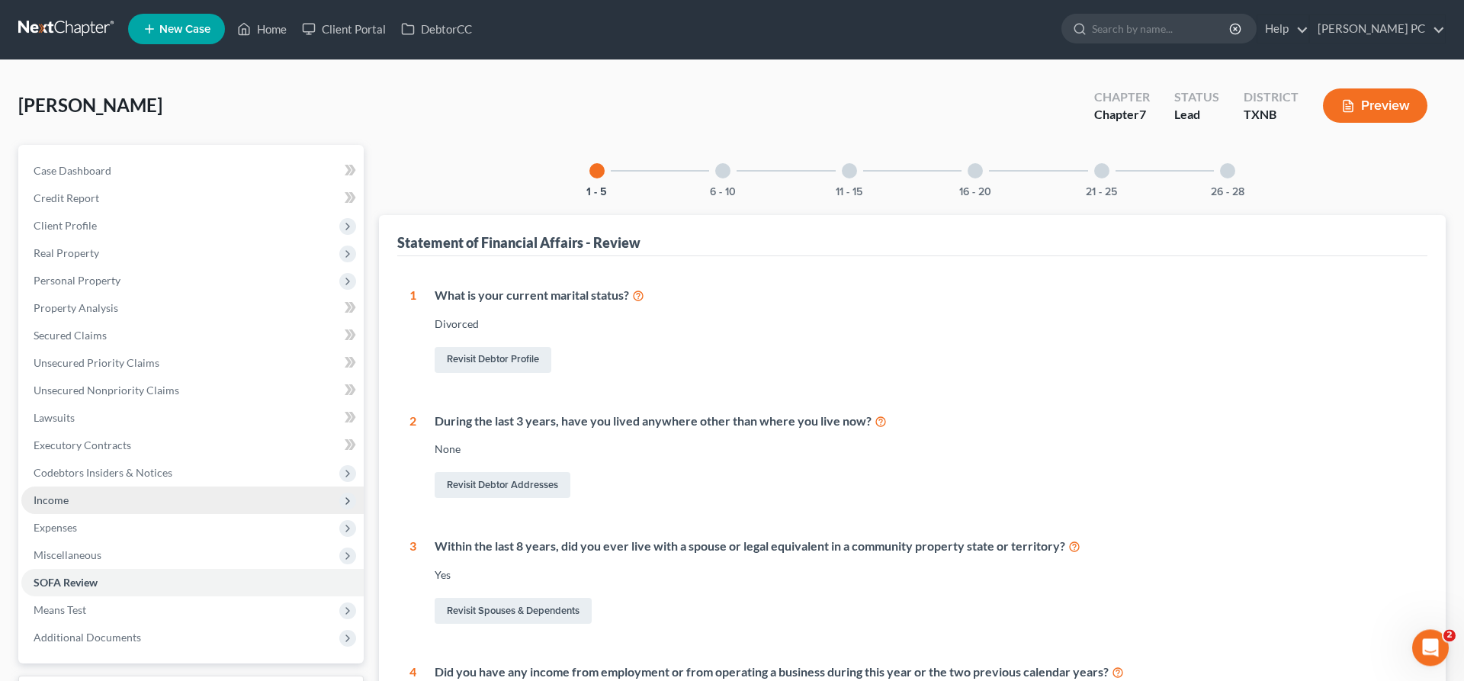
scroll to position [234, 0]
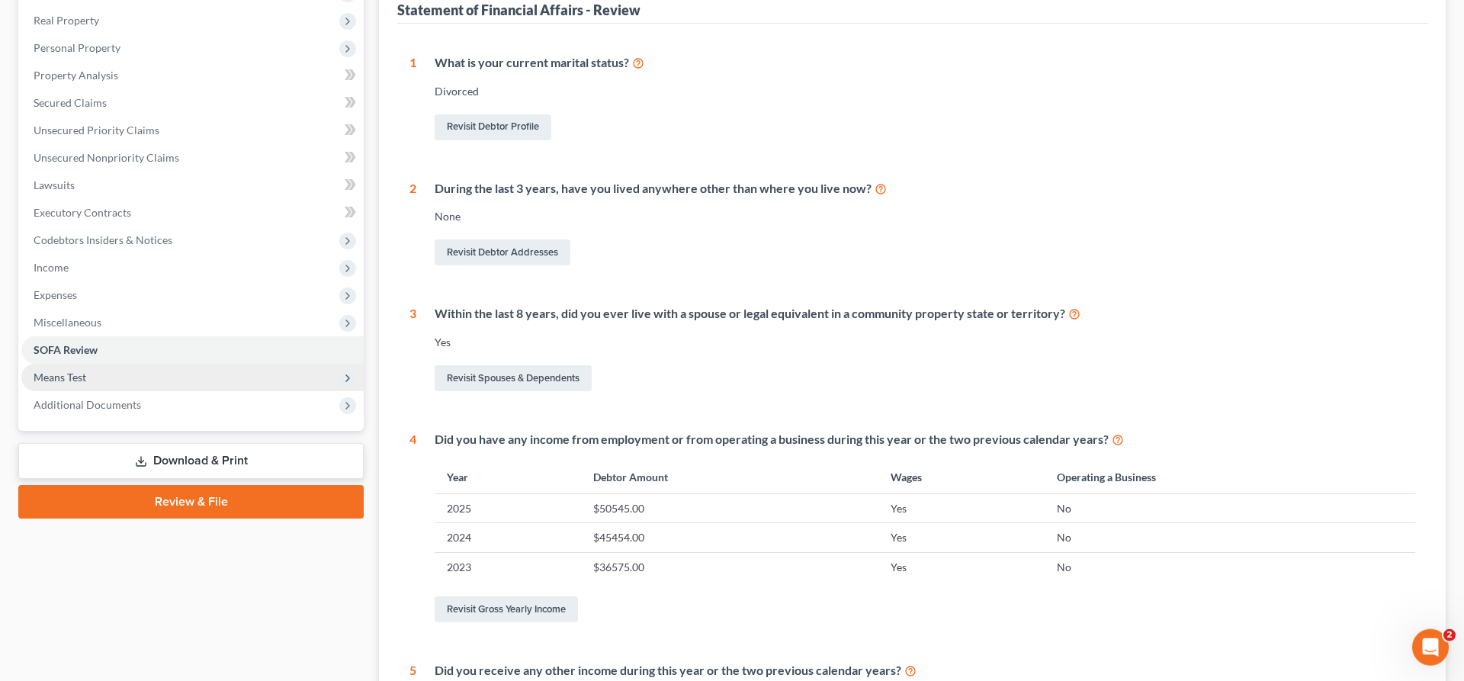
click at [130, 376] on span "Means Test" at bounding box center [192, 377] width 342 height 27
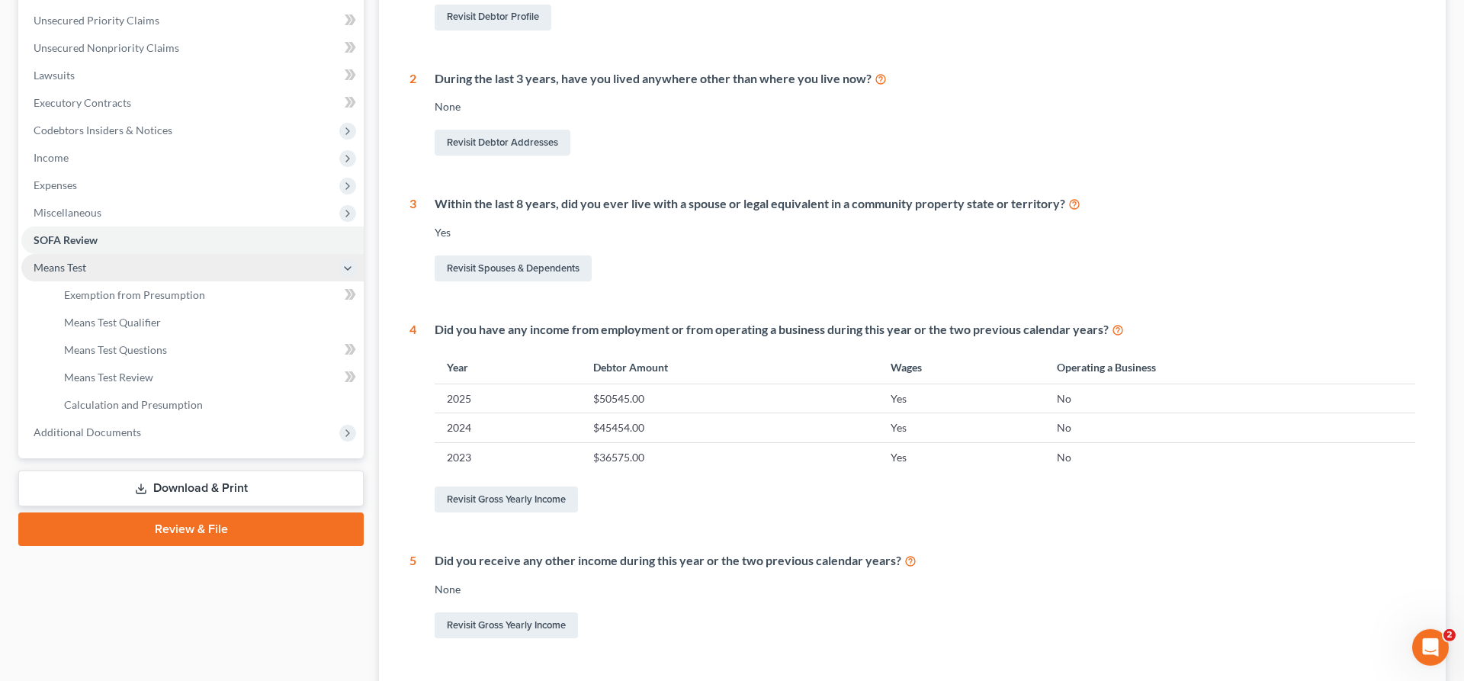
scroll to position [465, 0]
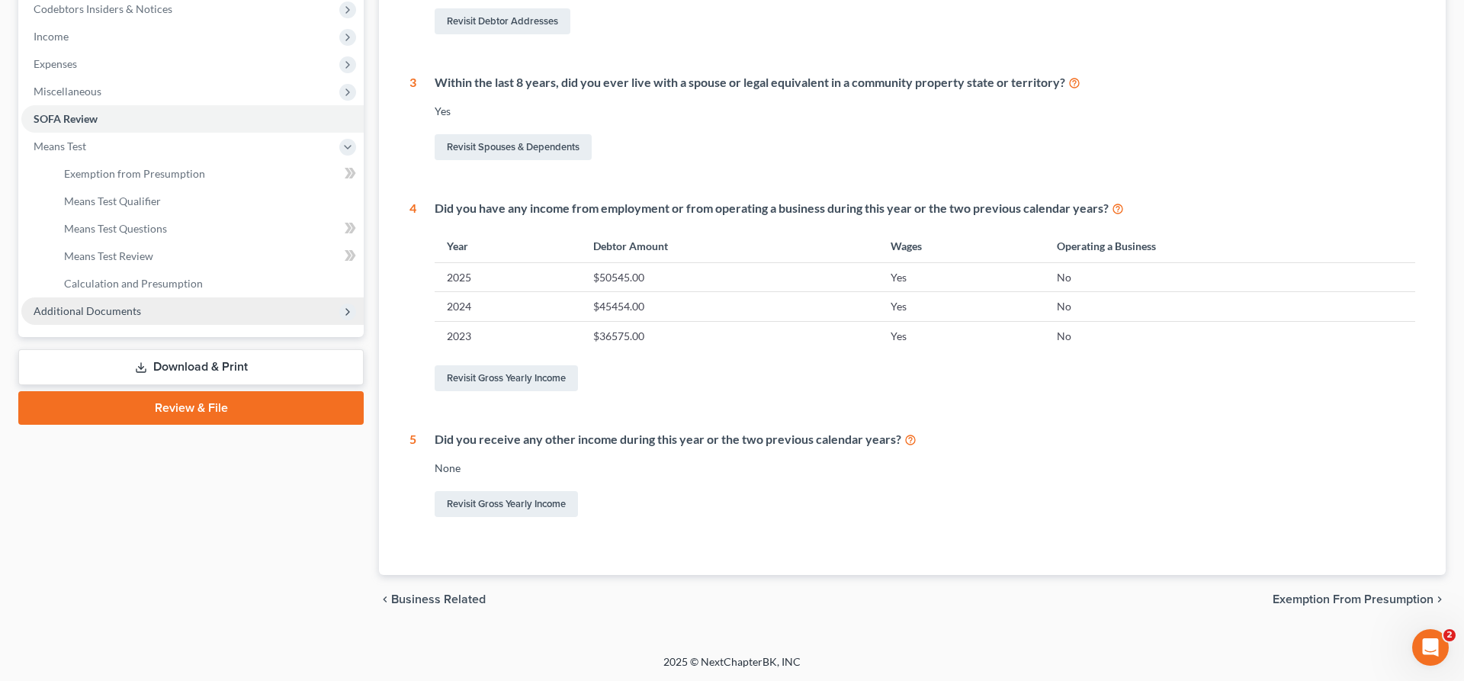
click at [139, 307] on span "Additional Documents" at bounding box center [192, 310] width 342 height 27
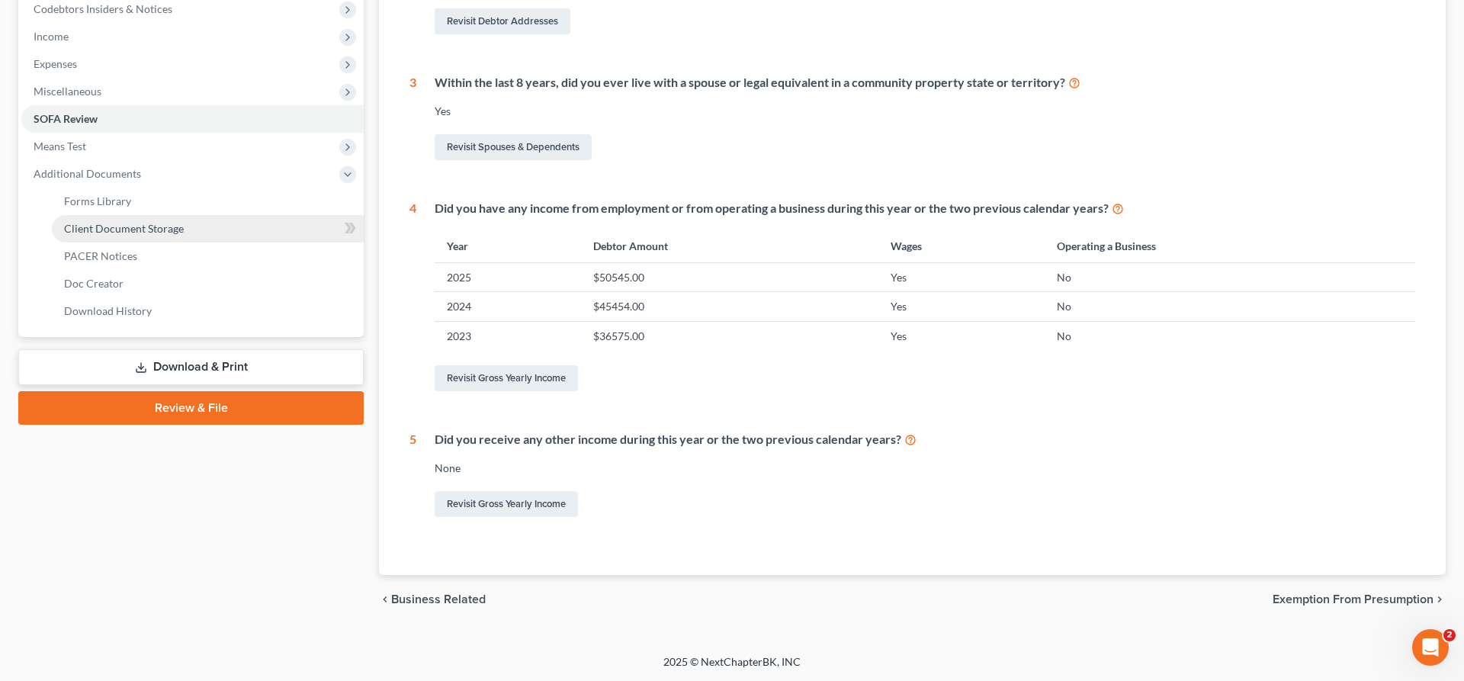
click at [136, 232] on span "Client Document Storage" at bounding box center [124, 228] width 120 height 13
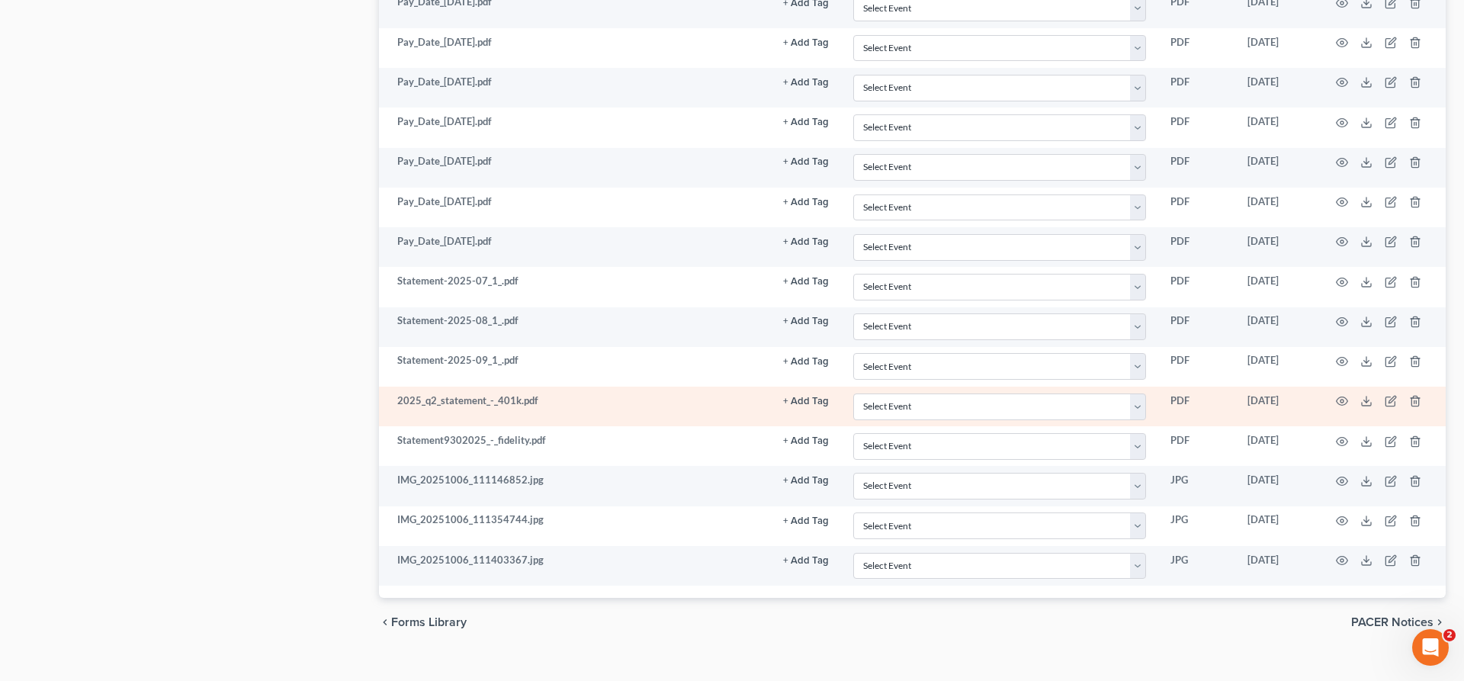
scroll to position [1559, 0]
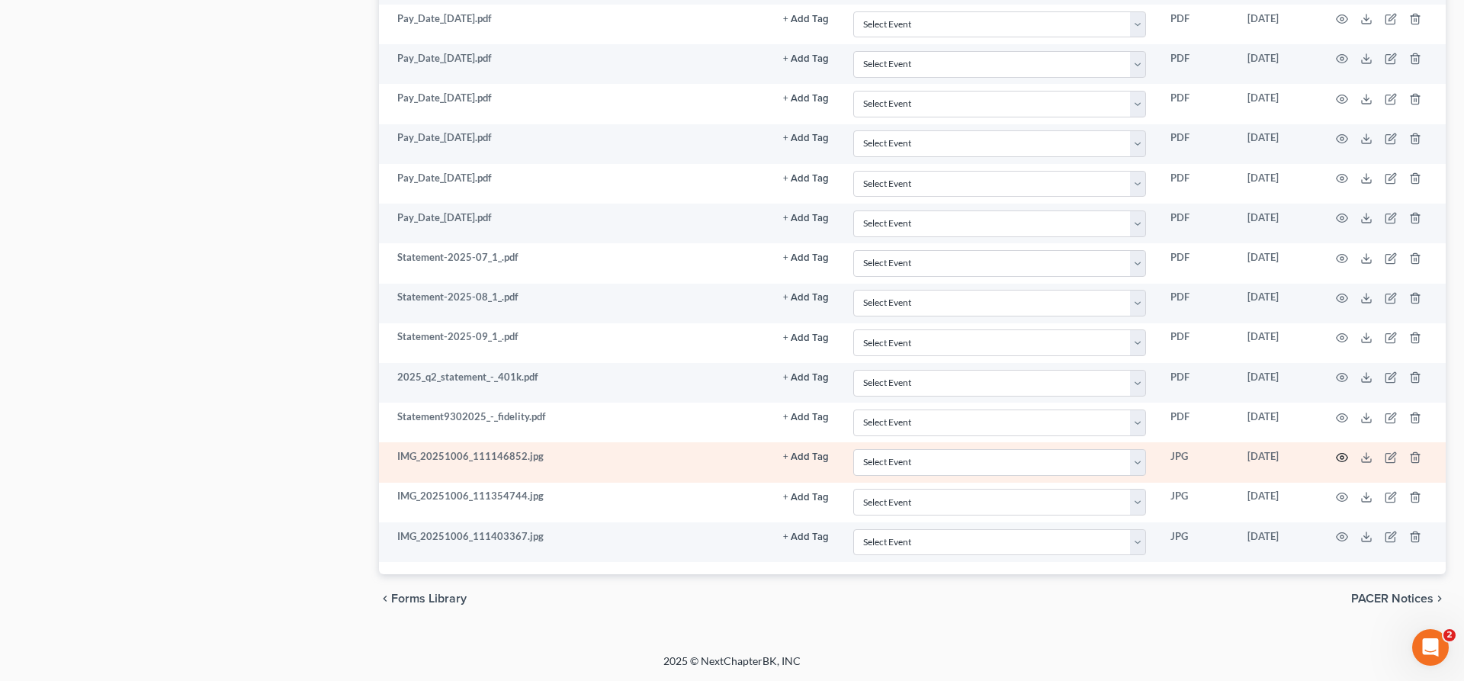
drag, startPoint x: 1349, startPoint y: 464, endPoint x: 1340, endPoint y: 460, distance: 9.6
click at [1349, 464] on td at bounding box center [1382, 462] width 128 height 40
click at [1340, 458] on circle "button" at bounding box center [1341, 457] width 3 height 3
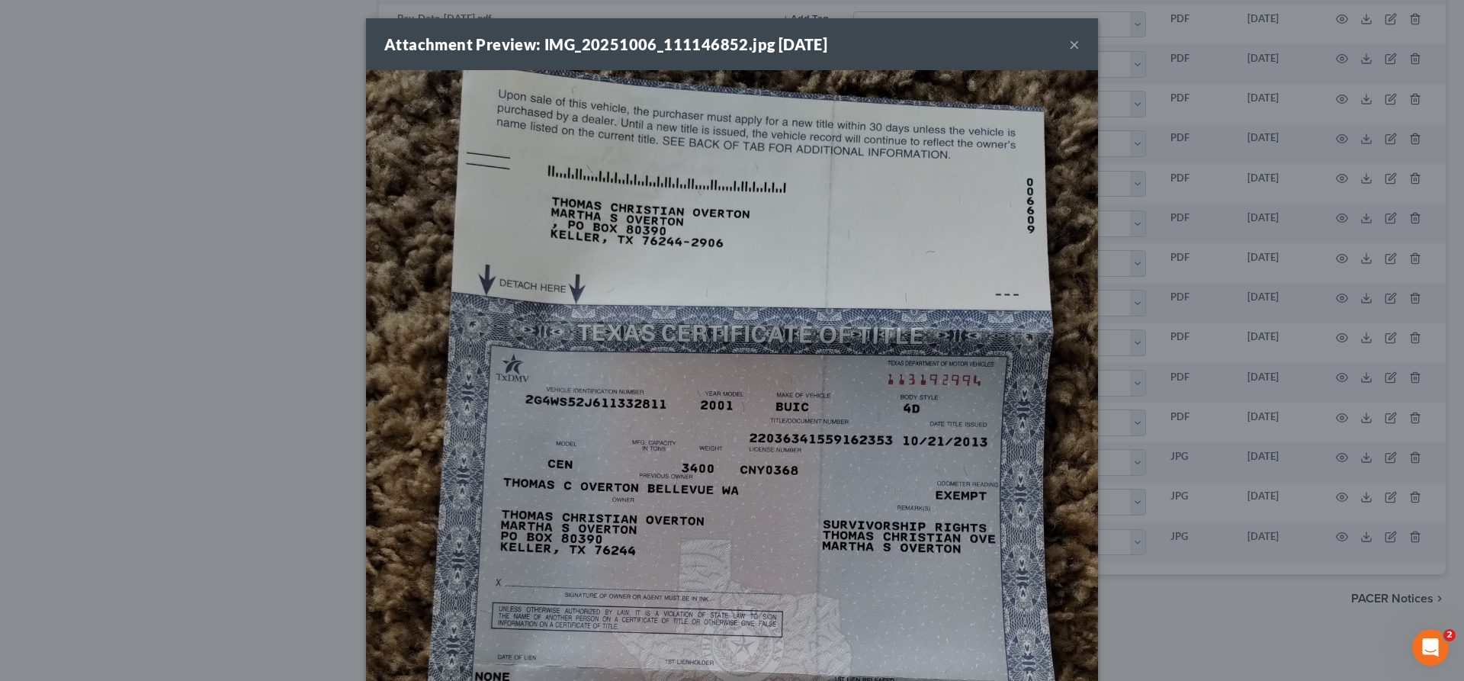
click at [1074, 45] on button "×" at bounding box center [1074, 44] width 11 height 18
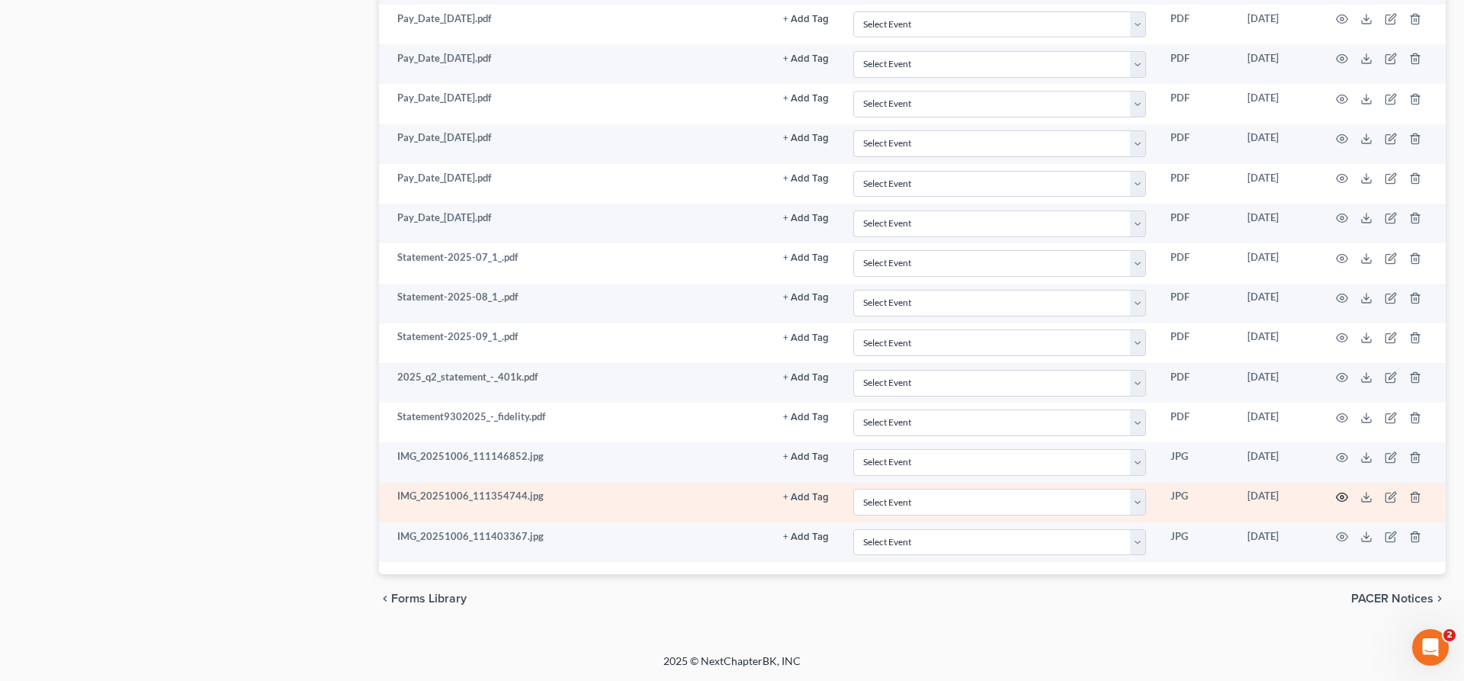
click at [1345, 498] on icon "button" at bounding box center [1342, 497] width 12 height 12
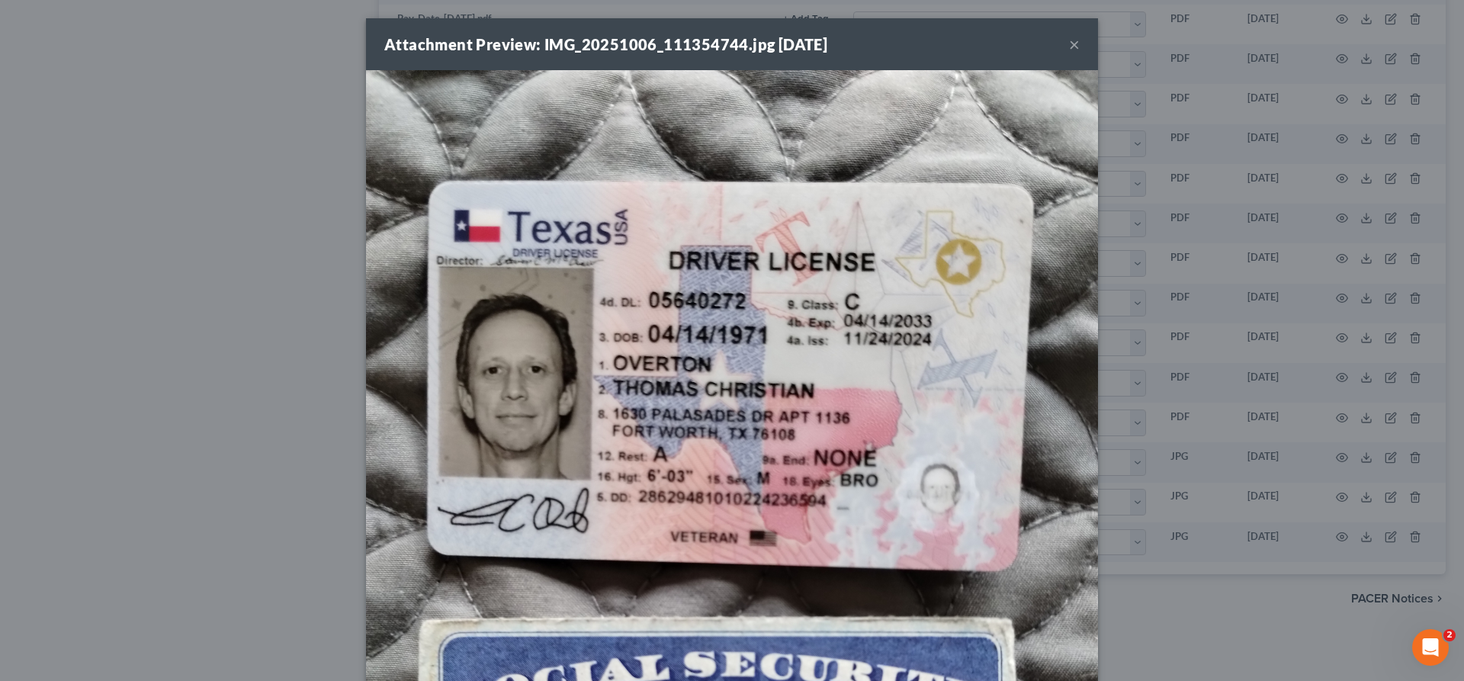
click at [1077, 41] on button "×" at bounding box center [1074, 44] width 11 height 18
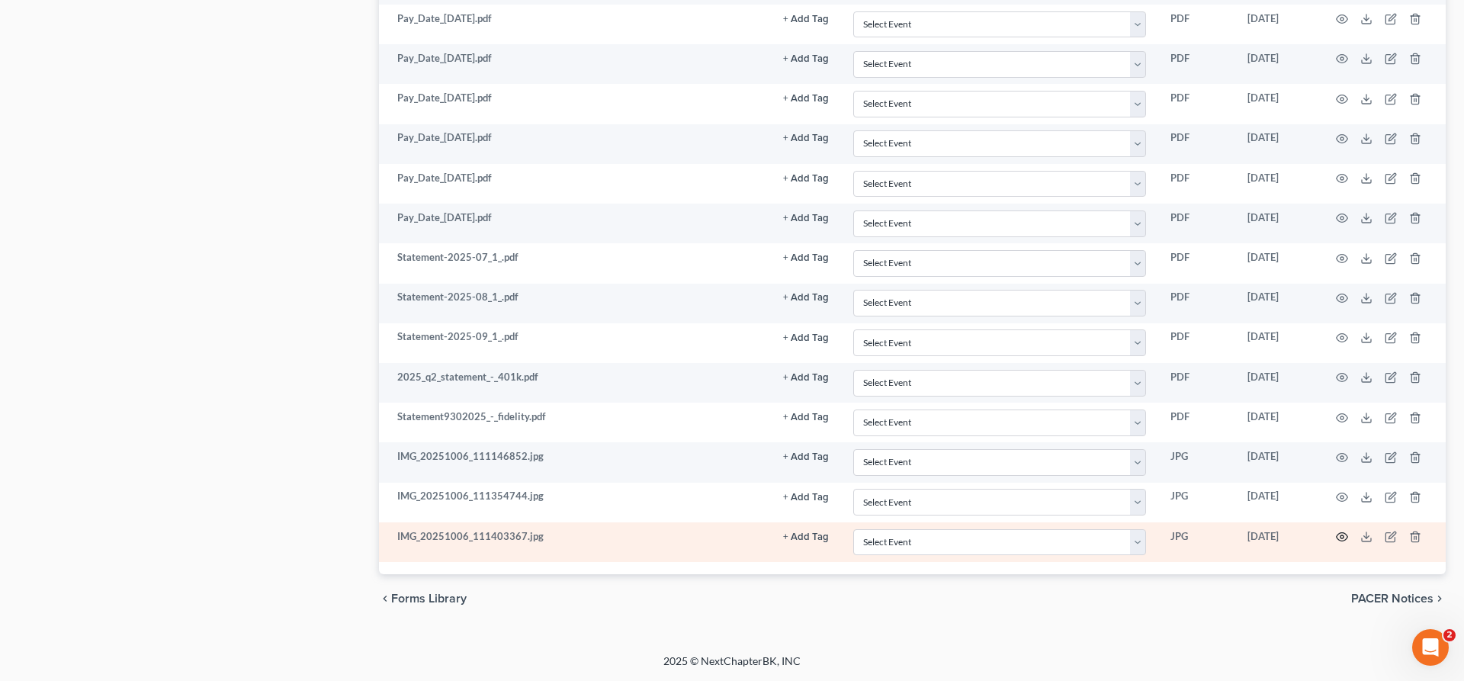
click at [1340, 537] on circle "button" at bounding box center [1341, 536] width 3 height 3
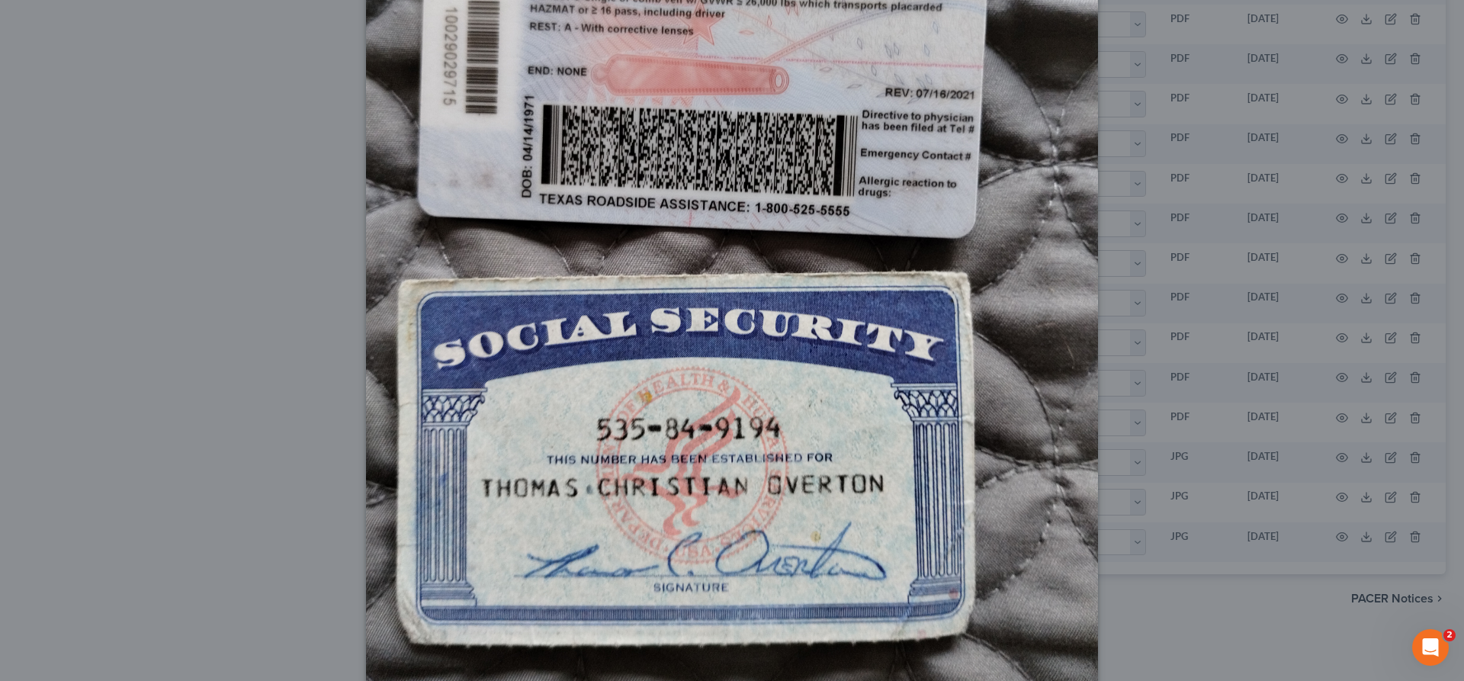
scroll to position [0, 0]
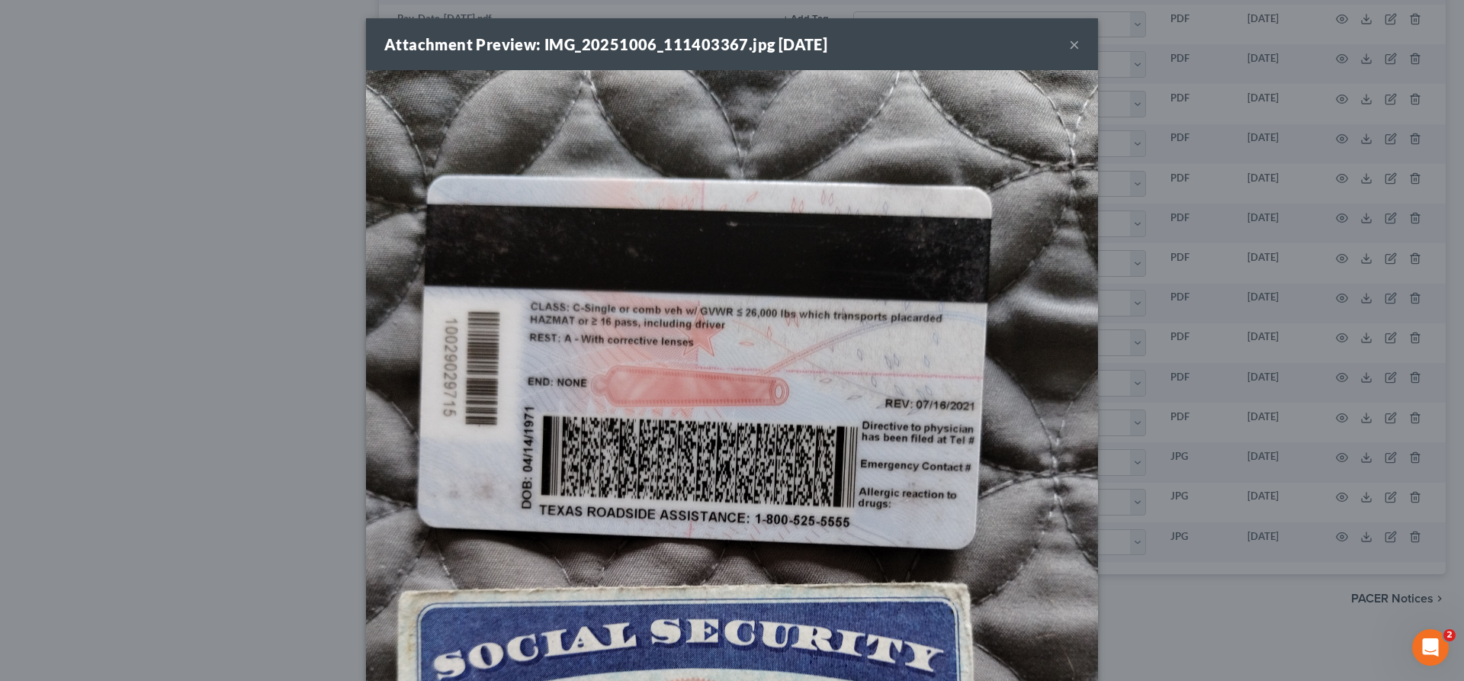
drag, startPoint x: 1076, startPoint y: 43, endPoint x: 1070, endPoint y: 49, distance: 8.1
click at [1075, 43] on button "×" at bounding box center [1074, 44] width 11 height 18
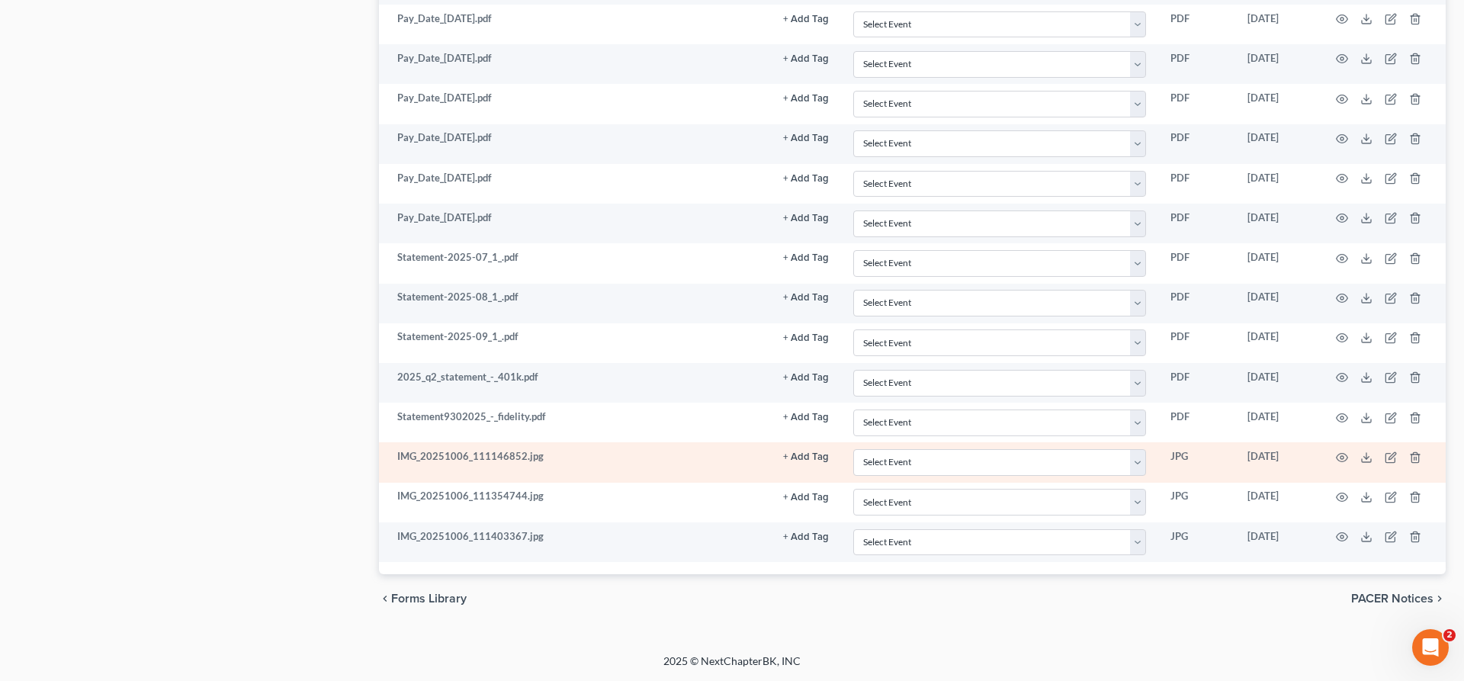
scroll to position [1481, 0]
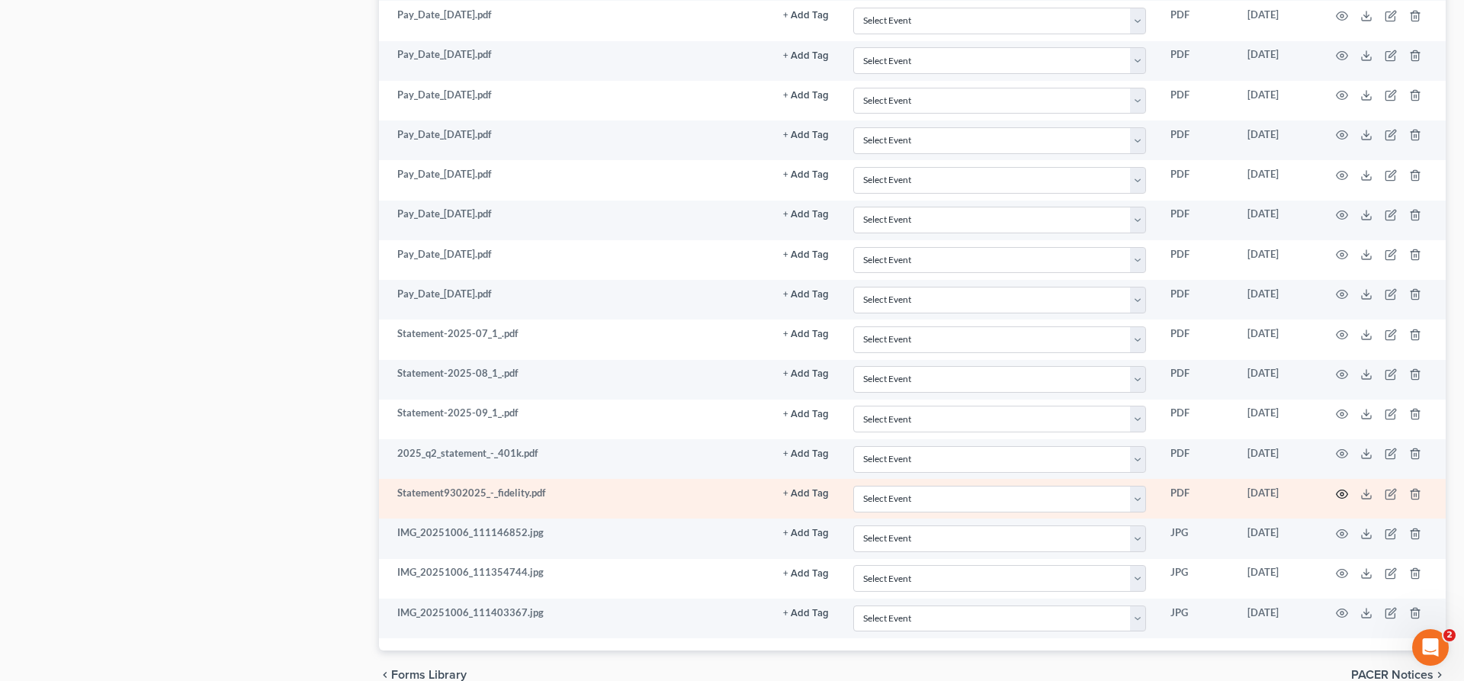
click at [1343, 494] on circle "button" at bounding box center [1341, 494] width 3 height 3
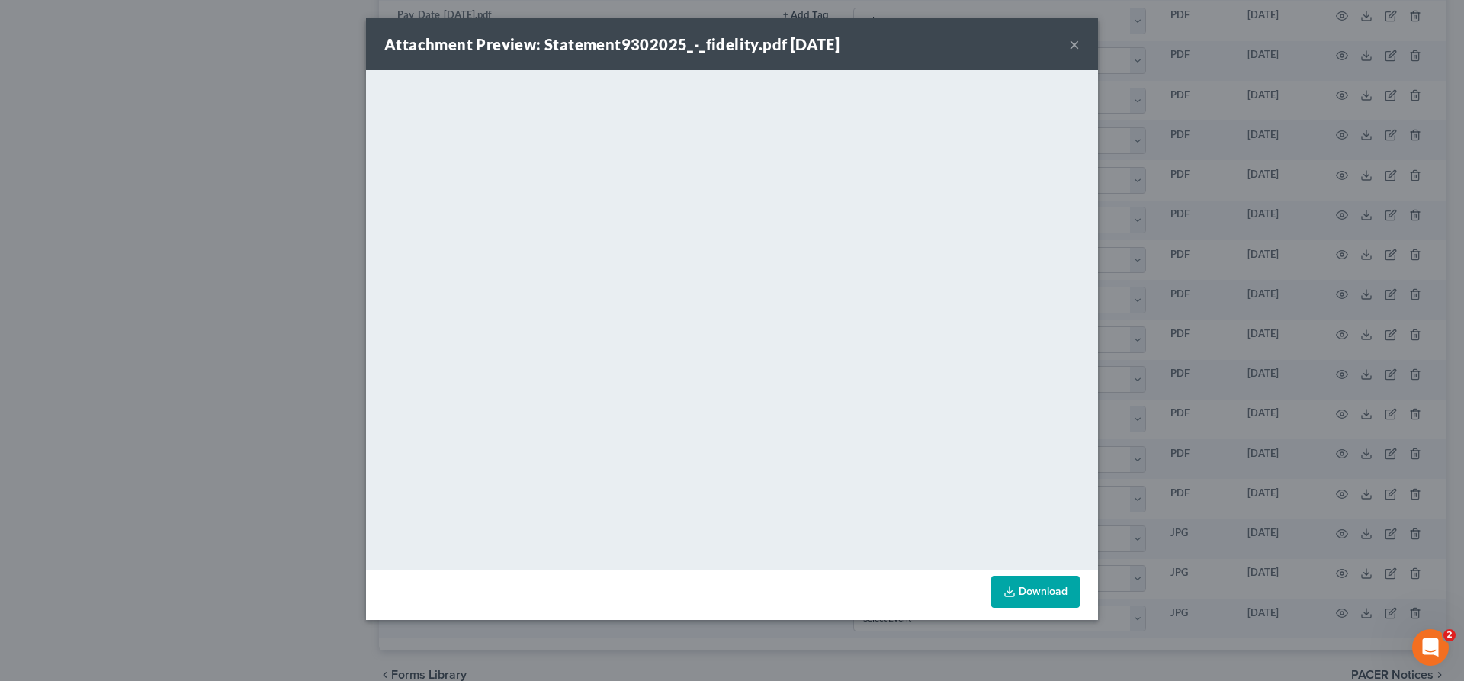
click at [1074, 50] on button "×" at bounding box center [1074, 44] width 11 height 18
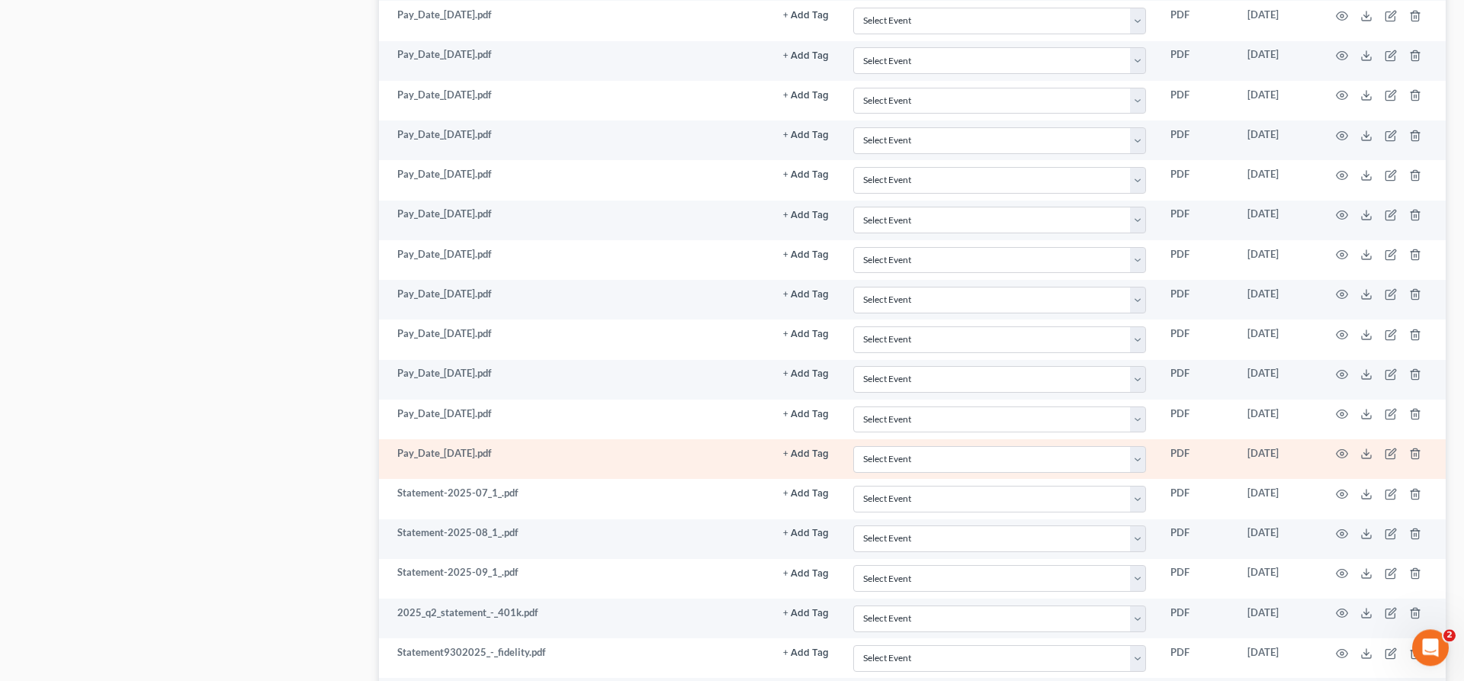
scroll to position [1325, 0]
click at [1344, 452] on icon "button" at bounding box center [1342, 450] width 12 height 12
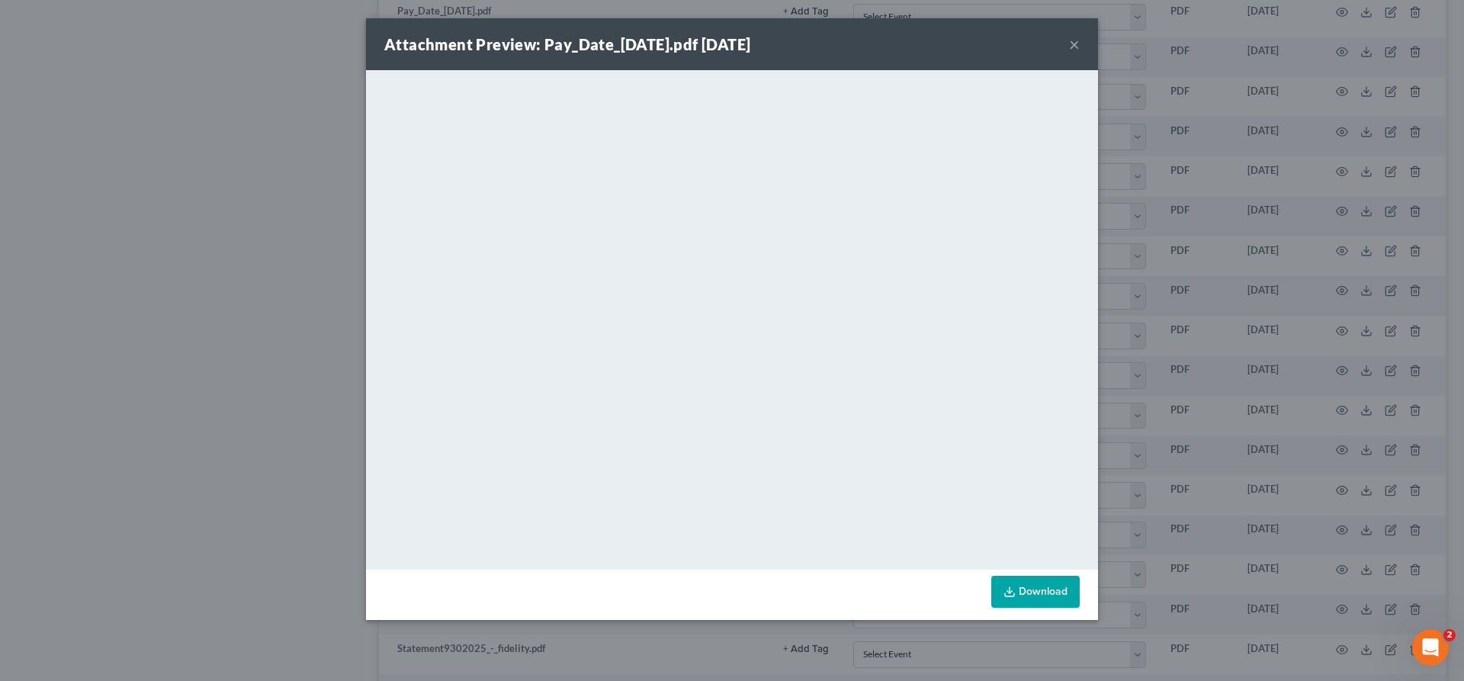
click at [1072, 50] on button "×" at bounding box center [1074, 44] width 11 height 18
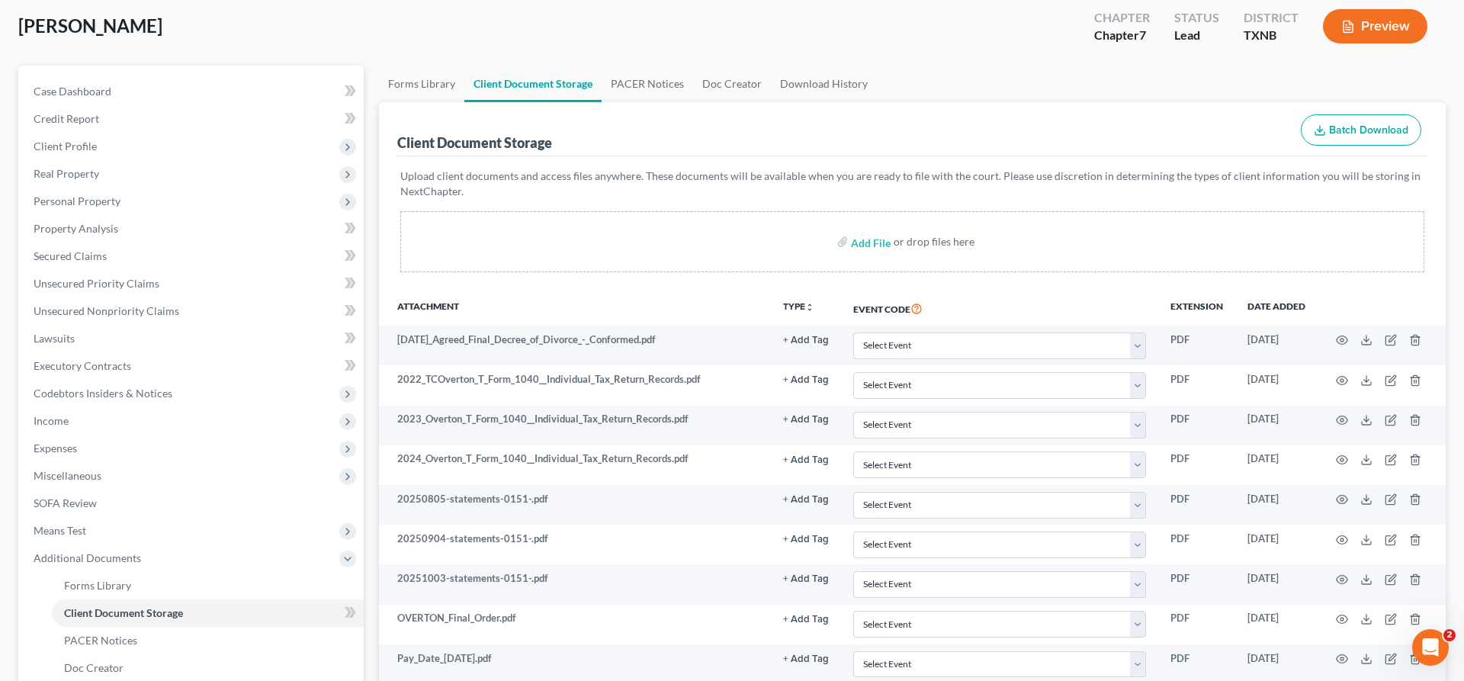
scroll to position [0, 0]
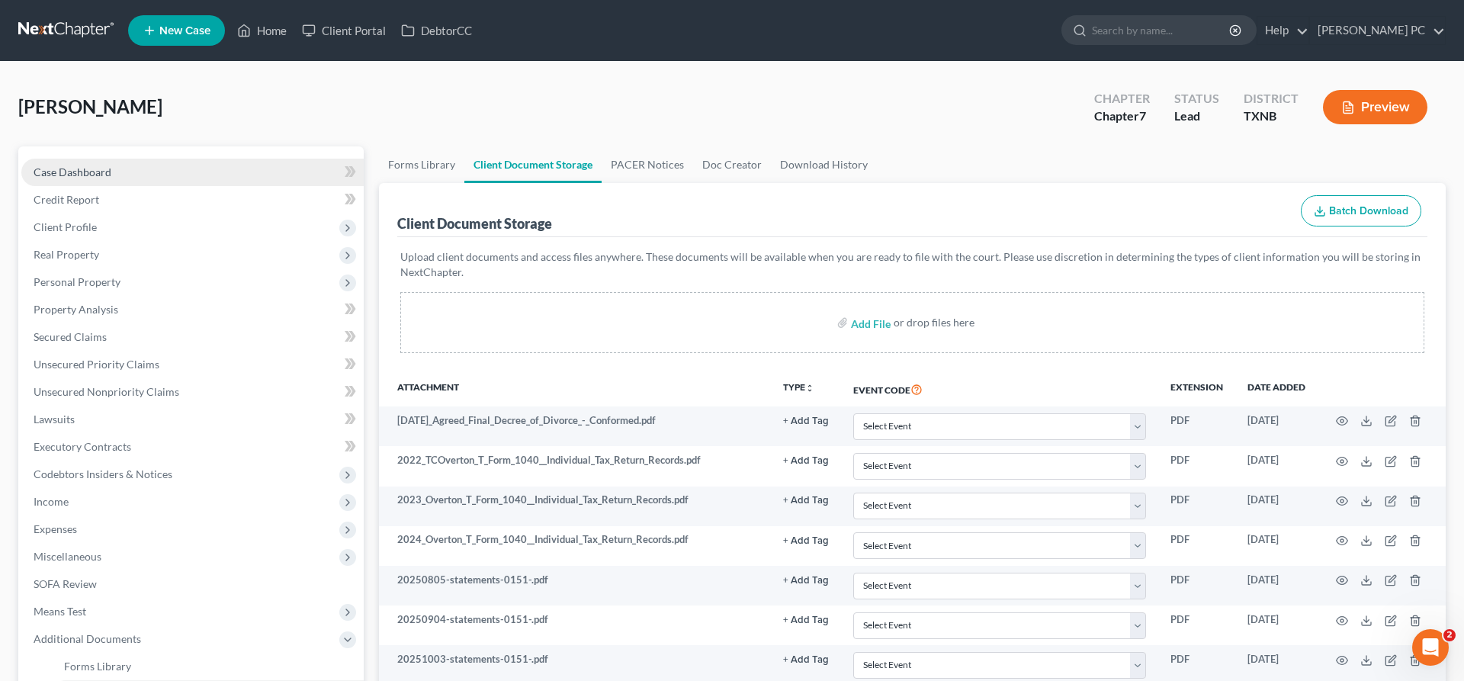
click at [99, 167] on span "Case Dashboard" at bounding box center [73, 171] width 78 height 13
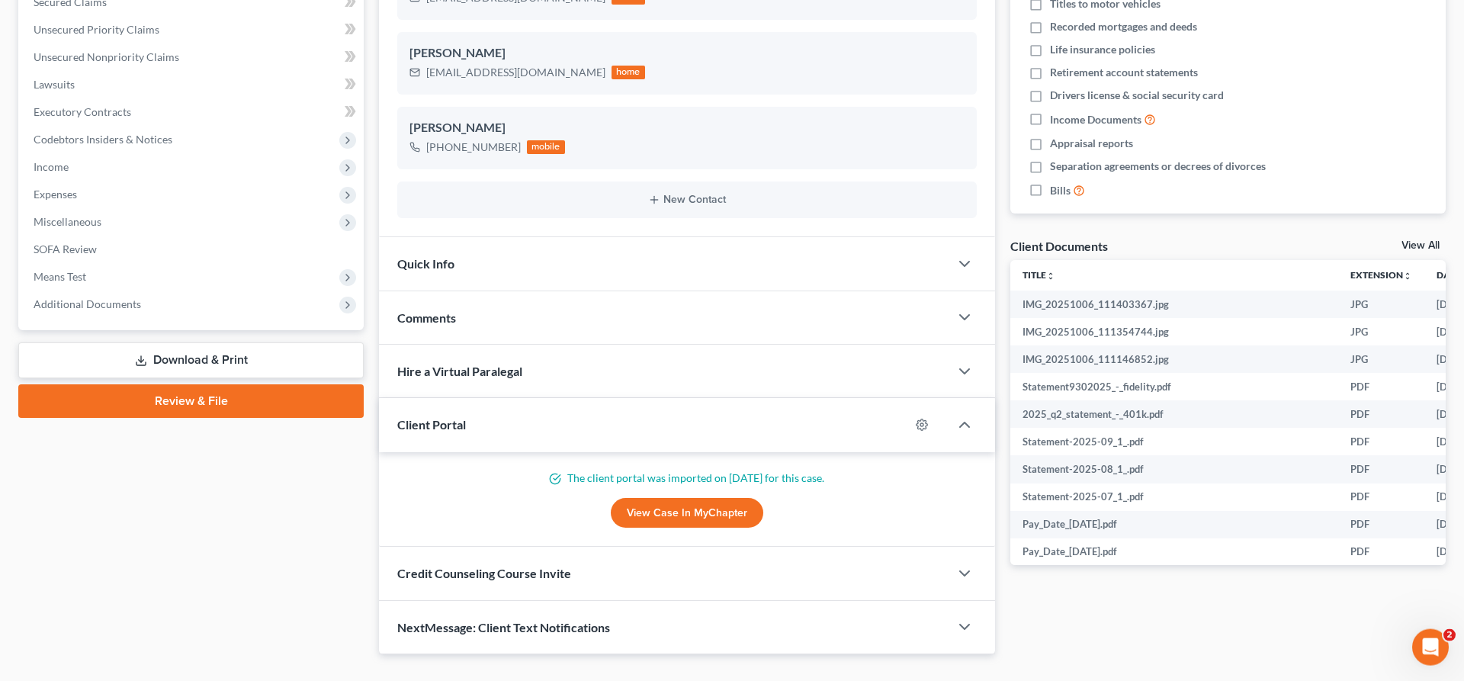
scroll to position [365, 0]
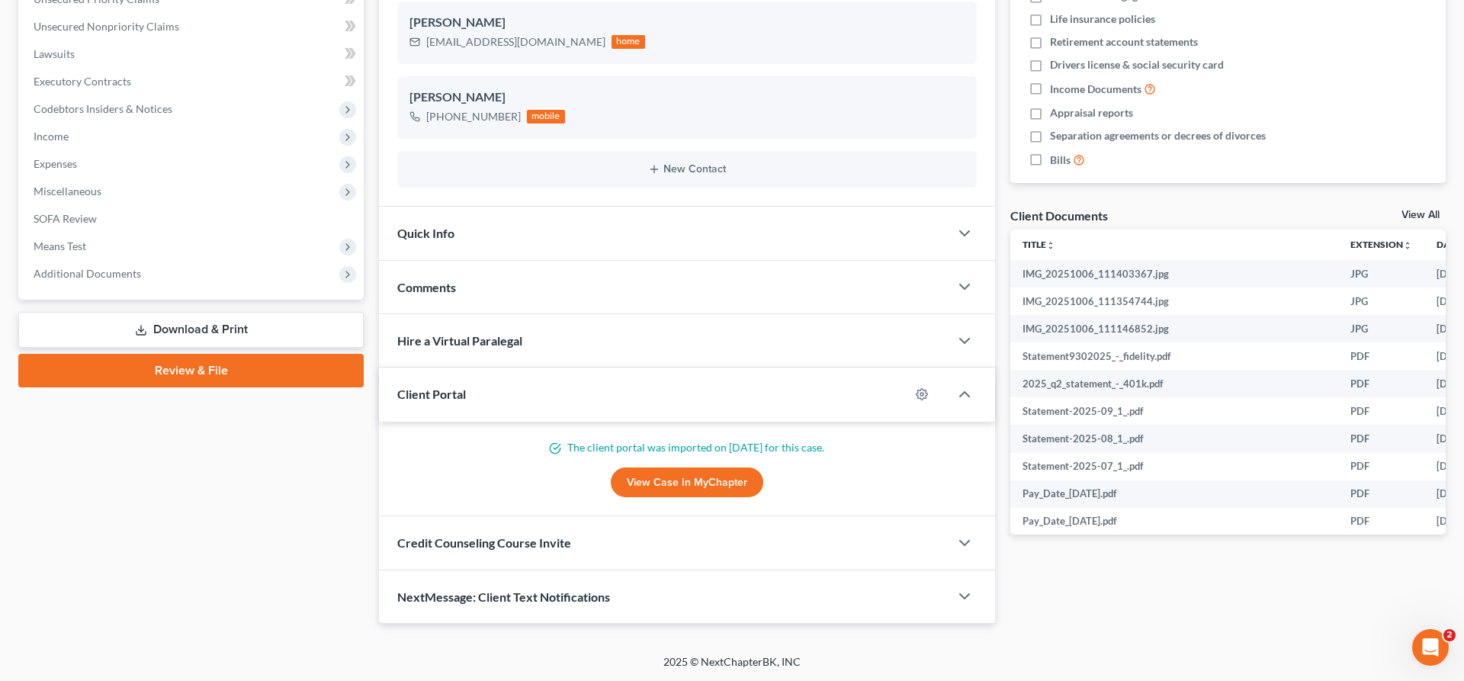
click at [831, 544] on div "Credit Counseling Course Invite" at bounding box center [664, 542] width 570 height 53
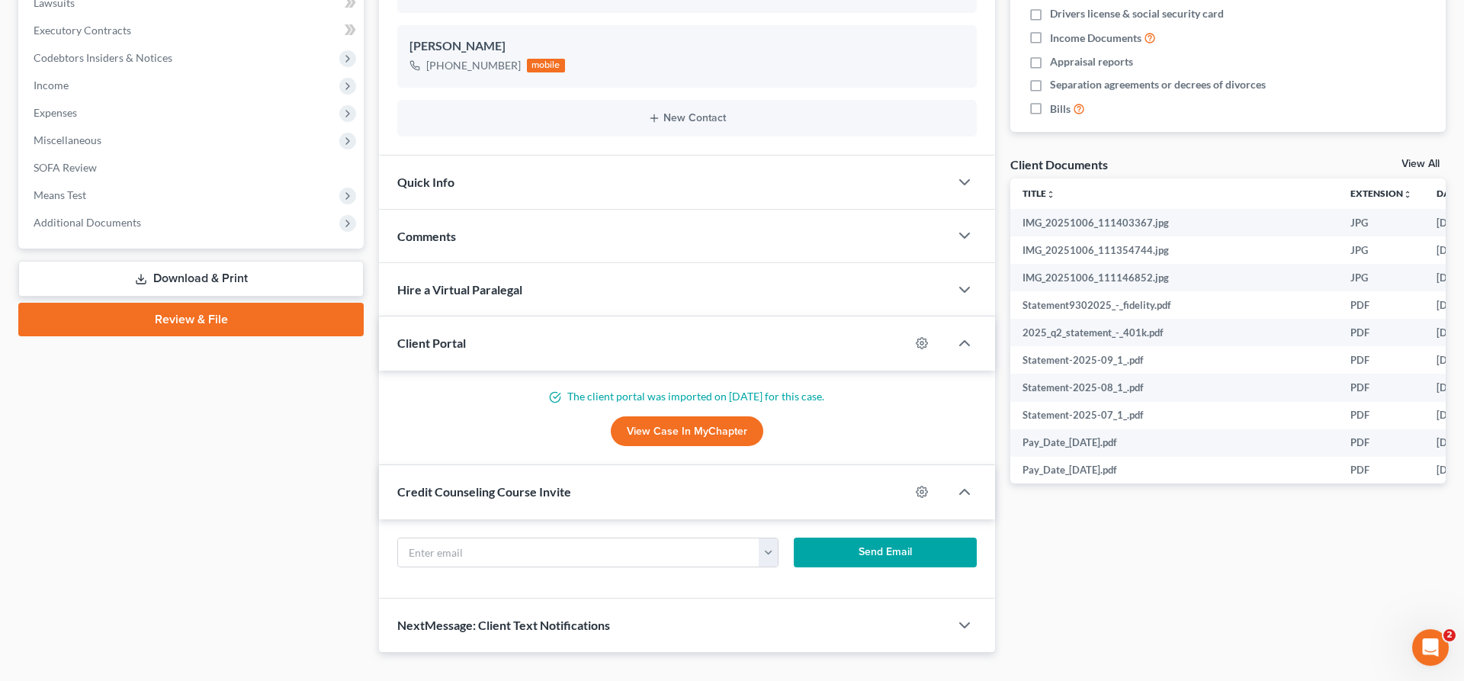
scroll to position [445, 0]
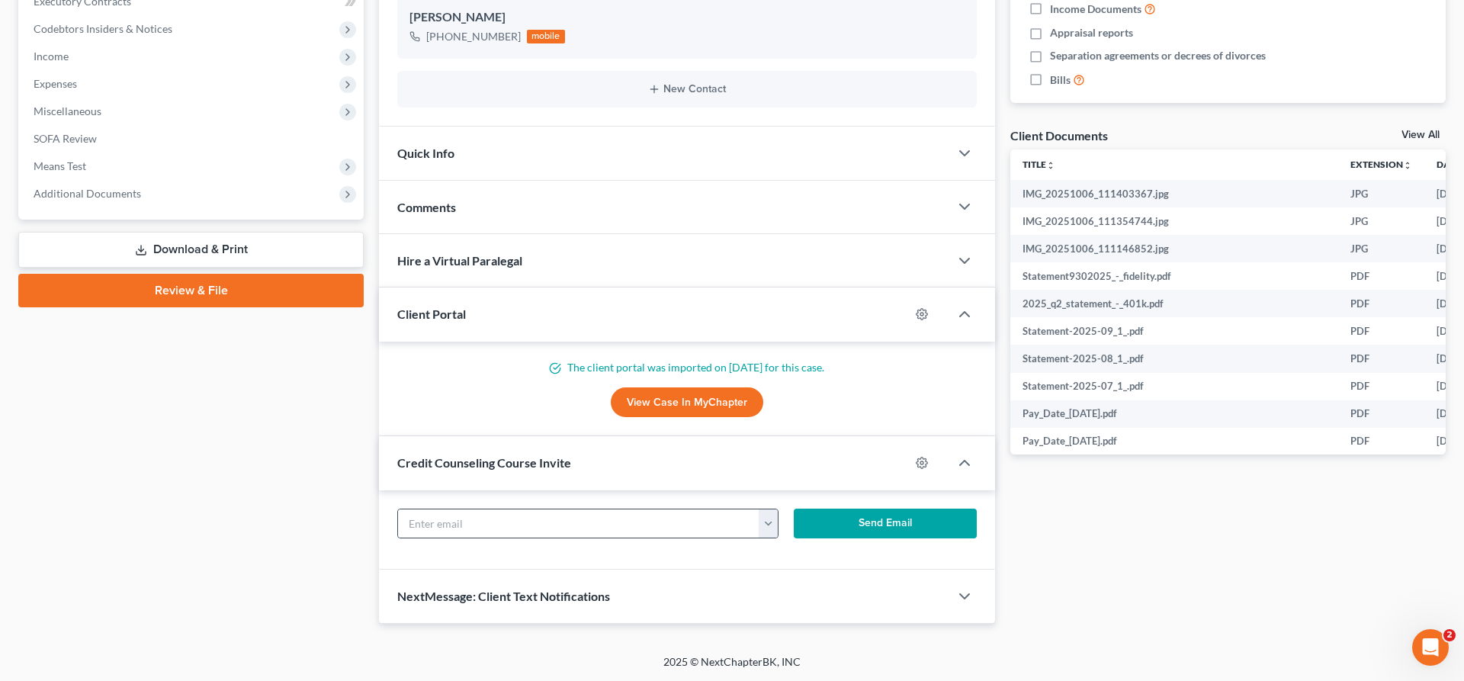
click at [772, 531] on button "button" at bounding box center [768, 523] width 19 height 29
click at [794, 558] on link "tc_overton@yahoo.com" at bounding box center [863, 557] width 208 height 26
type input "tc_overton@yahoo.com"
click at [879, 530] on button "Send Email" at bounding box center [885, 524] width 183 height 31
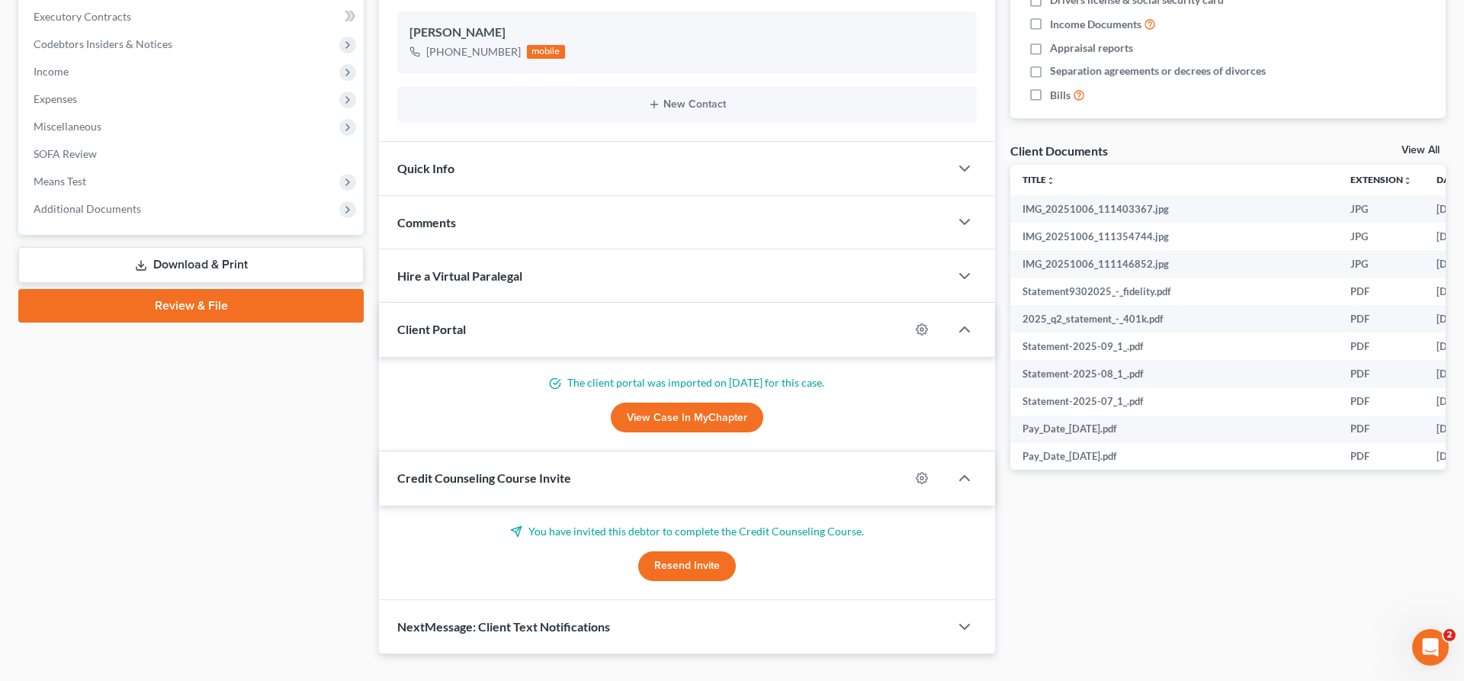
scroll to position [0, 0]
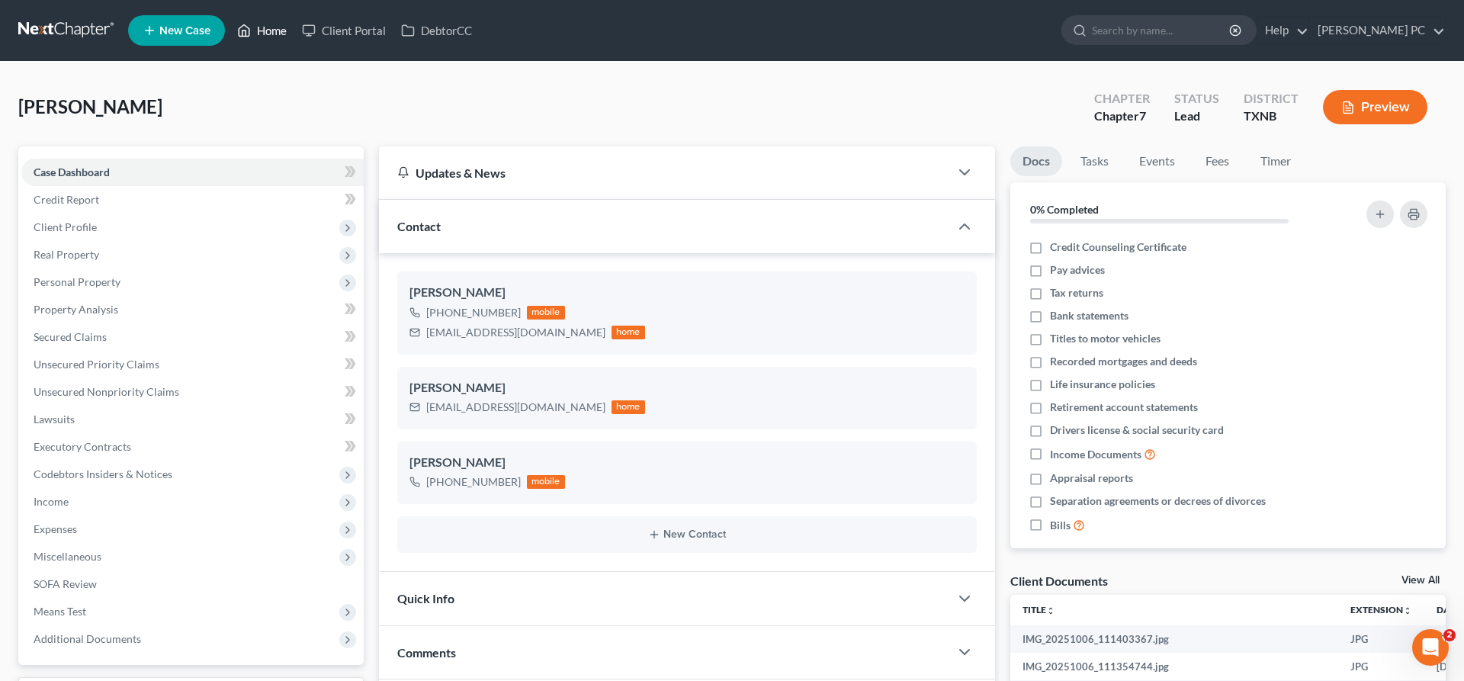
click at [265, 40] on link "Home" at bounding box center [262, 30] width 65 height 27
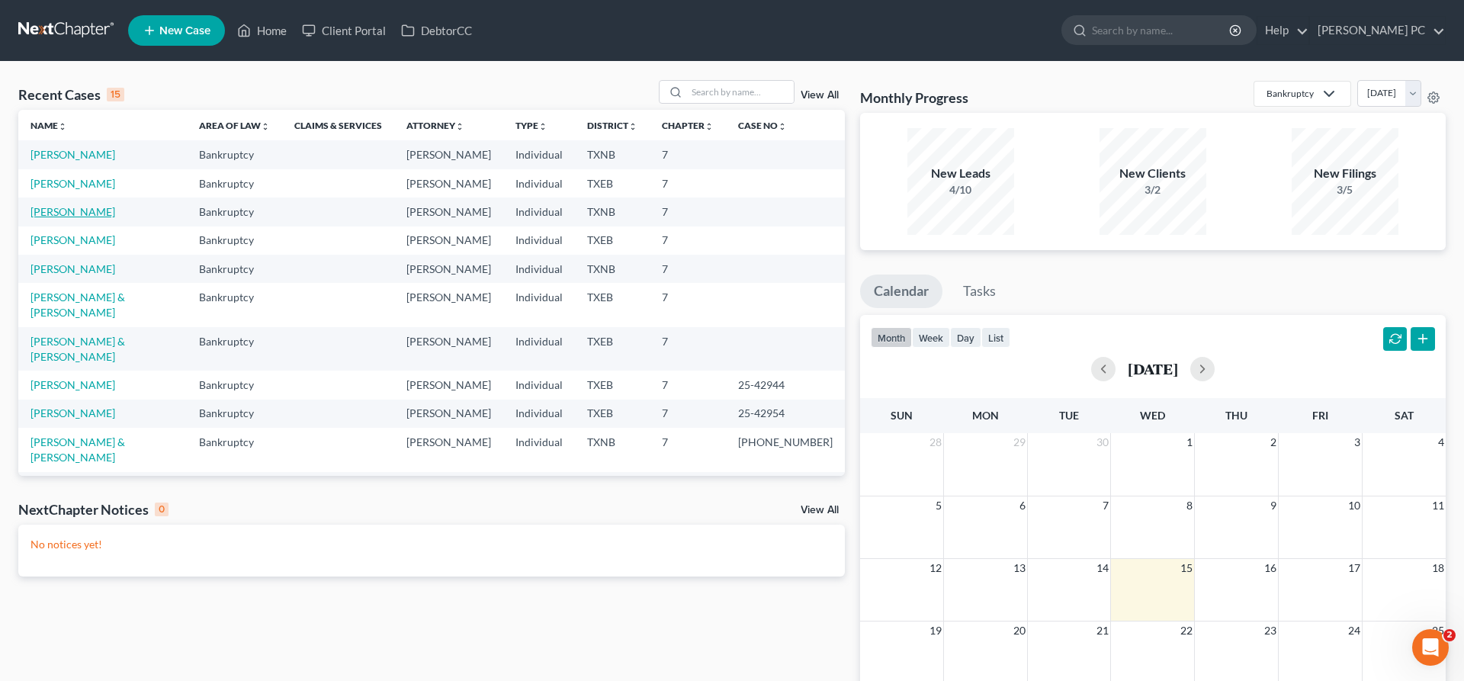
click at [82, 214] on link "Hester, Rhonda" at bounding box center [73, 211] width 85 height 13
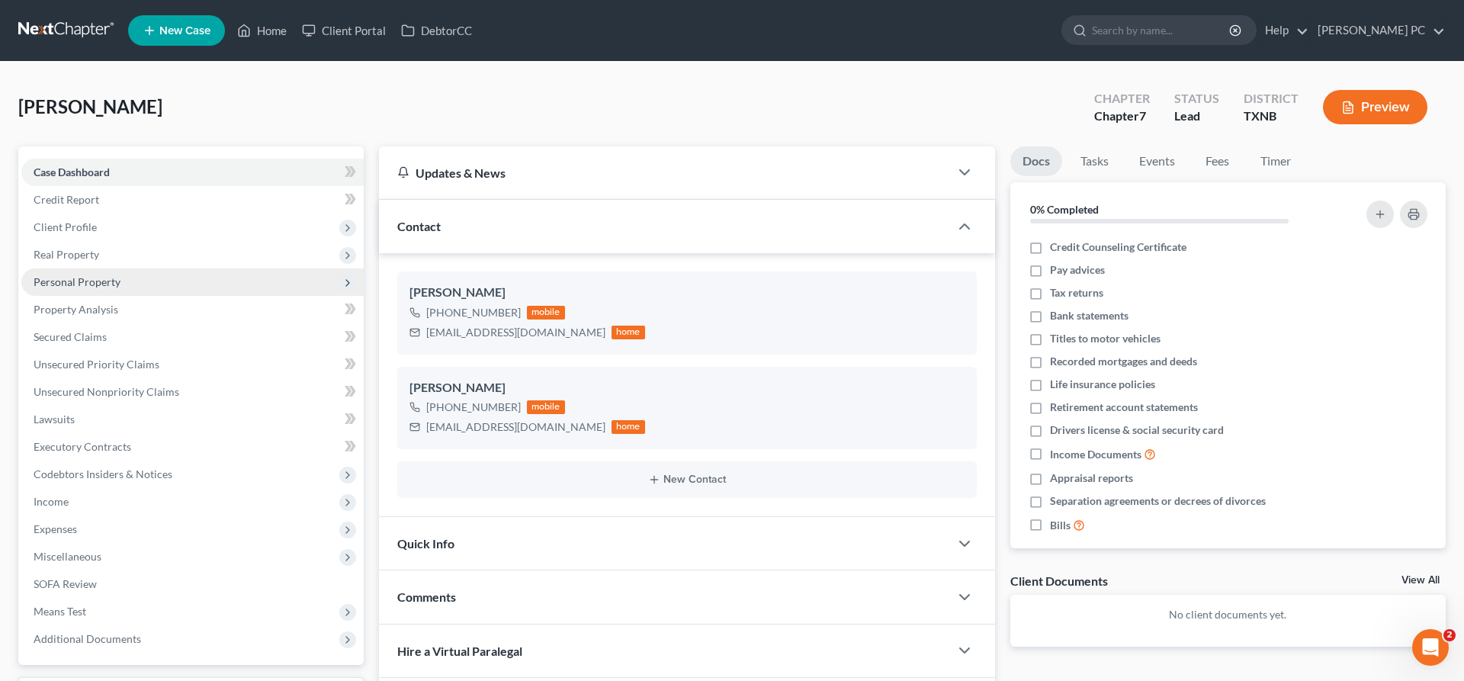
click at [83, 279] on span "Personal Property" at bounding box center [77, 281] width 87 height 13
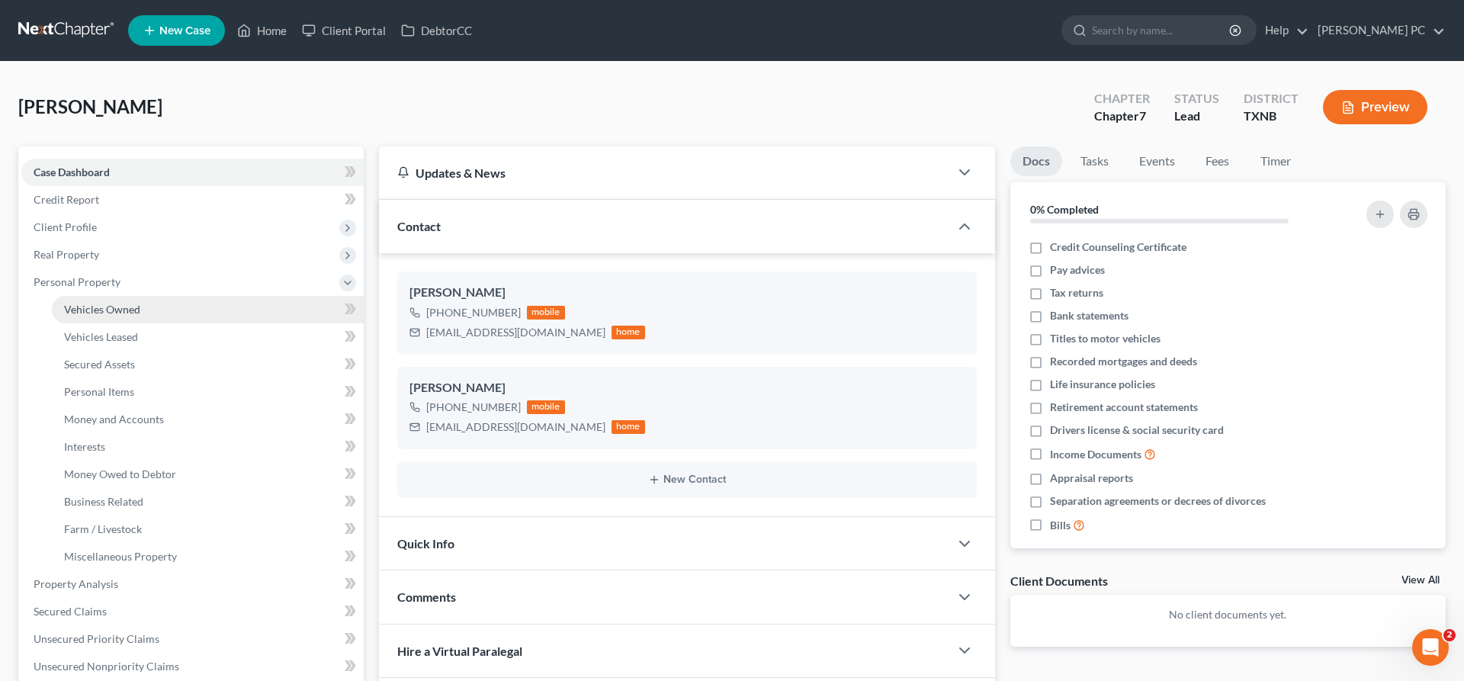
click at [101, 304] on span "Vehicles Owned" at bounding box center [102, 309] width 76 height 13
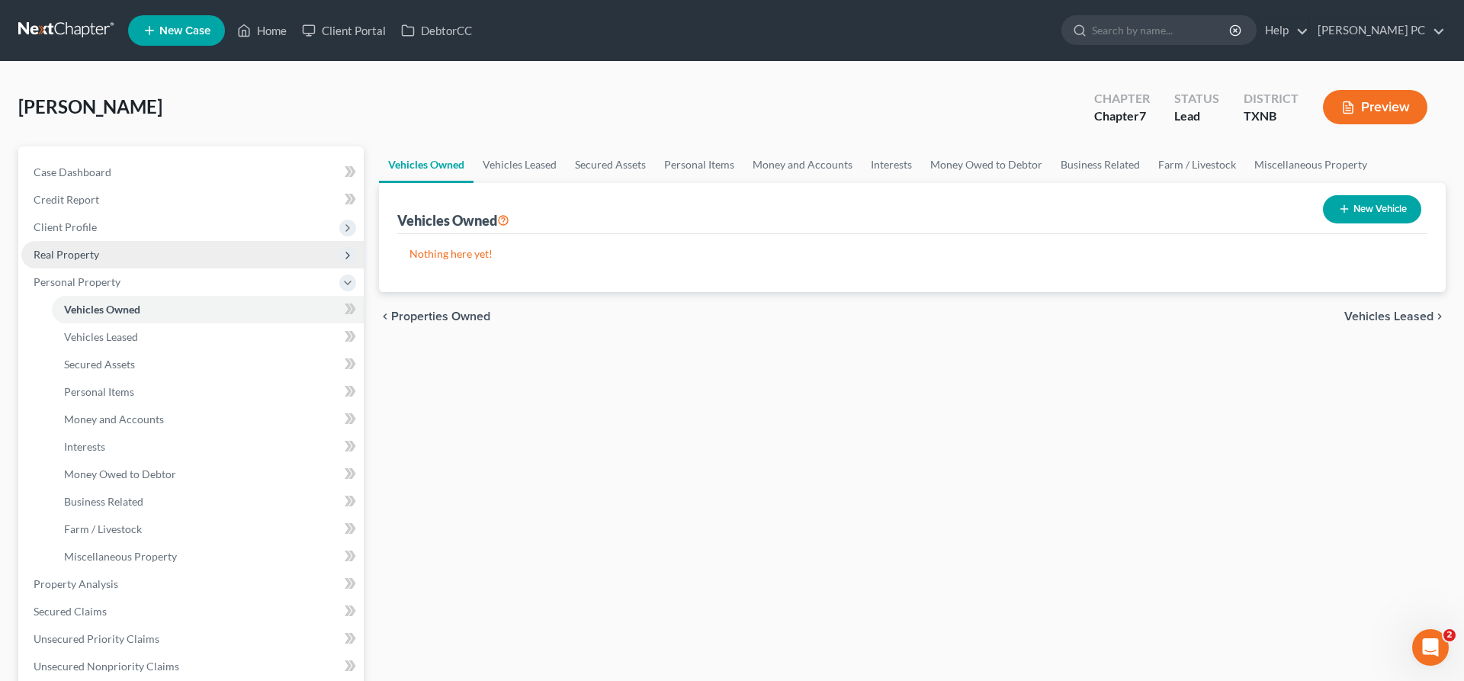
click at [86, 254] on span "Real Property" at bounding box center [67, 254] width 66 height 13
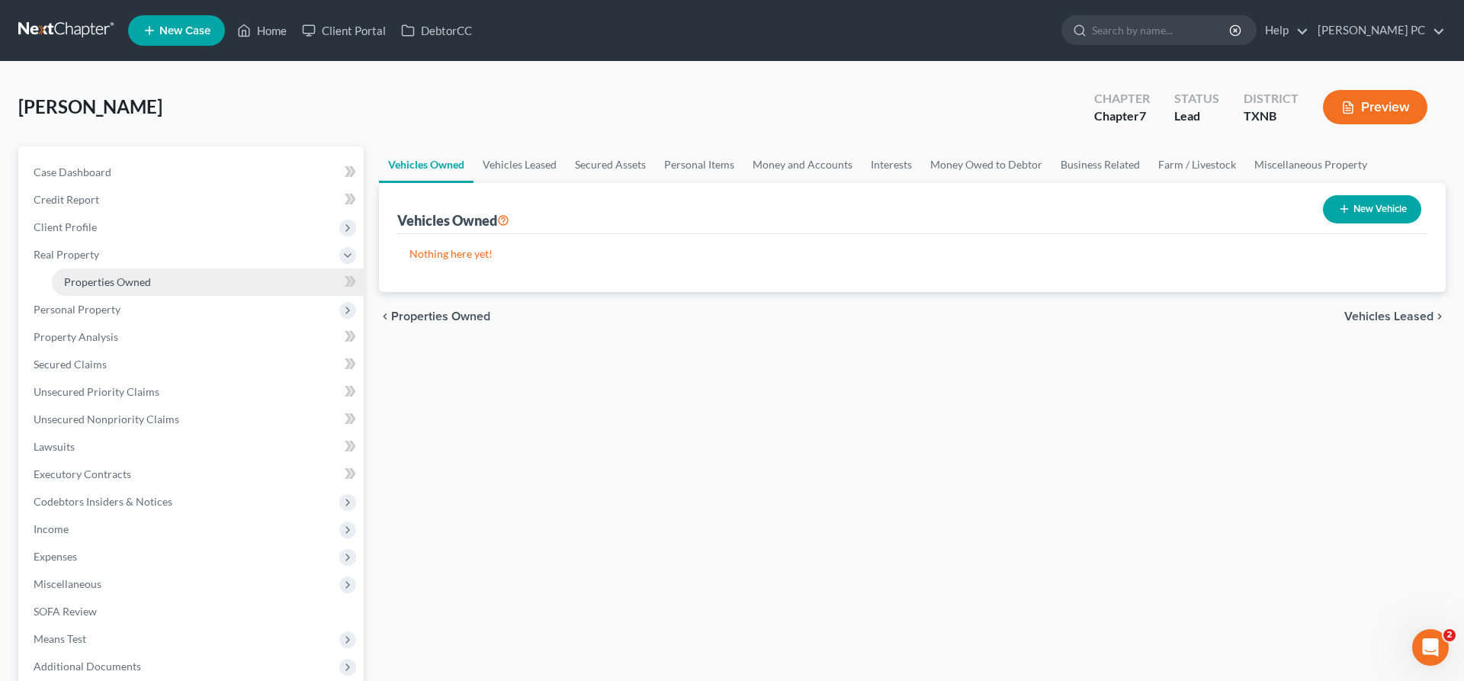
click at [95, 275] on span "Properties Owned" at bounding box center [107, 281] width 87 height 13
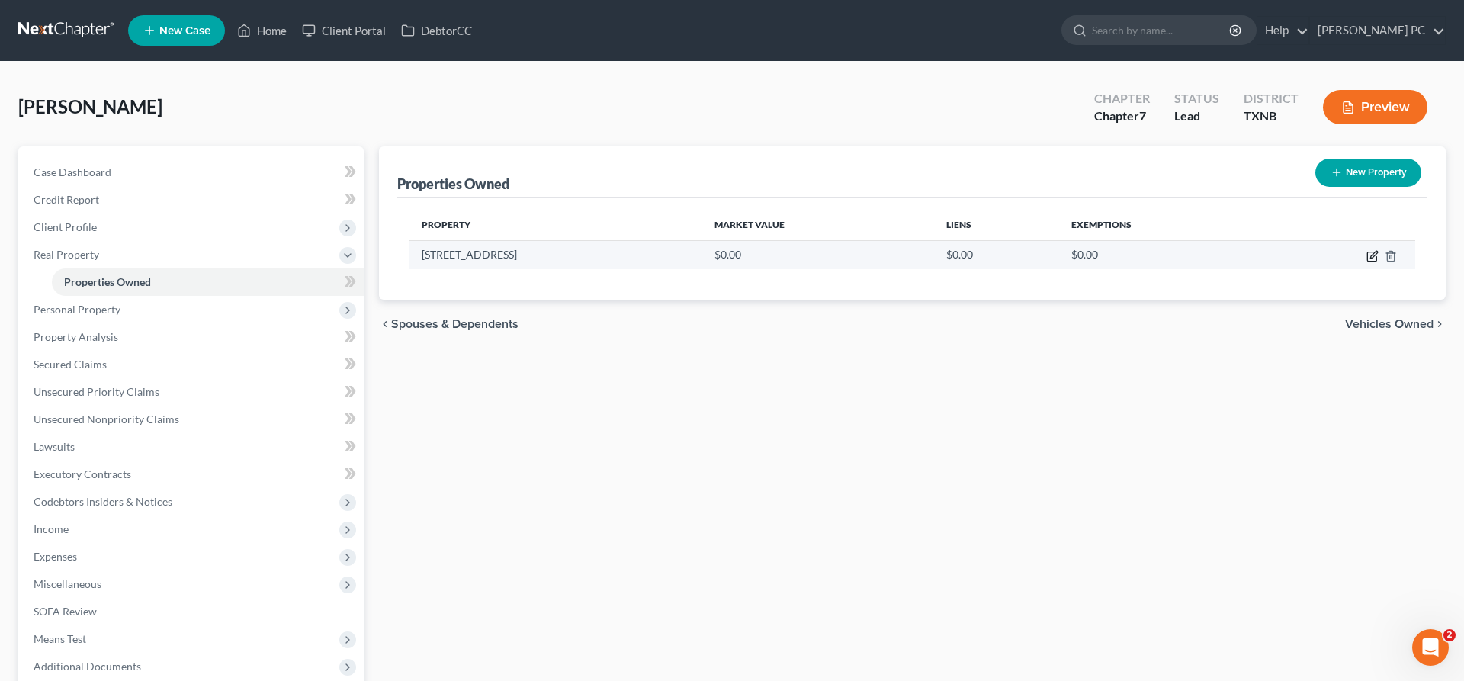
click at [1375, 256] on icon "button" at bounding box center [1372, 256] width 12 height 12
select select "45"
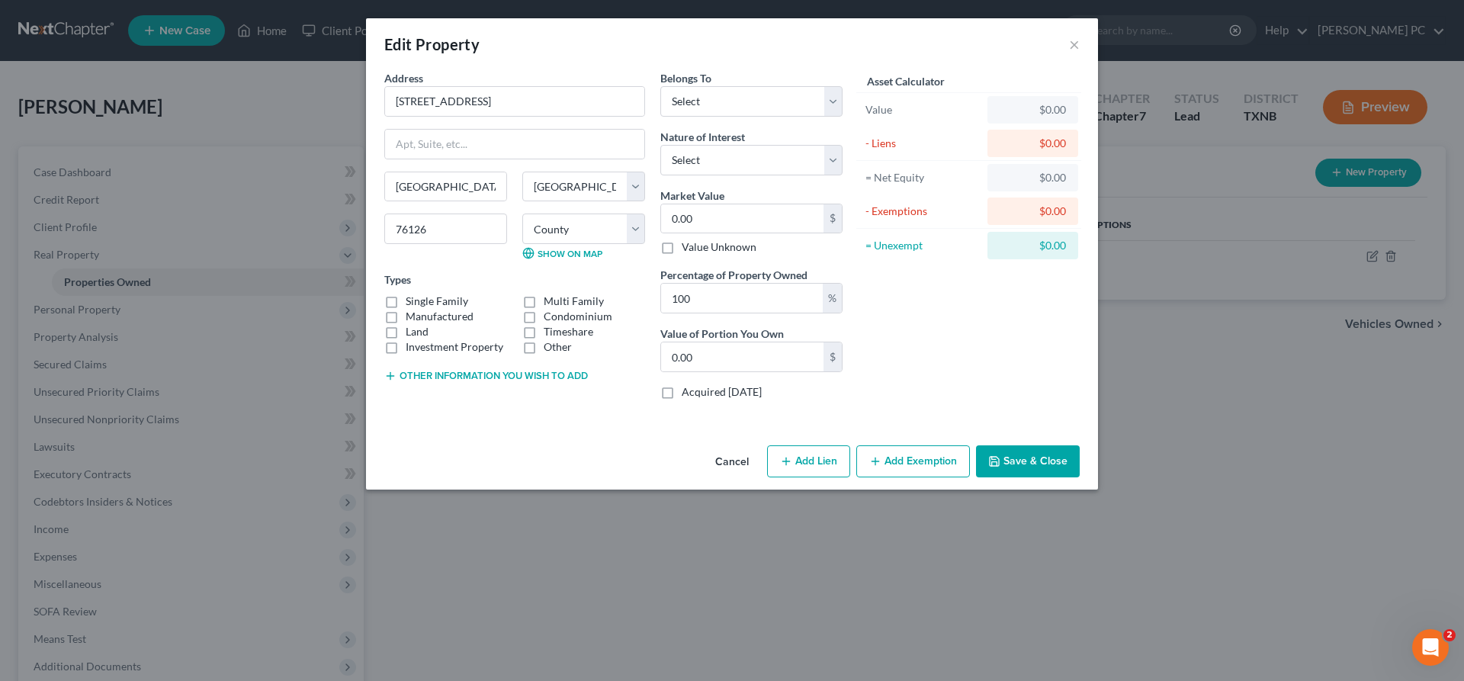
click at [732, 461] on button "Cancel" at bounding box center [732, 462] width 58 height 31
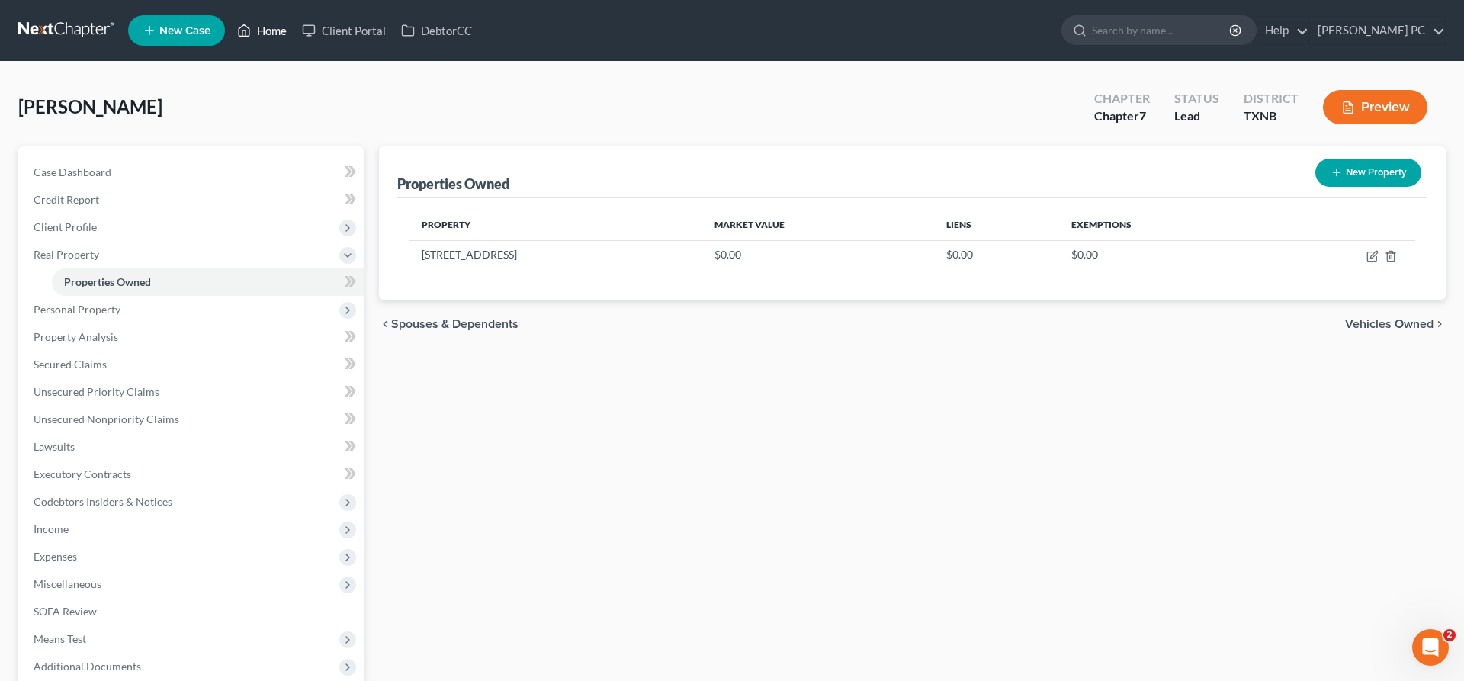
click at [268, 34] on link "Home" at bounding box center [262, 30] width 65 height 27
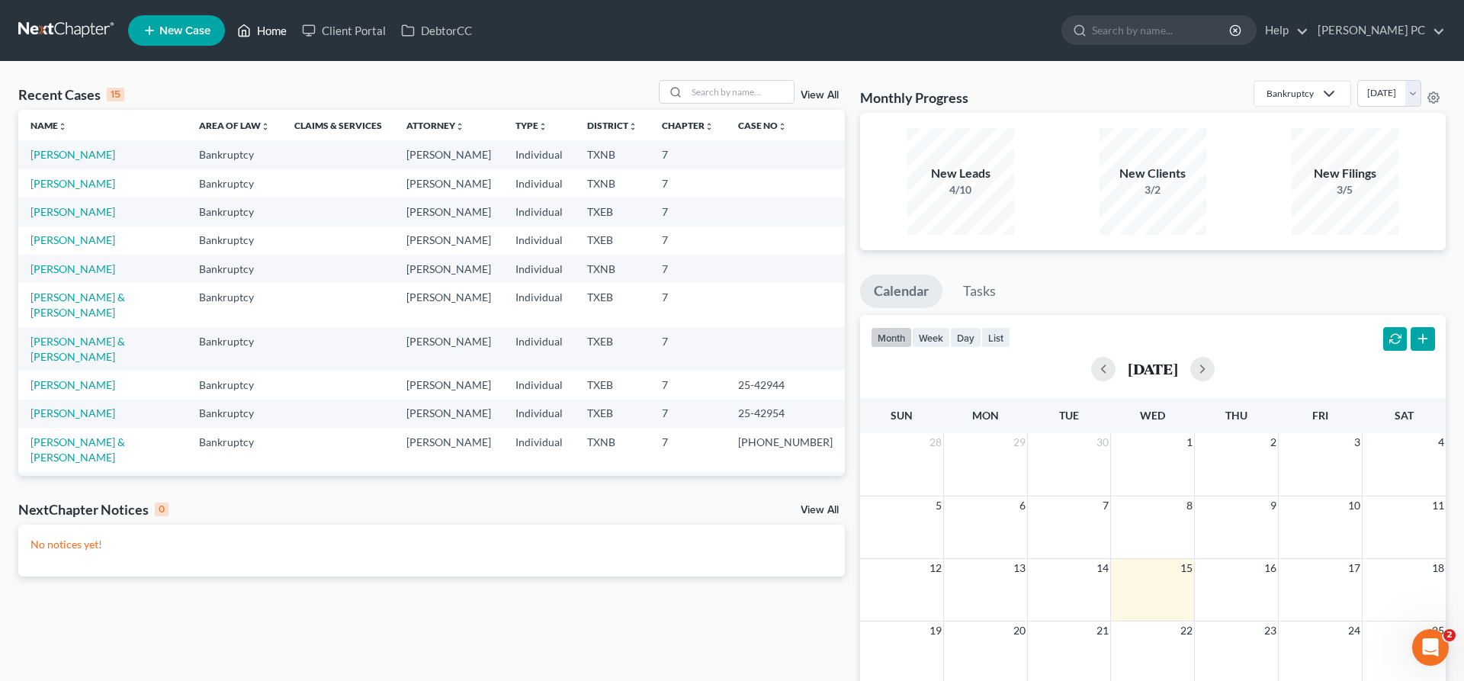
click at [265, 36] on link "Home" at bounding box center [262, 30] width 65 height 27
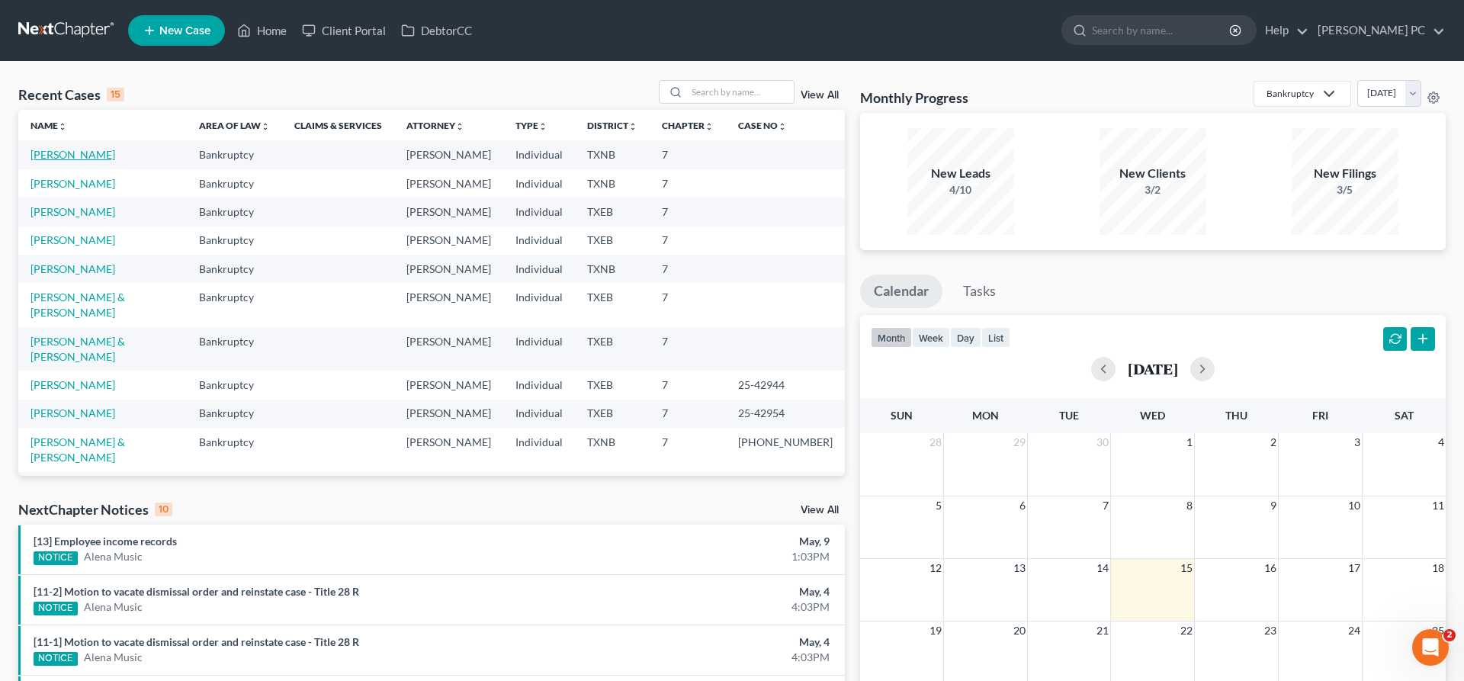
click at [91, 159] on link "Hester, Rhonda" at bounding box center [73, 154] width 85 height 13
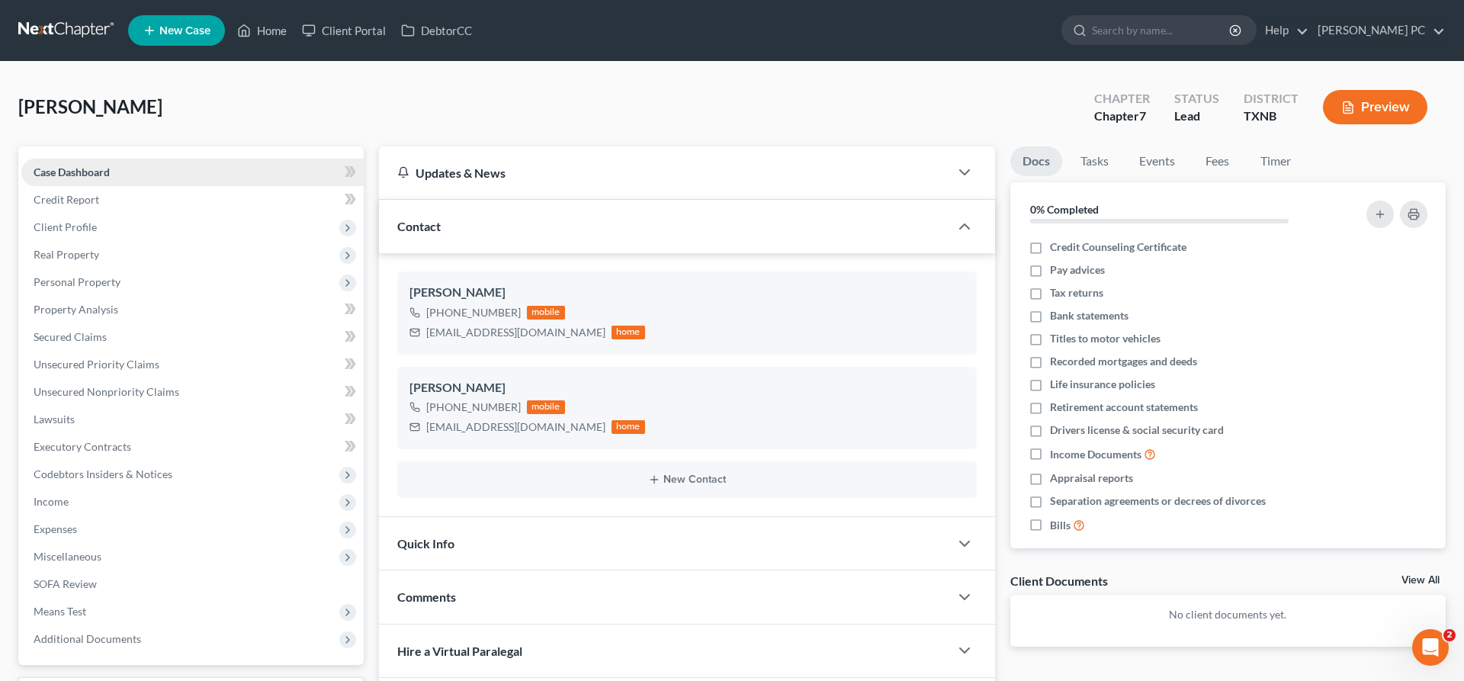
click at [101, 175] on span "Case Dashboard" at bounding box center [72, 171] width 76 height 13
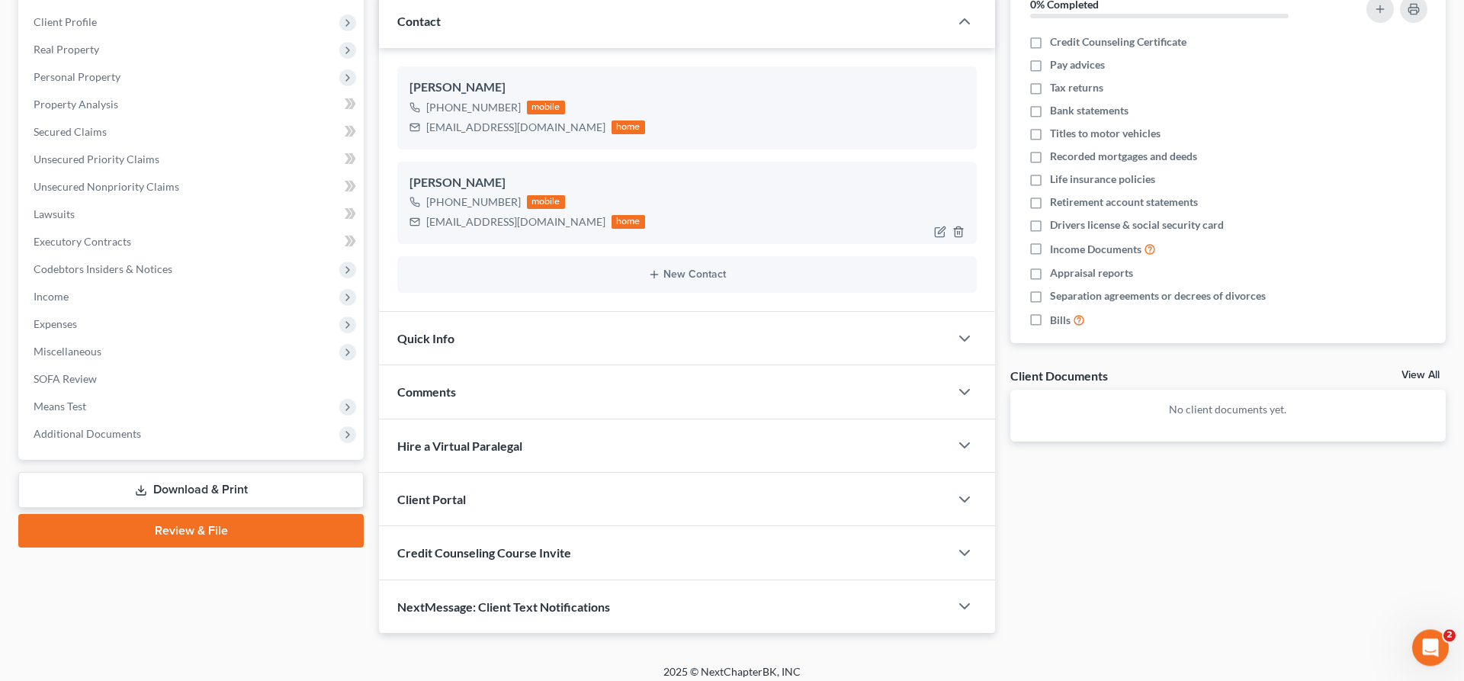
scroll to position [215, 0]
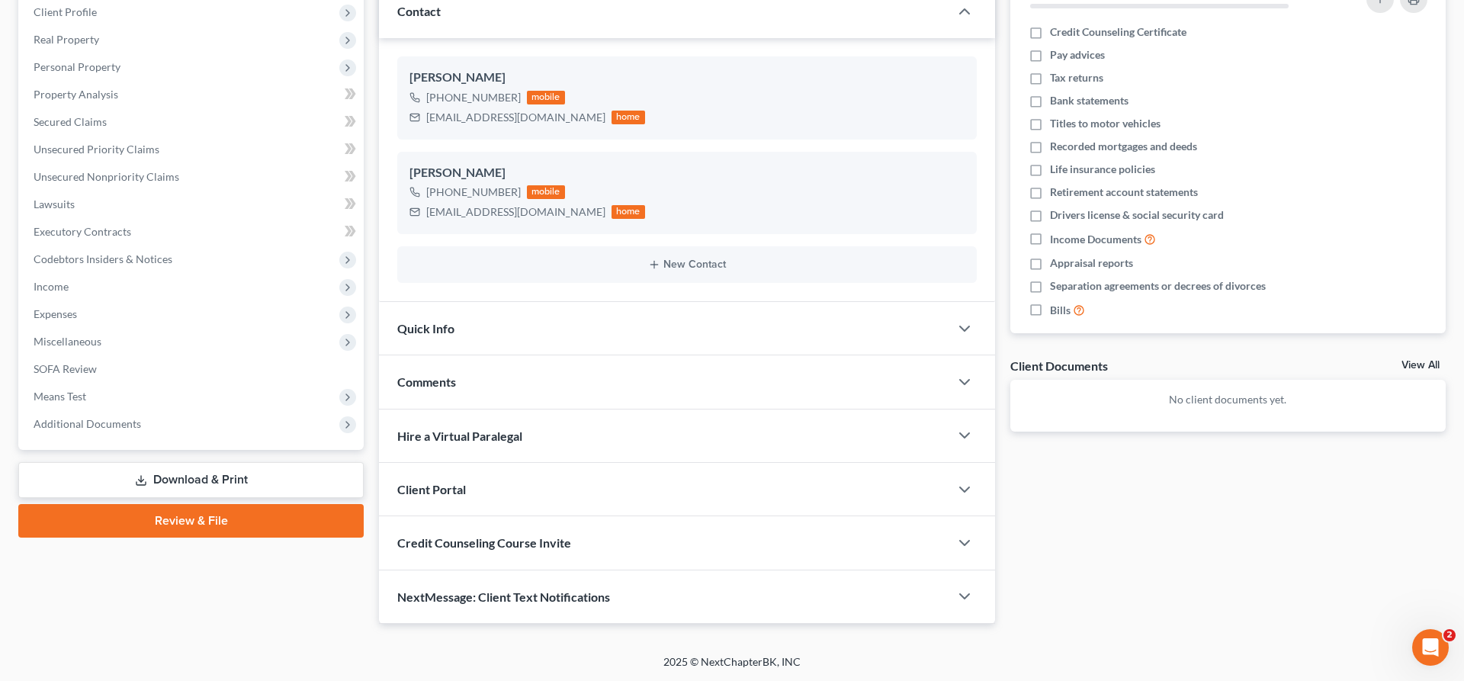
click at [620, 552] on div "Credit Counseling Course Invite" at bounding box center [664, 542] width 570 height 53
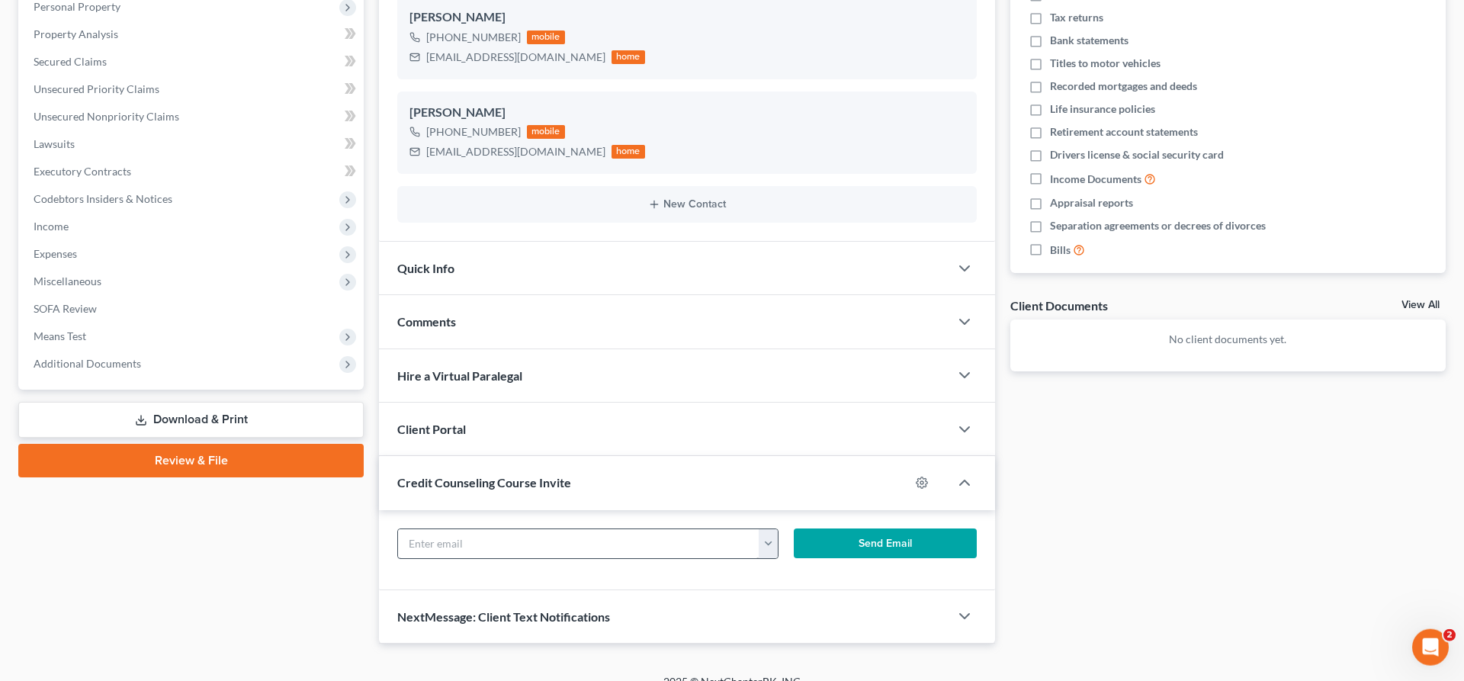
scroll to position [295, 0]
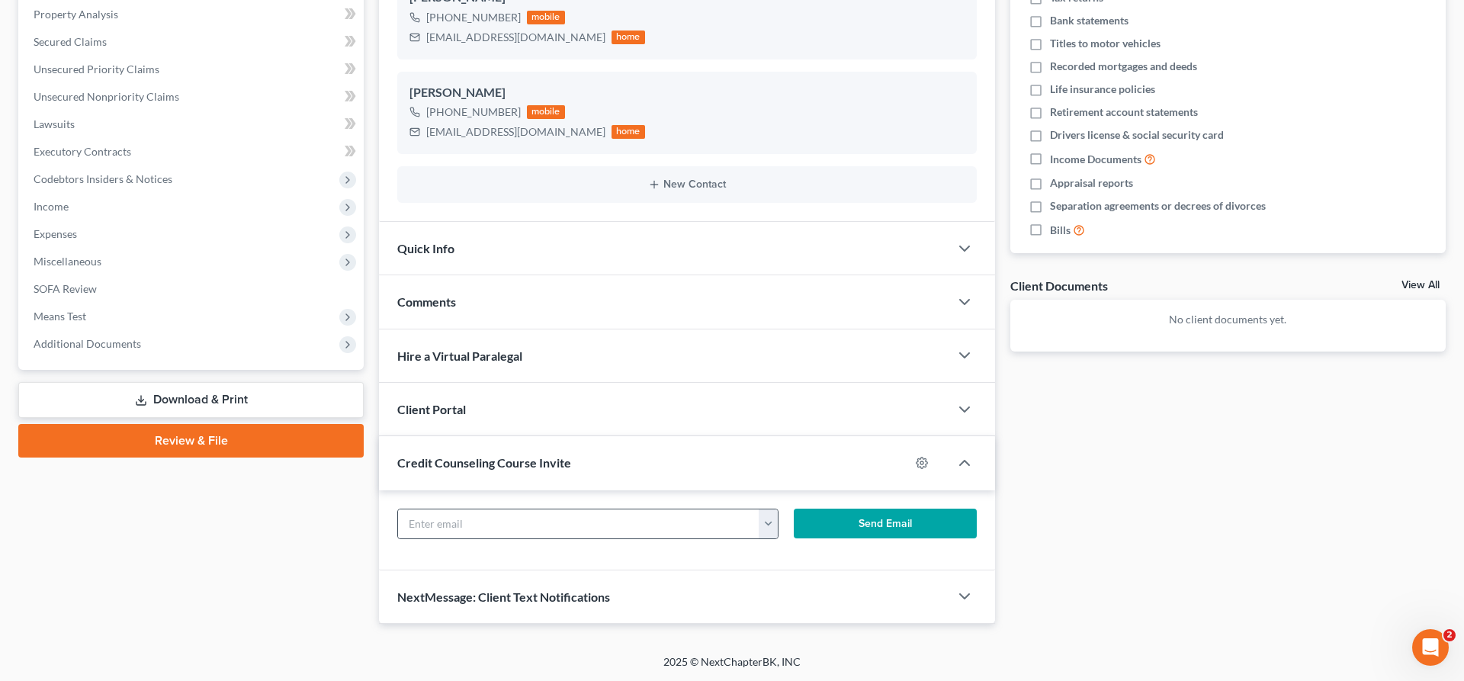
click at [772, 525] on button "button" at bounding box center [768, 523] width 19 height 29
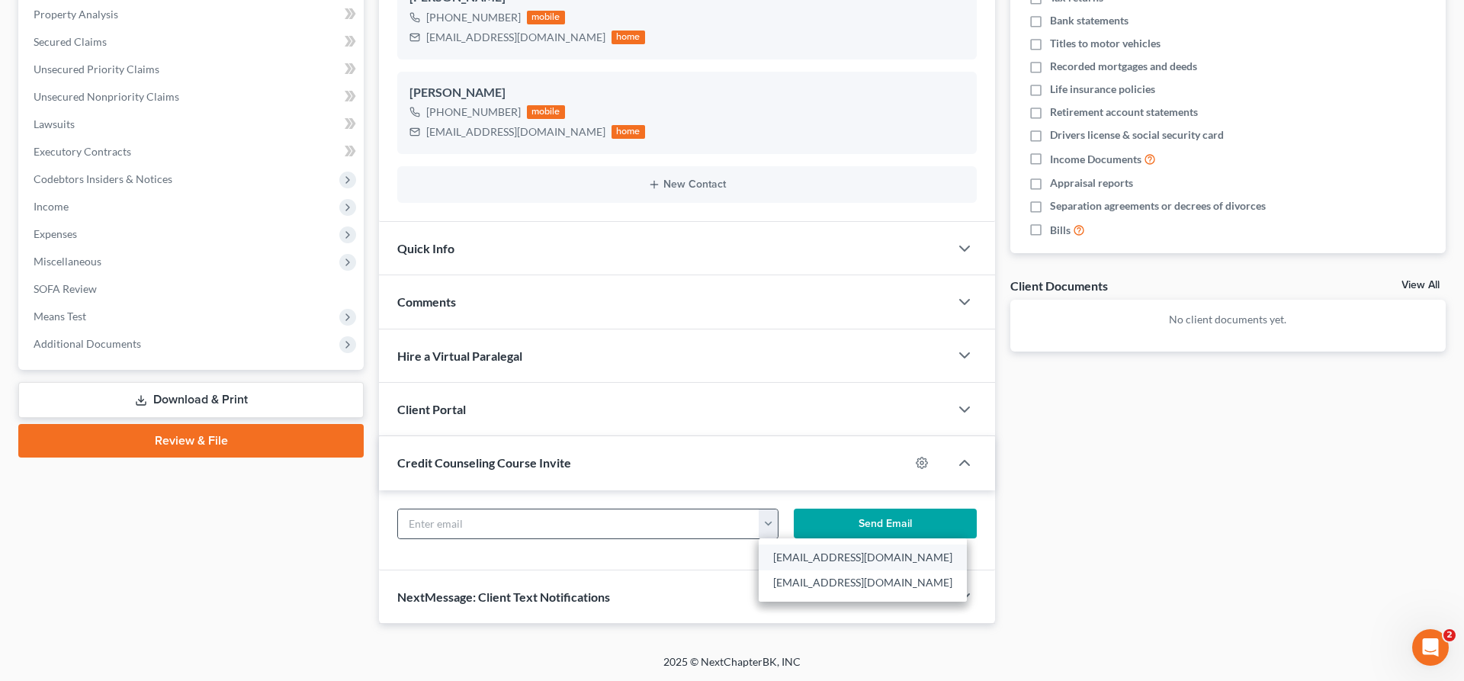
click at [811, 558] on link "rh3182@sbcglobal.net" at bounding box center [863, 557] width 208 height 26
type input "rh3182@sbcglobal.net"
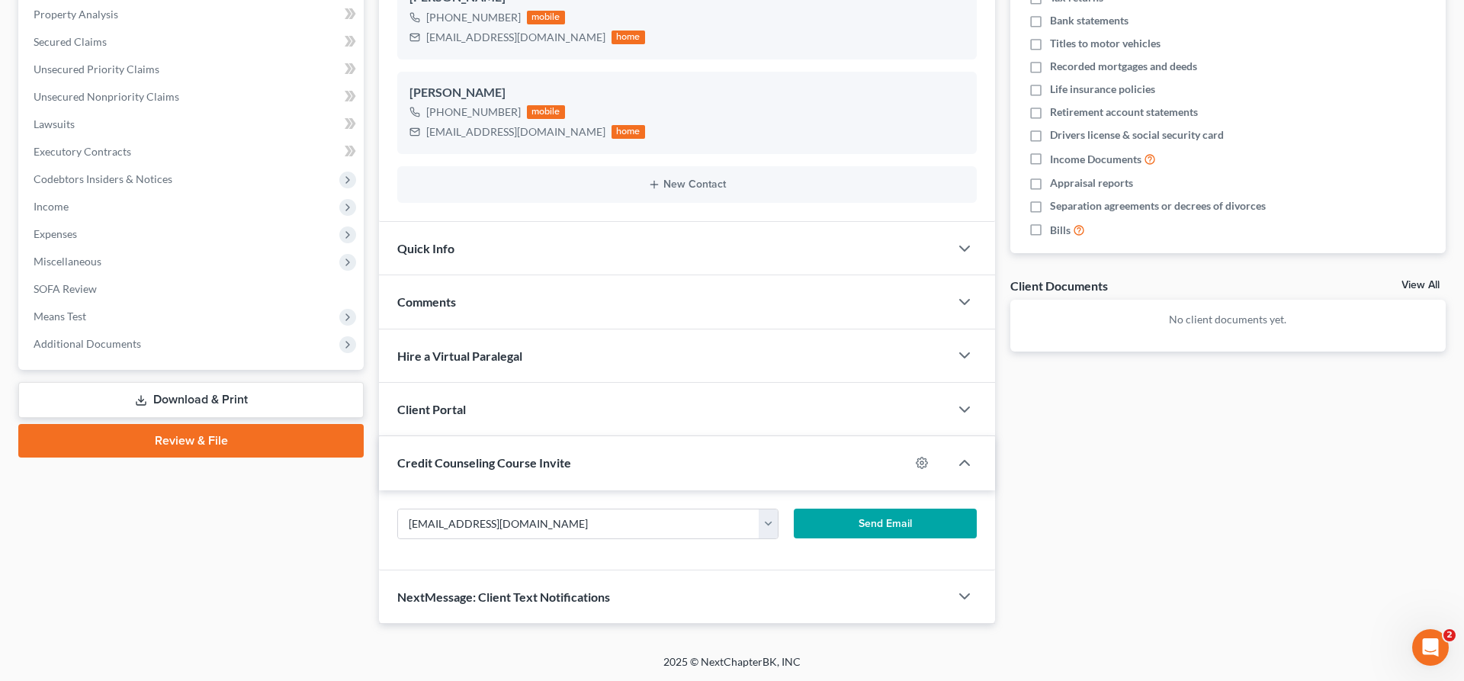
click at [849, 525] on button "Send Email" at bounding box center [885, 524] width 183 height 31
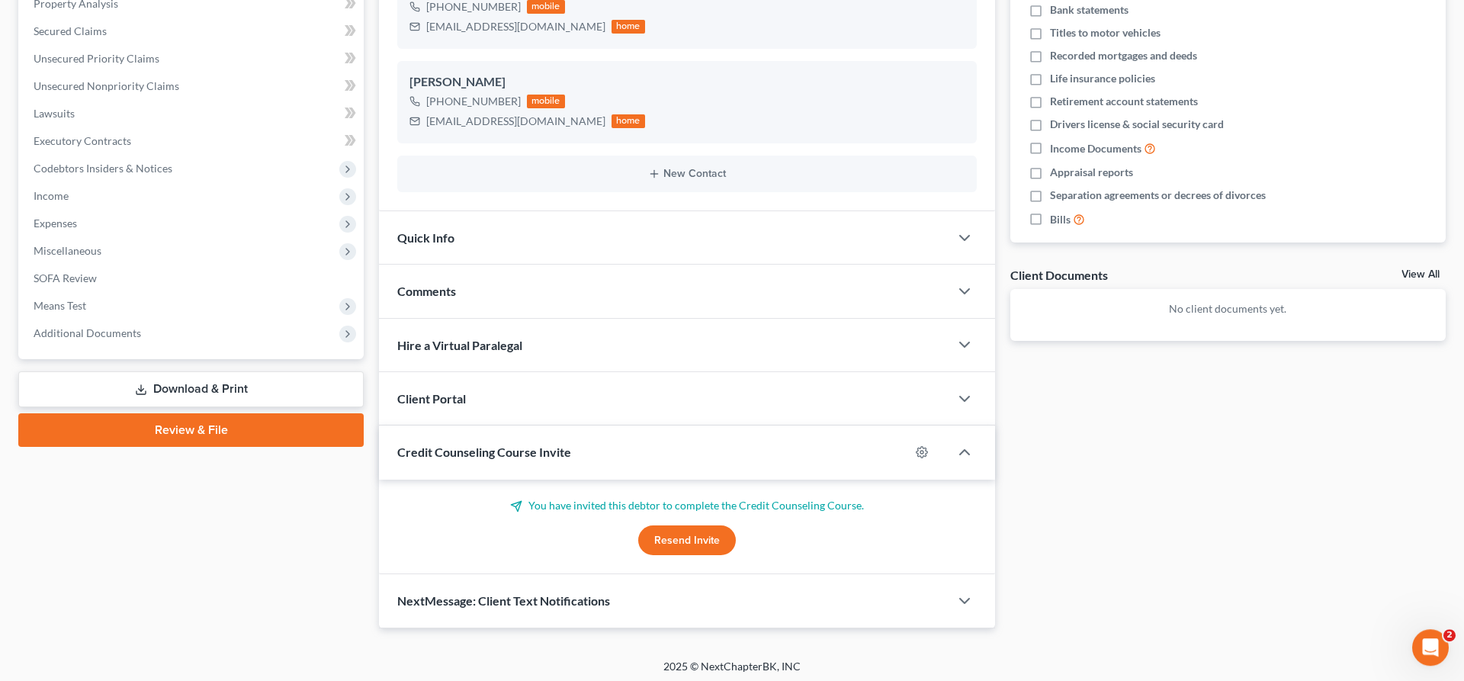
scroll to position [310, 0]
